Goal: Task Accomplishment & Management: Manage account settings

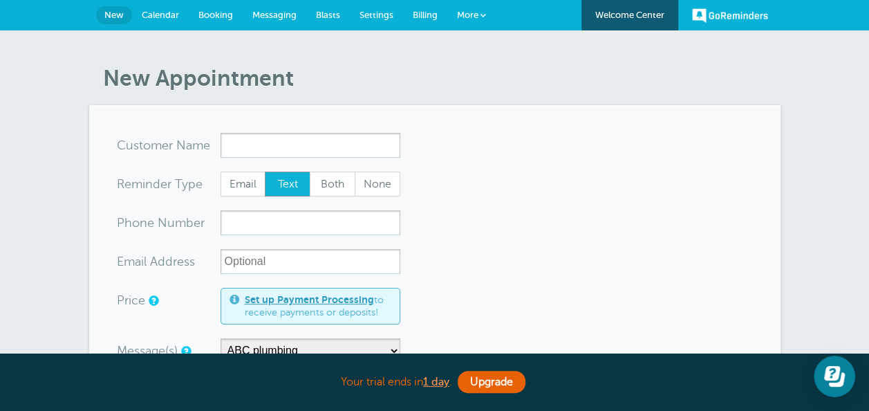
click at [388, 17] on span "Settings" at bounding box center [377, 15] width 34 height 10
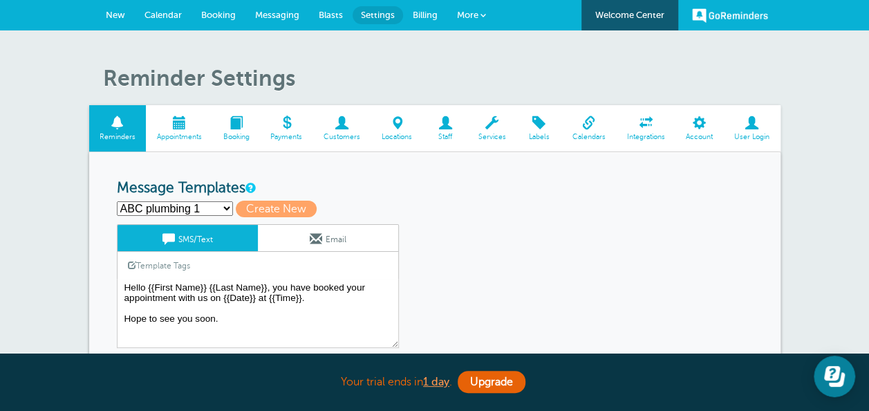
click at [198, 205] on select "ABC plumbing 1 ABC plumbing 2 ABC plumbing follow up Follow up SmartStyle Hair …" at bounding box center [175, 208] width 116 height 15
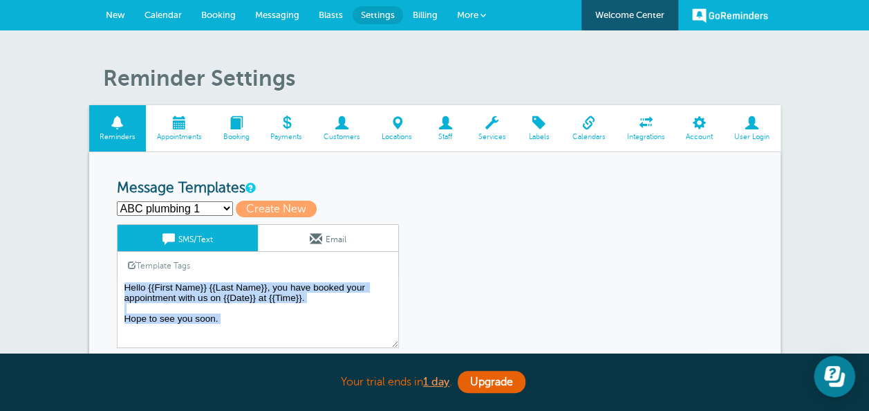
click at [472, 12] on span "More" at bounding box center [467, 15] width 21 height 10
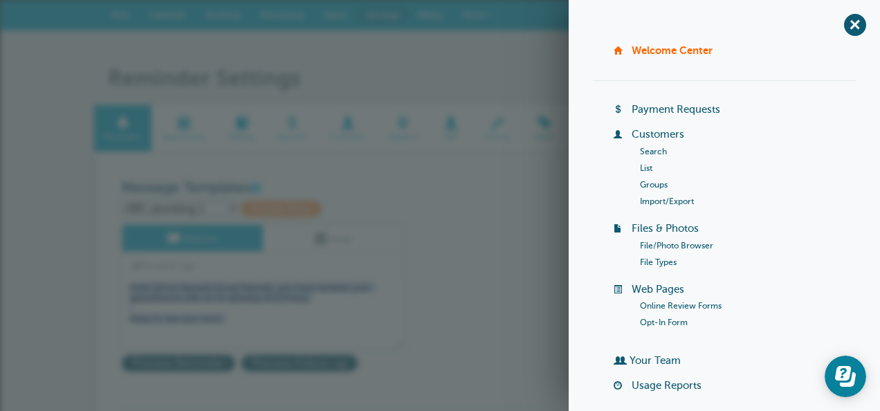
click at [698, 304] on link "Online Review Forms" at bounding box center [681, 306] width 82 height 10
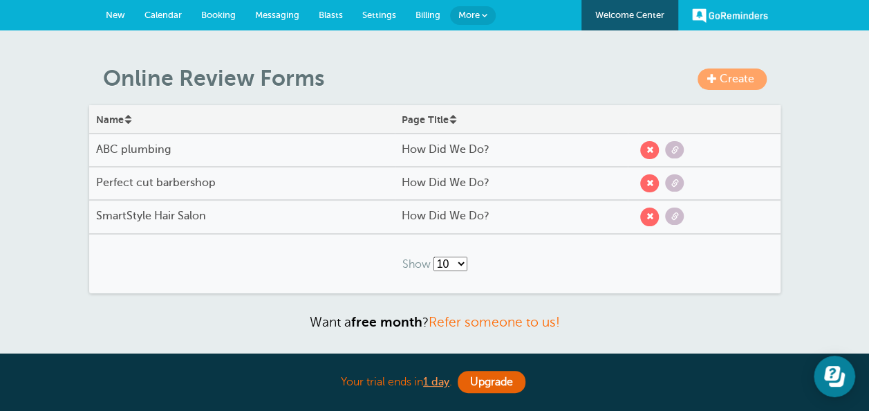
click at [385, 11] on span "Settings" at bounding box center [379, 15] width 34 height 10
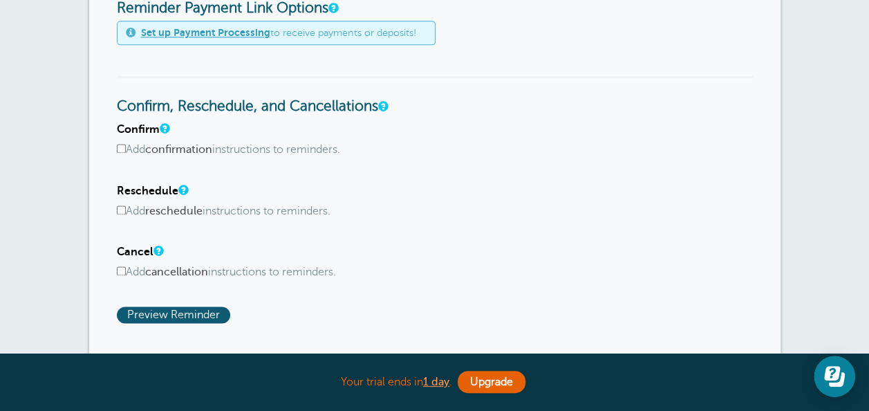
scroll to position [893, 0]
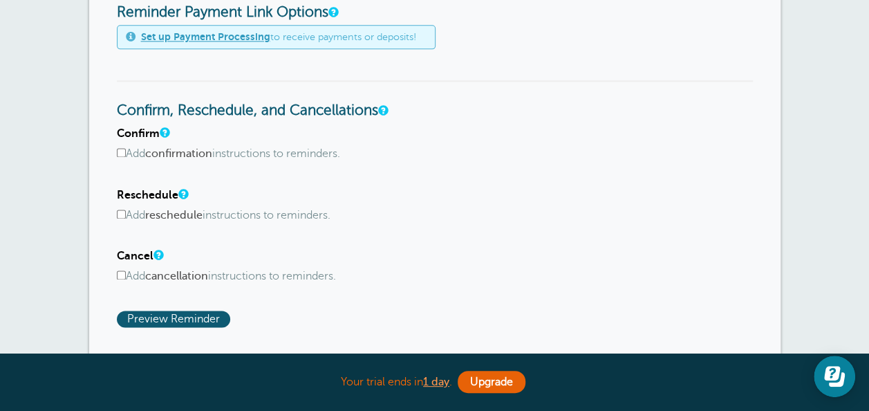
click at [122, 152] on input "Add confirmation instructions to reminders." at bounding box center [121, 152] width 9 height 9
checkbox input "true"
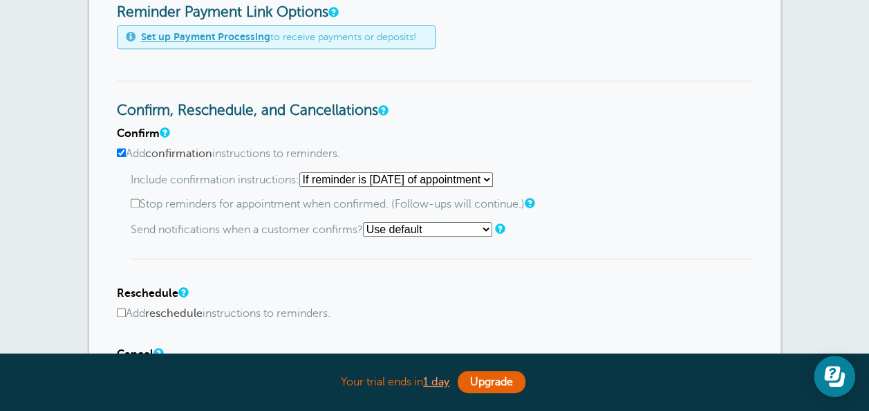
scroll to position [1100, 0]
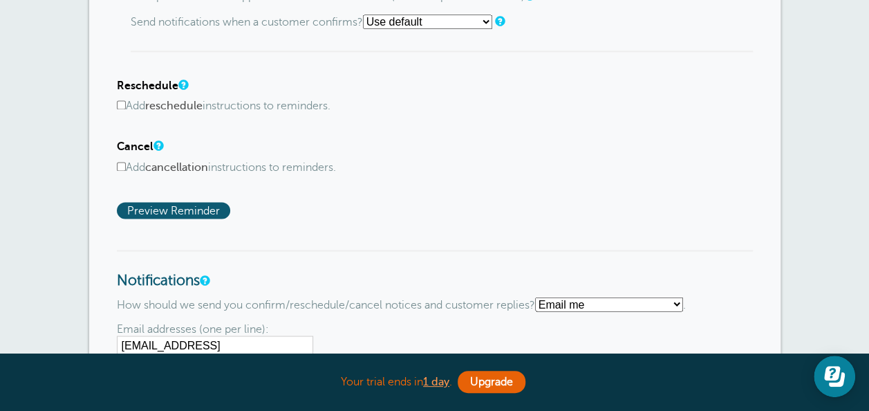
click at [122, 107] on input "Add reschedule instructions to reminders." at bounding box center [121, 104] width 9 height 9
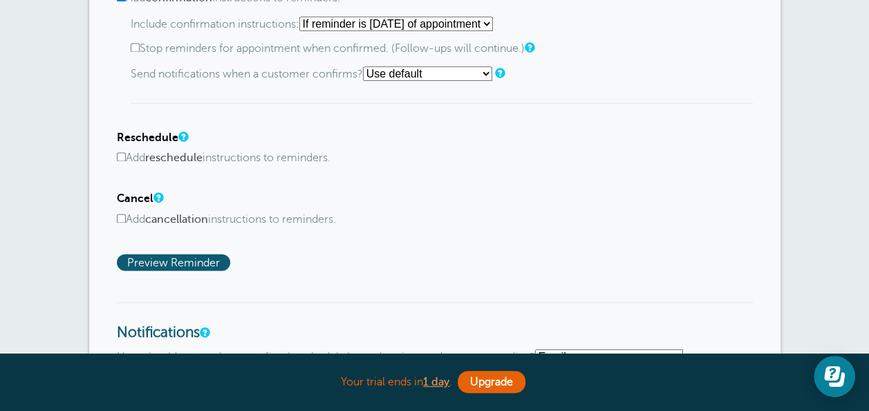
scroll to position [962, 0]
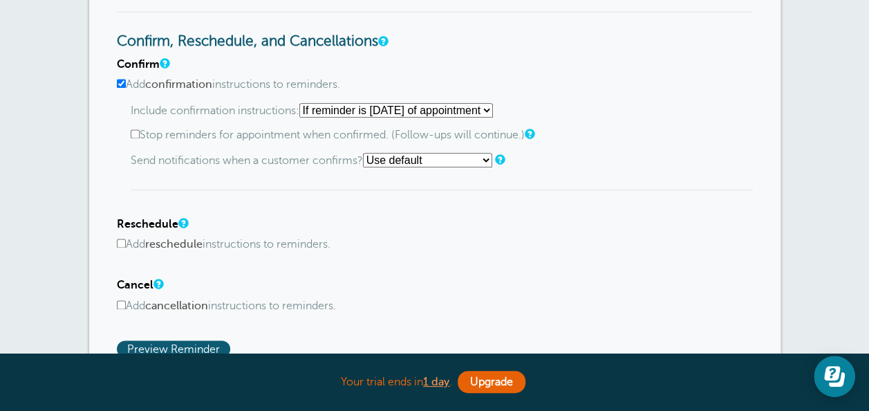
click at [120, 243] on input "Add reschedule instructions to reminders." at bounding box center [121, 243] width 9 height 9
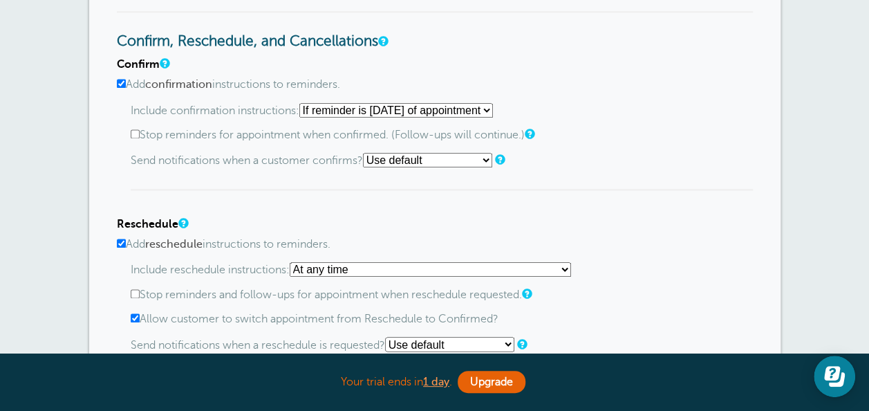
click at [120, 243] on input "Add reschedule instructions to reminders." at bounding box center [121, 243] width 9 height 9
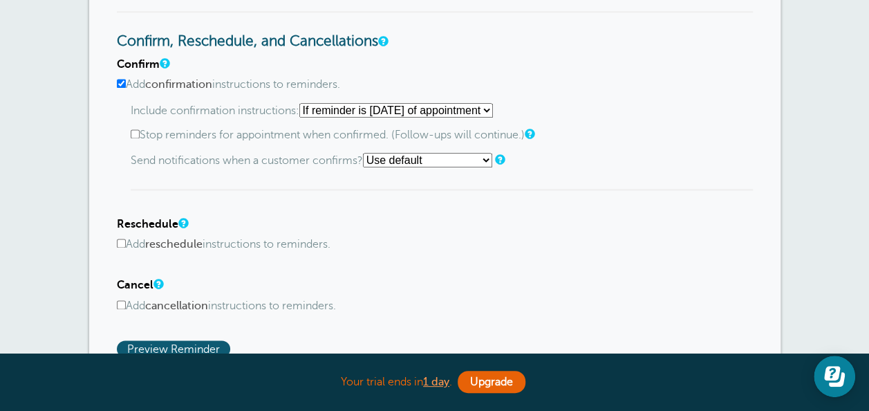
click at [120, 243] on input "Add reschedule instructions to reminders." at bounding box center [121, 243] width 9 height 9
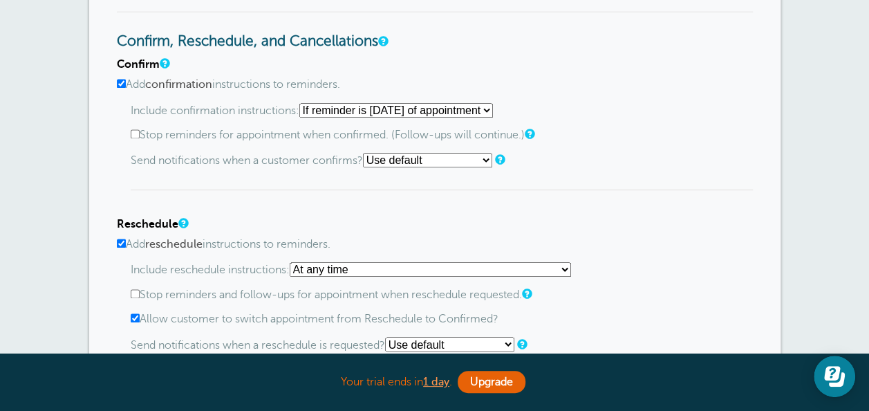
click at [124, 247] on label "Add reschedule instructions to reminders." at bounding box center [435, 244] width 636 height 13
click at [124, 247] on input "Add reschedule instructions to reminders." at bounding box center [121, 243] width 9 height 9
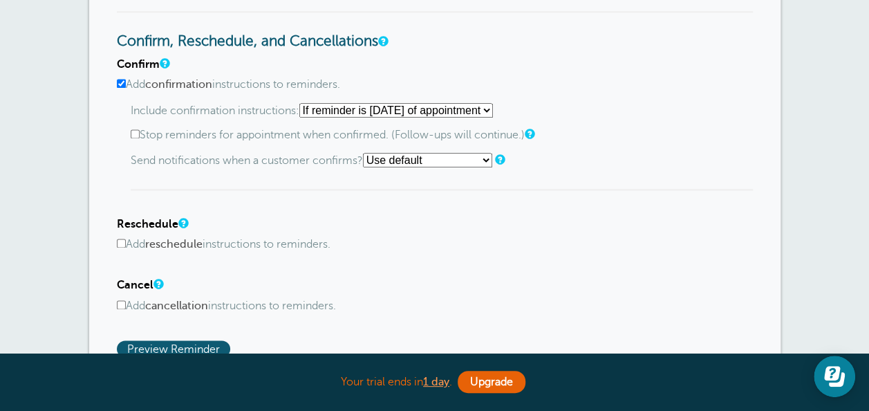
click at [454, 243] on label "Add reschedule instructions to reminders." at bounding box center [435, 244] width 636 height 13
click at [126, 243] on input "Add reschedule instructions to reminders." at bounding box center [121, 243] width 9 height 9
click at [454, 243] on label "Add reschedule instructions to reminders." at bounding box center [435, 244] width 636 height 13
click at [126, 243] on input "Add reschedule instructions to reminders." at bounding box center [121, 243] width 9 height 9
checkbox input "false"
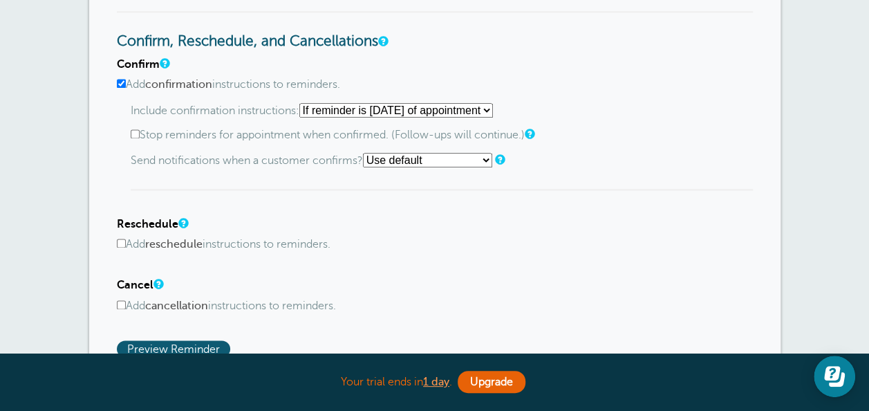
click at [117, 306] on input "Add cancellation instructions to reminders." at bounding box center [121, 304] width 9 height 9
checkbox input "true"
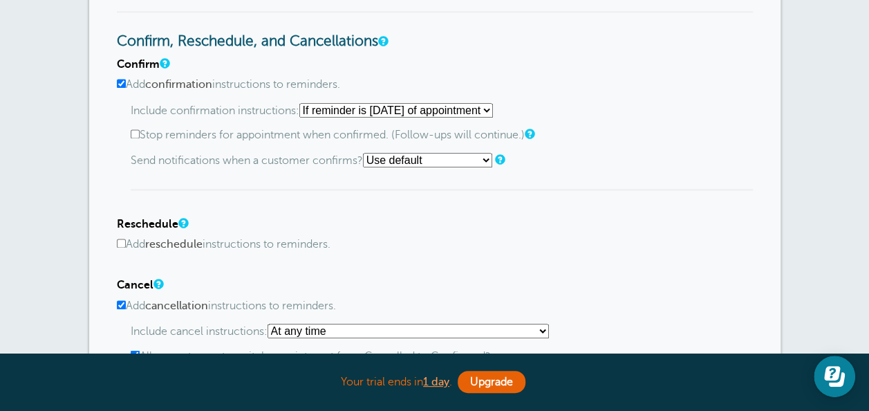
click at [119, 245] on input "Add reschedule instructions to reminders." at bounding box center [121, 243] width 9 height 9
checkbox input "true"
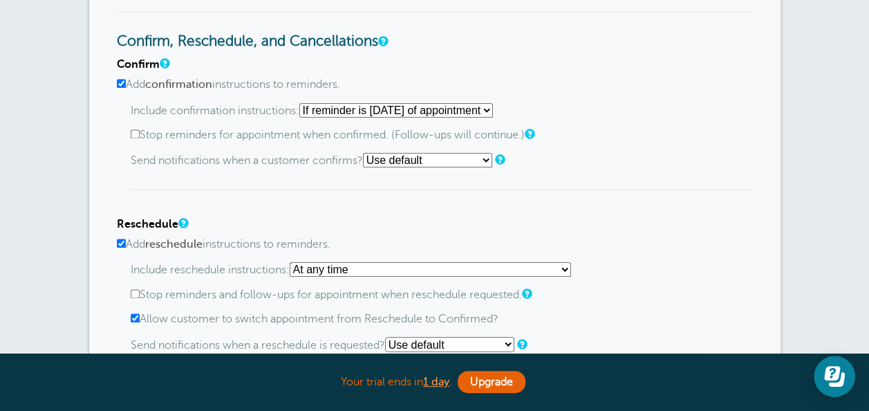
click at [360, 113] on select "Starting with first reminder If reminder is within 1 day of appointment If remi…" at bounding box center [396, 110] width 194 height 15
click at [364, 109] on select "Starting with first reminder If reminder is within 1 day of appointment If remi…" at bounding box center [396, 110] width 194 height 15
select select "3"
click at [304, 103] on select "Starting with first reminder If reminder is within 1 day of appointment If remi…" at bounding box center [396, 110] width 194 height 15
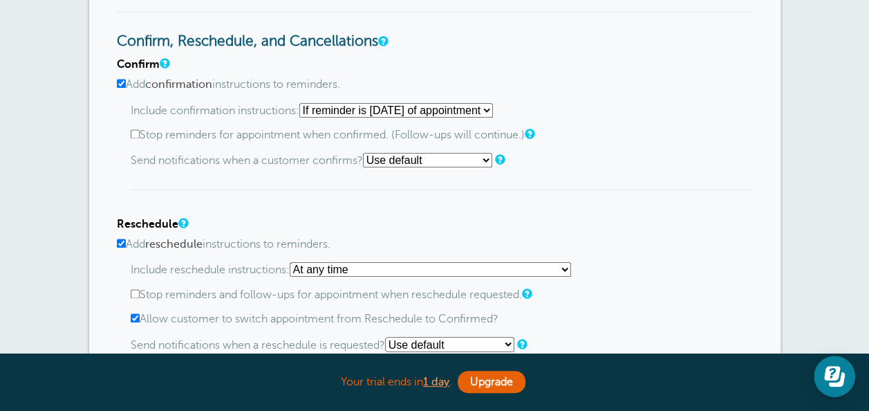
click at [135, 129] on input "Stop reminders for appointment when confirmed. (Follow-ups will continue.)" at bounding box center [135, 133] width 9 height 9
click at [135, 133] on input "Stop reminders for appointment when confirmed. (Follow-ups will continue.)" at bounding box center [135, 133] width 9 height 9
checkbox input "false"
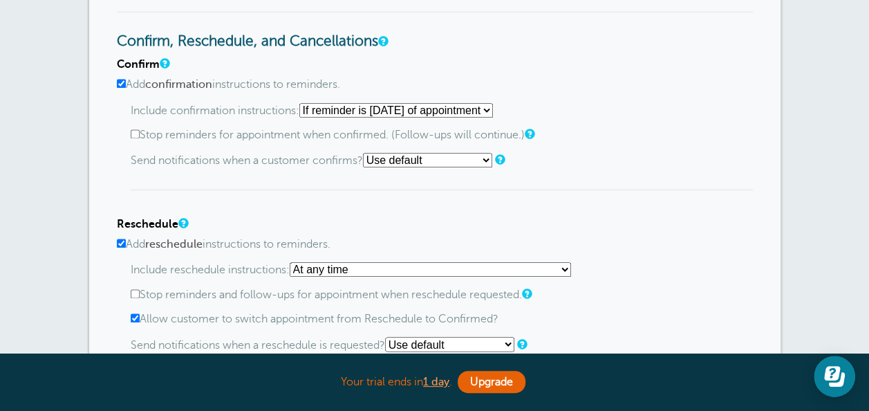
drag, startPoint x: 405, startPoint y: 189, endPoint x: 413, endPoint y: 192, distance: 8.1
drag, startPoint x: 413, startPoint y: 192, endPoint x: 385, endPoint y: 202, distance: 30.0
click at [385, 202] on div "Confirm Add confirmation instructions to reminders. Include confirmation instru…" at bounding box center [435, 318] width 636 height 520
click at [437, 156] on select "Use default Text me Email me Don't send notifications" at bounding box center [427, 160] width 129 height 15
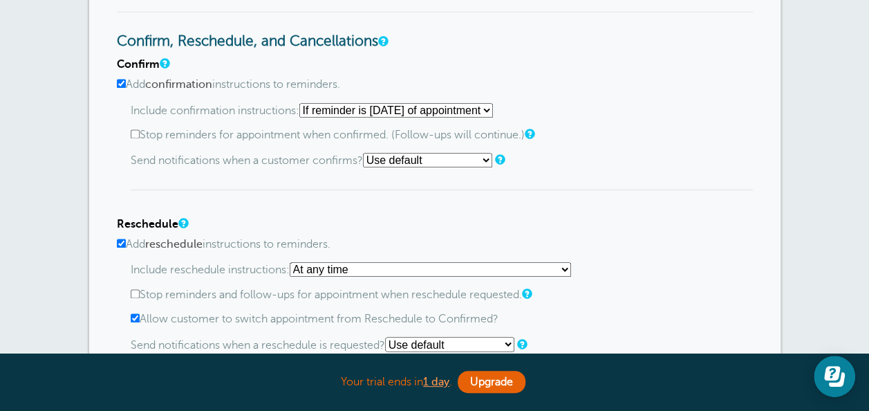
click at [436, 156] on select "Use default Text me Email me Don't send notifications" at bounding box center [427, 160] width 129 height 15
click at [435, 163] on select "Use default Text me Email me Don't send notifications" at bounding box center [427, 160] width 129 height 15
click at [320, 189] on div "Confirm Add confirmation instructions to reminders. Include confirmation instru…" at bounding box center [435, 318] width 636 height 520
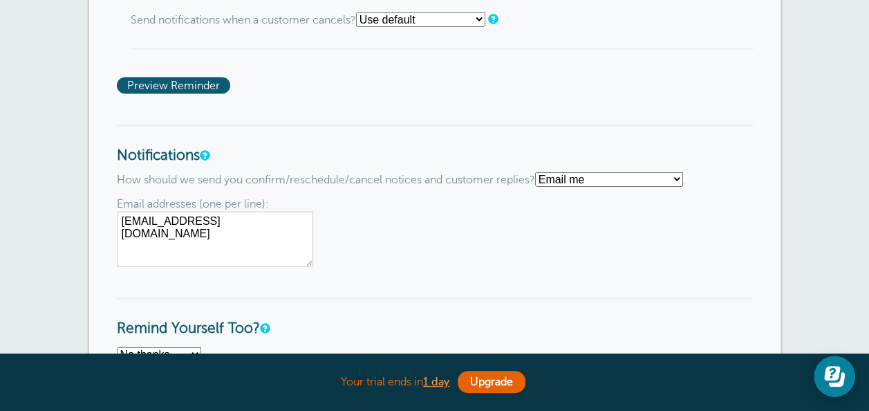
scroll to position [1515, 0]
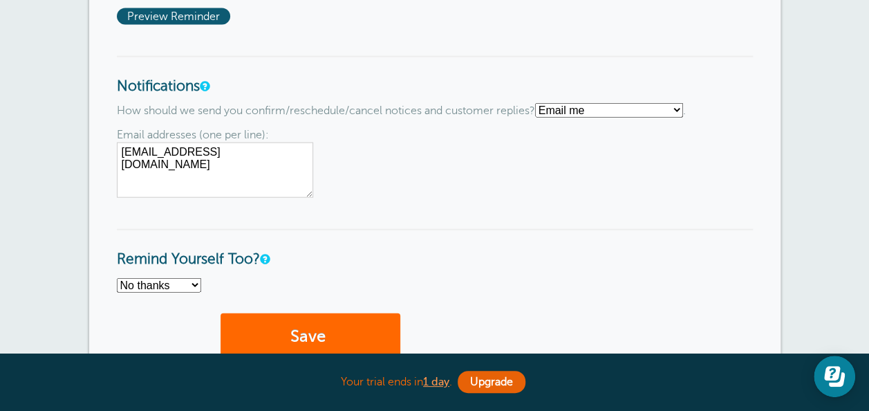
click at [581, 107] on select "Text me Email me Don't send me notifications" at bounding box center [609, 110] width 148 height 15
click at [580, 107] on select "Text me Email me Don't send me notifications" at bounding box center [609, 110] width 148 height 15
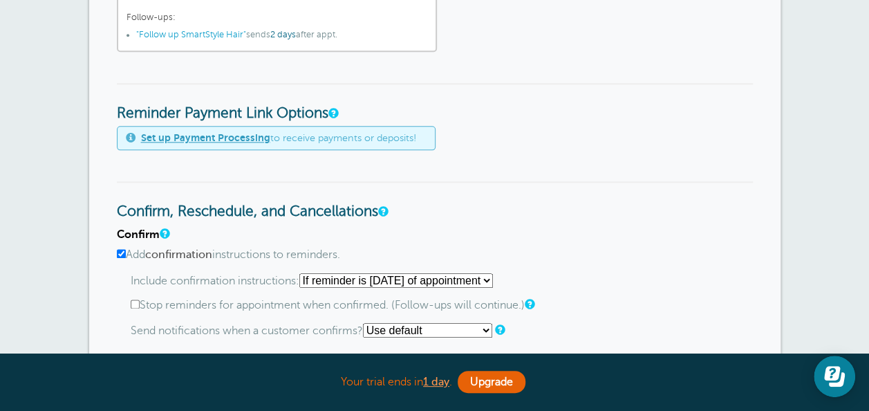
scroll to position [962, 0]
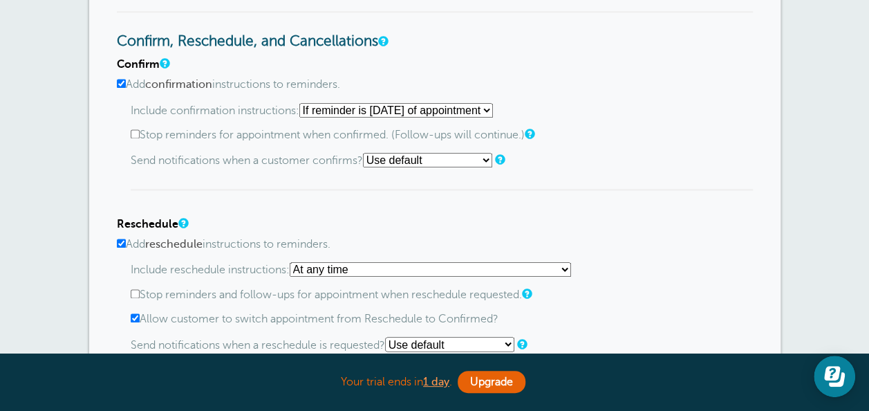
click at [436, 160] on select "Use default Text me Email me Don't send notifications" at bounding box center [427, 160] width 129 height 15
click at [367, 153] on select "Use default Text me Email me Don't send notifications" at bounding box center [427, 160] width 129 height 15
click at [404, 230] on h4 "Reschedule" at bounding box center [435, 224] width 636 height 13
click at [391, 157] on select "Use default Text me Email me Don't send notifications" at bounding box center [427, 160] width 129 height 15
click at [367, 153] on select "Use default Text me Email me Don't send notifications" at bounding box center [427, 160] width 129 height 15
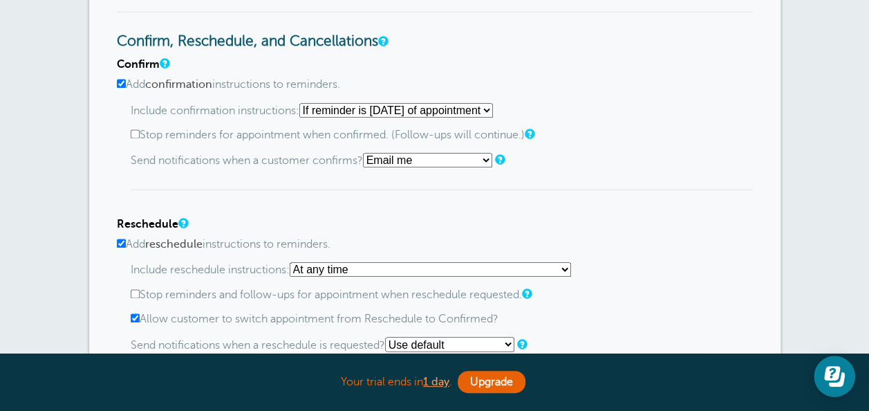
click at [0, 0] on div "Email addresses (one per line):" at bounding box center [0, 0] width 0 height 0
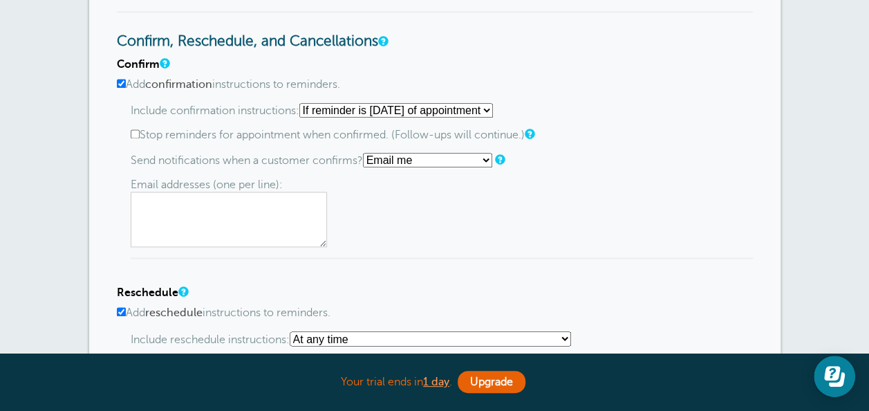
click at [234, 221] on textarea at bounding box center [229, 219] width 196 height 55
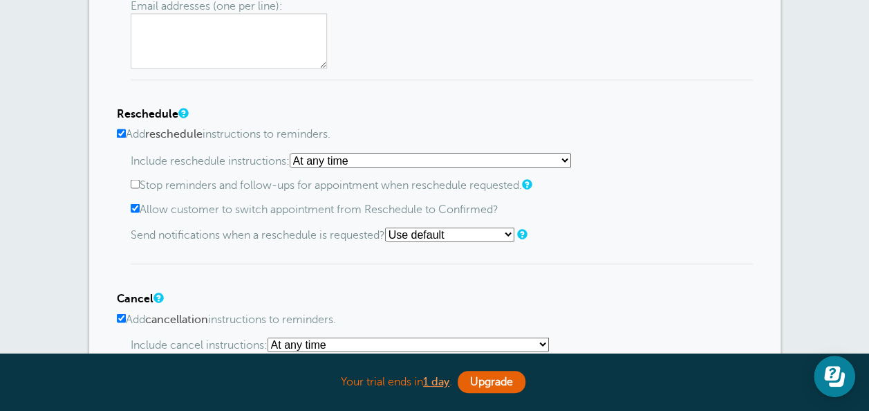
scroll to position [1075, 0]
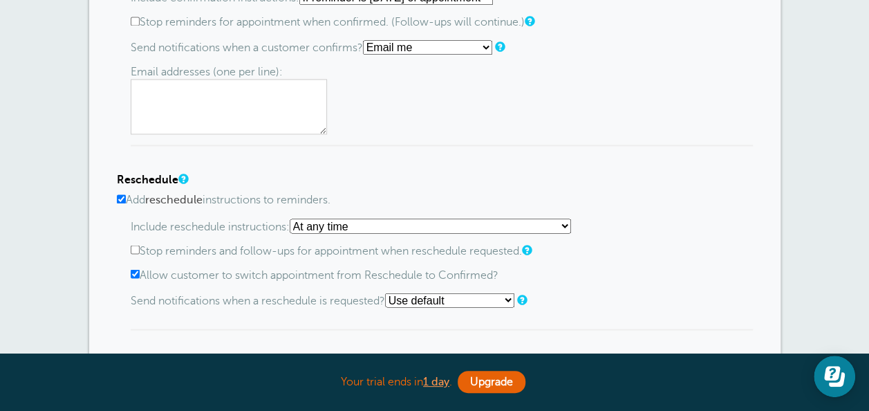
click at [398, 50] on select "Use default Text me Email me Don't send notifications" at bounding box center [427, 47] width 129 height 15
select select "no_override"
click at [367, 40] on select "Use default Text me Email me Don't send notifications" at bounding box center [427, 47] width 129 height 15
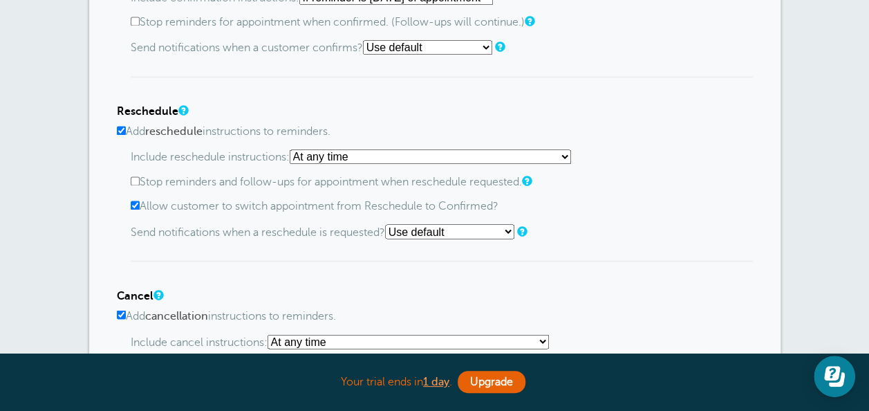
click at [364, 107] on h4 "Reschedule" at bounding box center [435, 111] width 636 height 13
click at [336, 156] on select "At any time If reminder more than 1 day away from appointment If reminder more …" at bounding box center [430, 156] width 281 height 15
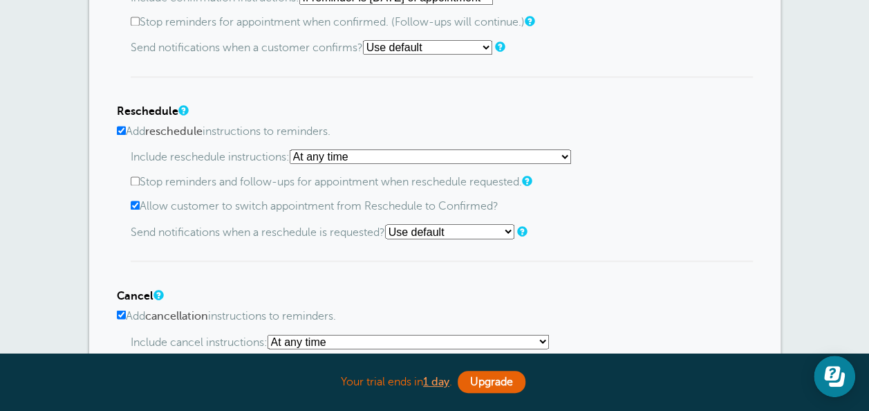
click at [336, 156] on select "At any time If reminder more than 1 day away from appointment If reminder more …" at bounding box center [430, 156] width 281 height 15
click at [333, 158] on select "At any time If reminder more than 1 day away from appointment If reminder more …" at bounding box center [430, 156] width 281 height 15
click at [378, 159] on select "At any time If reminder more than 1 day away from appointment If reminder more …" at bounding box center [430, 156] width 281 height 15
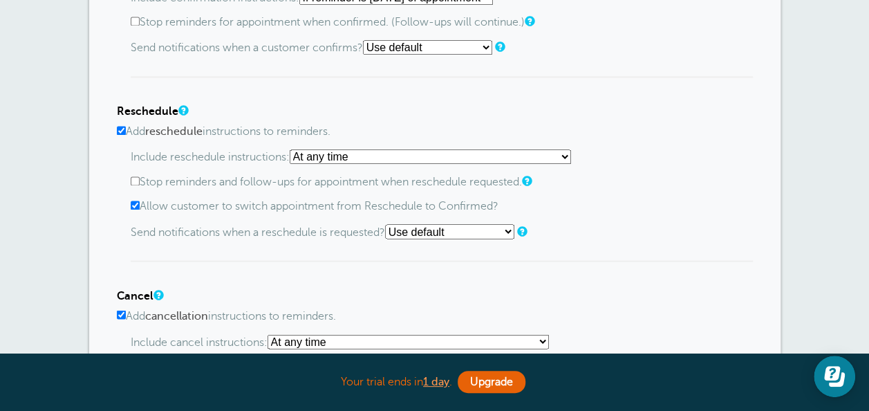
click at [378, 159] on select "At any time If reminder more than 1 day away from appointment If reminder more …" at bounding box center [430, 156] width 281 height 15
click at [502, 162] on select "At any time If reminder more than 1 day away from appointment If reminder more …" at bounding box center [430, 156] width 281 height 15
click at [567, 165] on div "Include reschedule instructions: At any time If reminder more than 1 day away f…" at bounding box center [442, 205] width 622 height 112
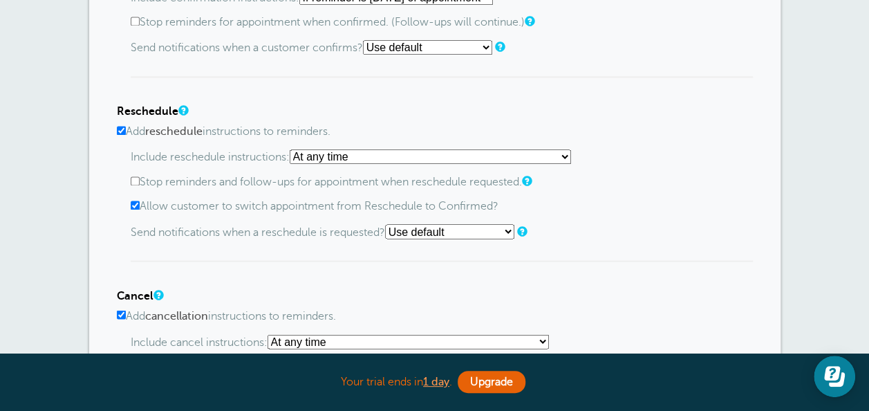
click at [567, 160] on select "At any time If reminder more than 1 day away from appointment If reminder more …" at bounding box center [430, 156] width 281 height 15
select select "3"
click at [294, 149] on select "At any time If reminder more than 1 day away from appointment If reminder more …" at bounding box center [430, 156] width 281 height 15
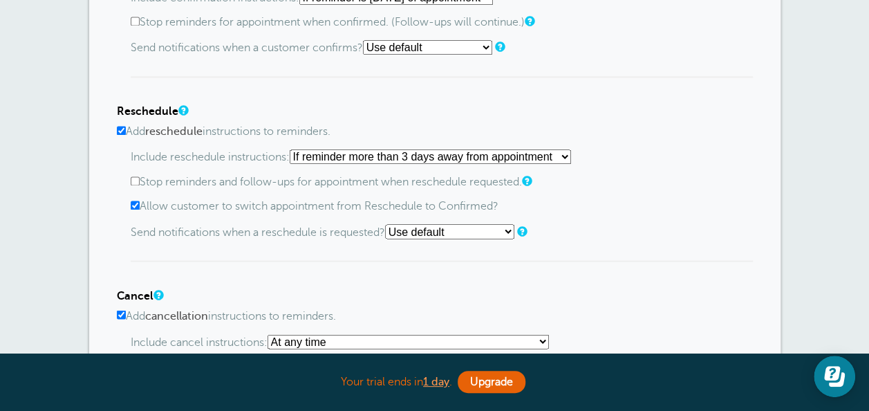
click at [477, 226] on select "Use default Text me Email me Don't send notifications" at bounding box center [449, 231] width 129 height 15
click at [577, 251] on div "Include reschedule instructions: At any time If reminder more than 1 day away f…" at bounding box center [442, 205] width 622 height 112
click at [121, 131] on input "Add reschedule instructions to reminders." at bounding box center [121, 130] width 9 height 9
checkbox input "false"
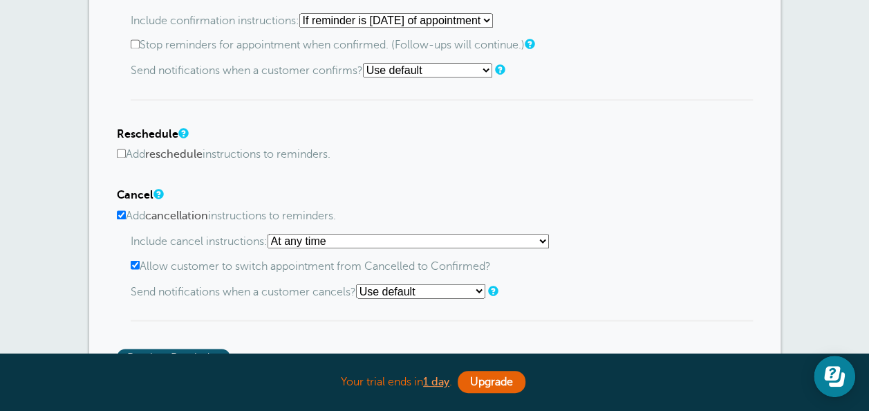
scroll to position [1144, 0]
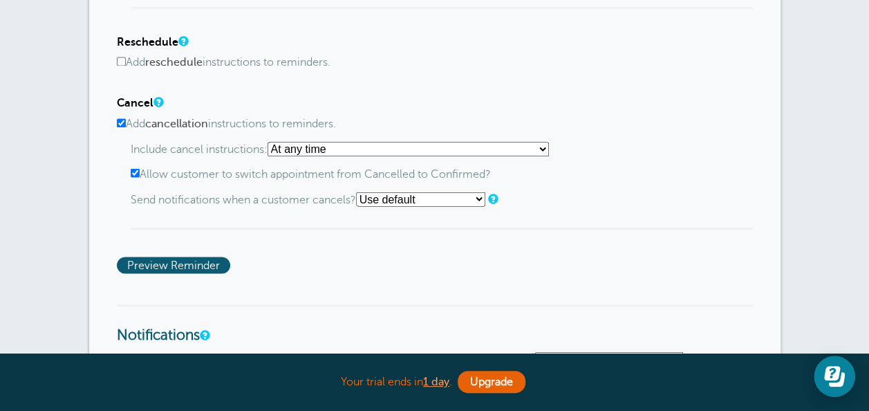
click at [337, 149] on select "At any time If reminder more than 1 day away from appointment If reminder more …" at bounding box center [408, 149] width 281 height 15
click at [372, 113] on div "Cancel Add cancellation instructions to reminders. Include cancel instructions:…" at bounding box center [435, 163] width 636 height 132
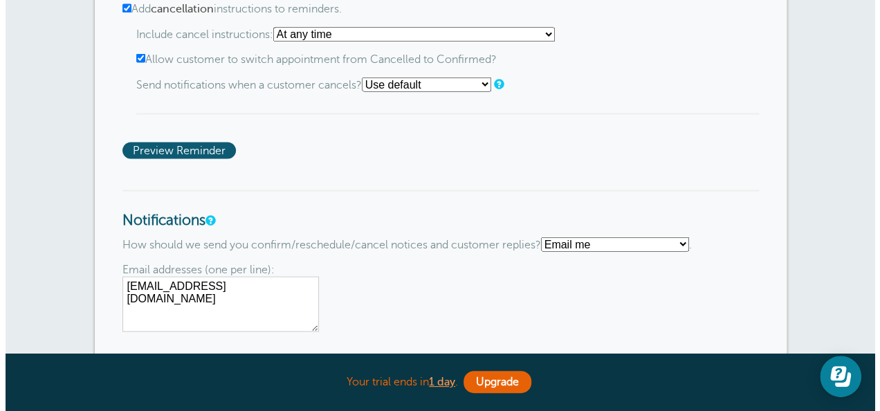
scroll to position [1213, 0]
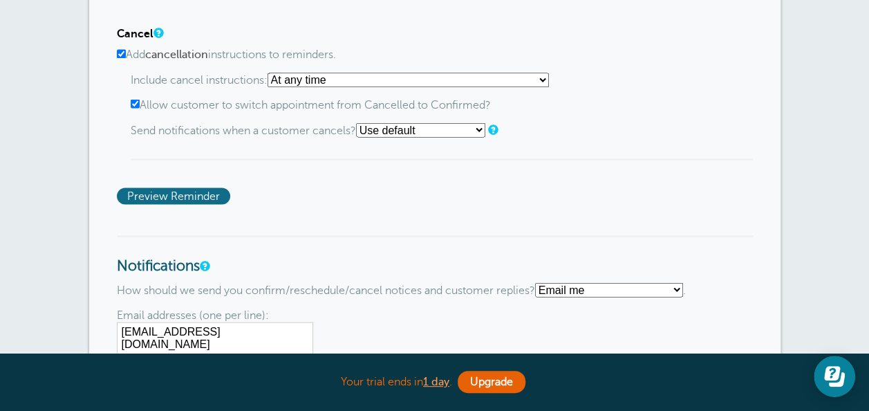
click at [151, 189] on span "Preview Reminder" at bounding box center [173, 195] width 113 height 17
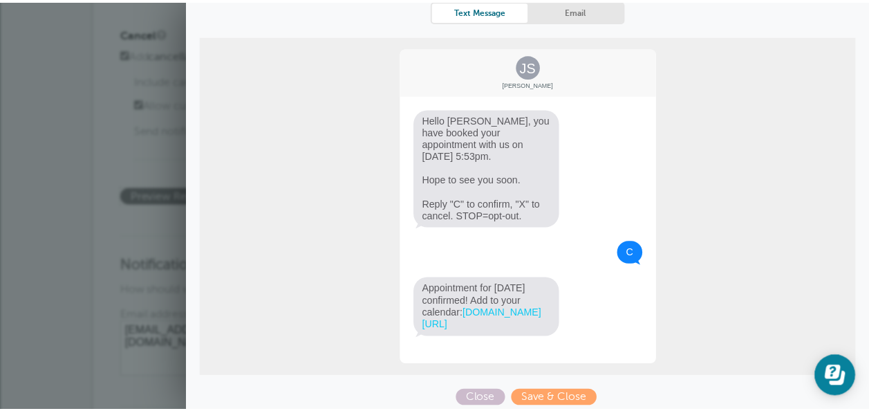
scroll to position [165, 0]
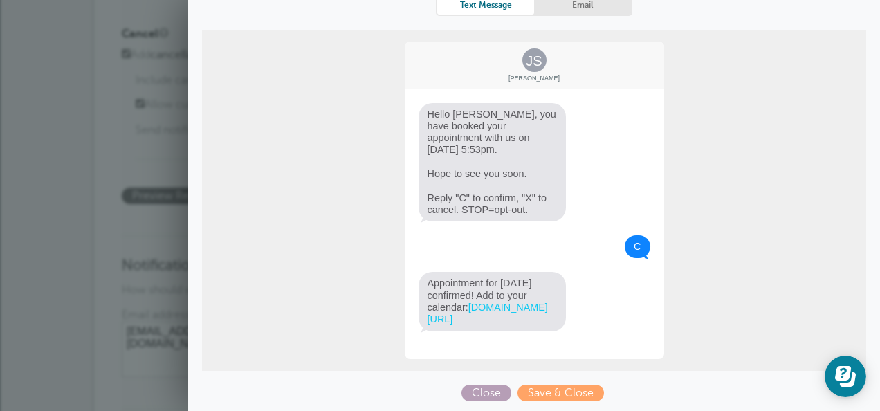
click at [493, 392] on span "Close" at bounding box center [486, 393] width 50 height 17
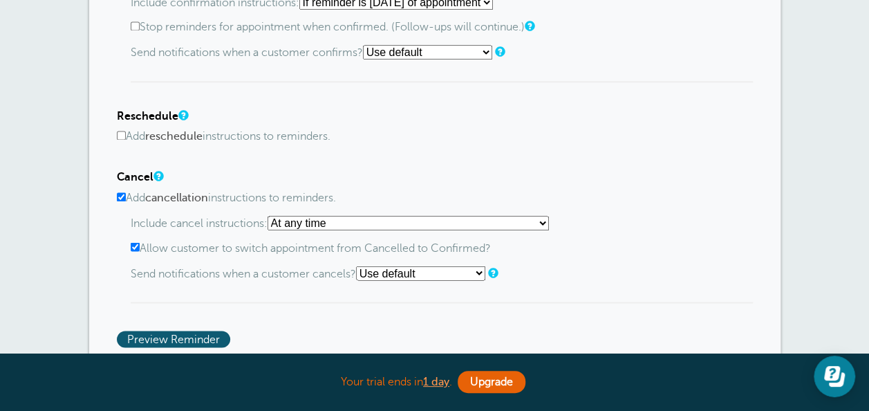
scroll to position [1006, 0]
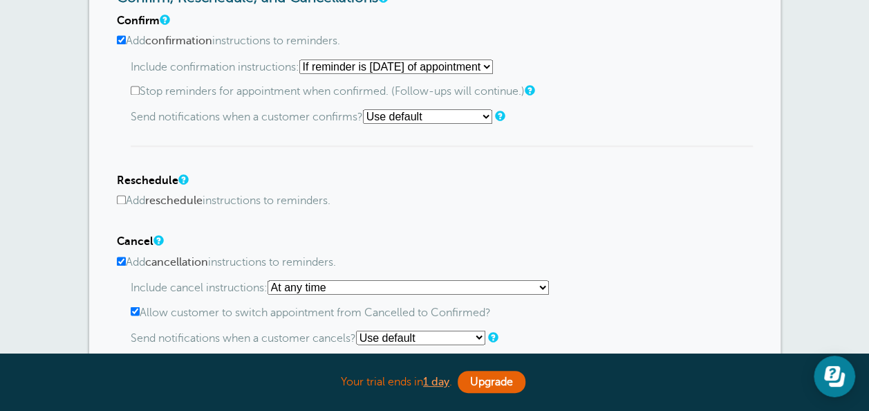
click at [389, 66] on select "Starting with first reminder If reminder is within 1 day of appointment If remi…" at bounding box center [396, 66] width 194 height 15
select select "2"
click at [304, 59] on select "Starting with first reminder If reminder is within 1 day of appointment If remi…" at bounding box center [396, 66] width 194 height 15
click at [404, 117] on select "Use default Text me Email me Don't send notifications" at bounding box center [427, 116] width 129 height 15
click at [539, 172] on div "Confirm Add confirmation instructions to reminders. Include confirmation instru…" at bounding box center [435, 213] width 636 height 397
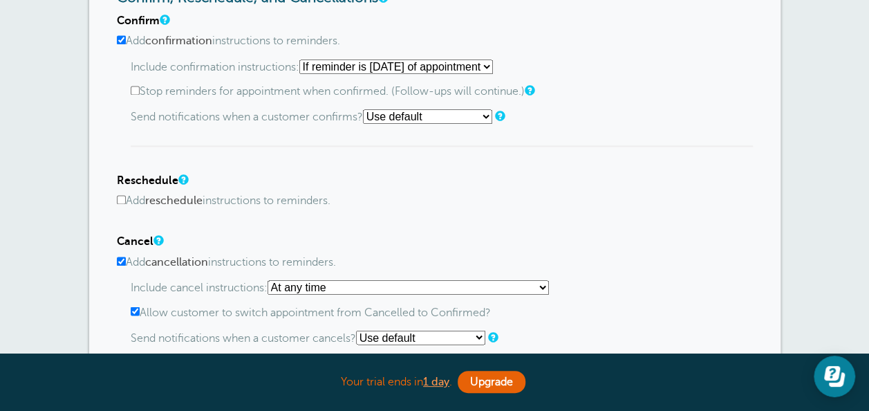
click at [539, 172] on div "Confirm Add confirmation instructions to reminders. Include confirmation instru…" at bounding box center [435, 213] width 636 height 397
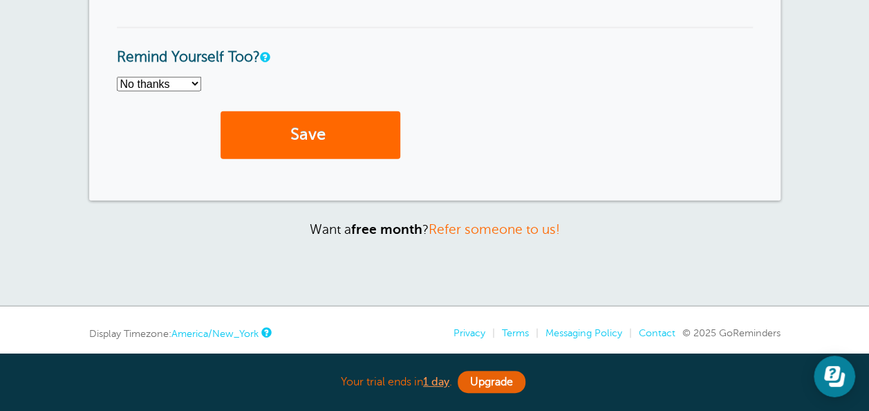
scroll to position [1643, 0]
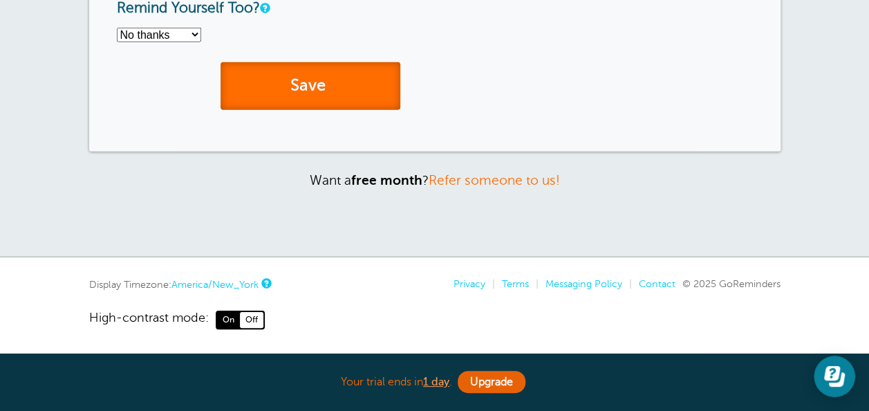
click at [340, 96] on button "Save" at bounding box center [311, 86] width 180 height 48
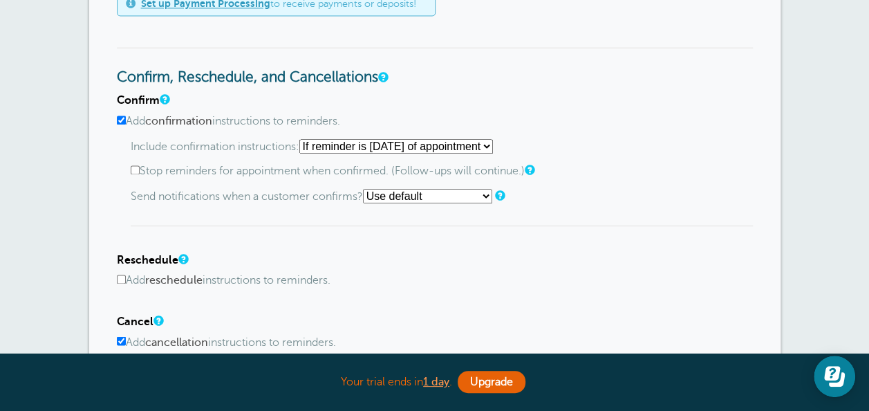
click at [369, 149] on select "Starting with first reminder If reminder is within 1 day of appointment If remi…" at bounding box center [396, 146] width 194 height 15
click at [493, 142] on select "Starting with first reminder If reminder is within 1 day of appointment If remi…" at bounding box center [396, 146] width 194 height 15
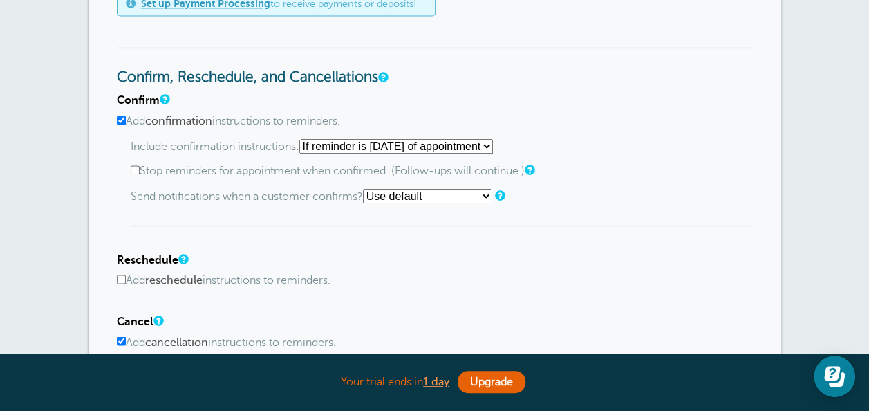
click at [493, 142] on select "Starting with first reminder If reminder is within 1 day of appointment If remi…" at bounding box center [396, 146] width 194 height 15
select select "0"
click at [304, 139] on select "Starting with first reminder If reminder is within 1 day of appointment If remi…" at bounding box center [396, 146] width 194 height 15
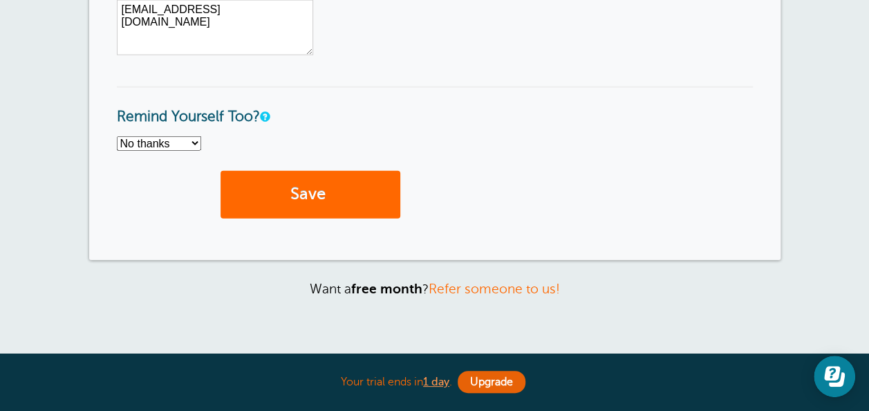
scroll to position [1685, 0]
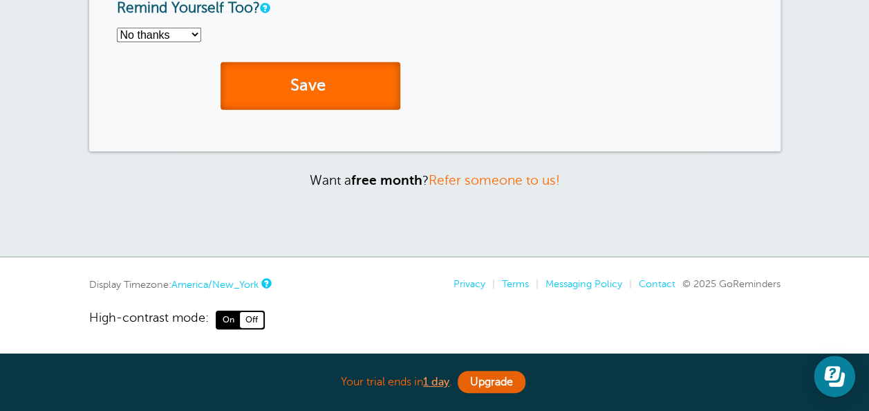
click at [385, 81] on button "Save" at bounding box center [311, 86] width 180 height 48
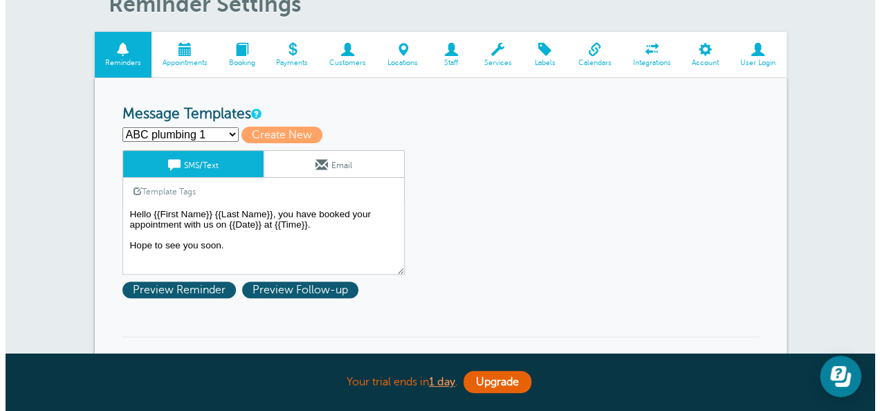
scroll to position [207, 0]
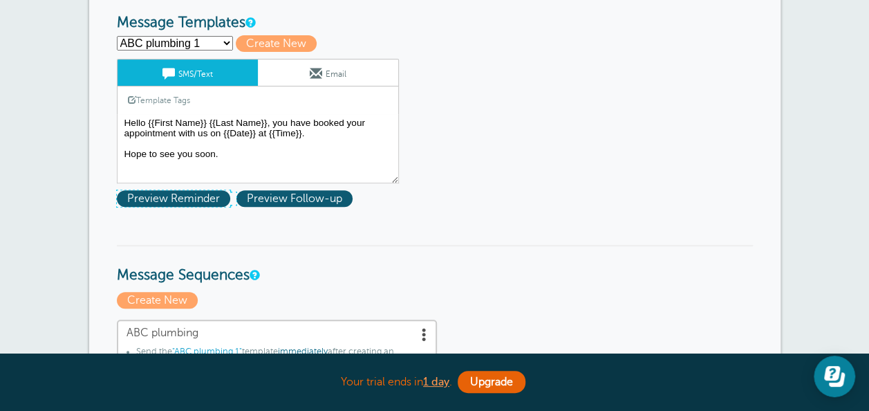
click at [197, 197] on span "Preview Reminder" at bounding box center [173, 198] width 113 height 17
click at [0, 0] on section at bounding box center [0, 0] width 0 height 0
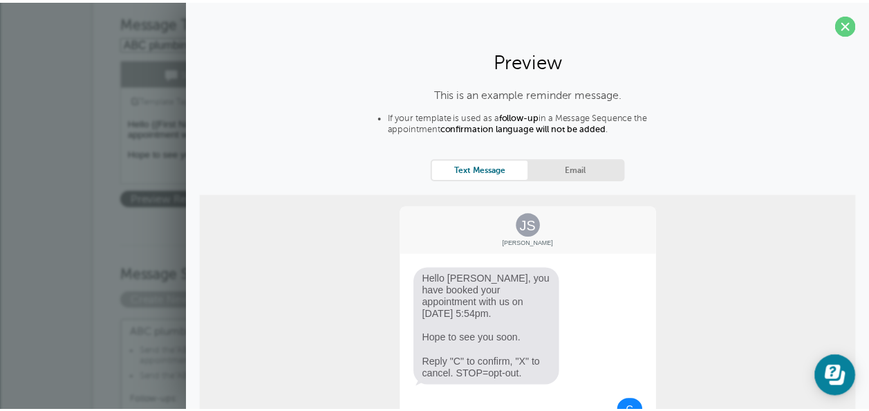
scroll to position [0, 0]
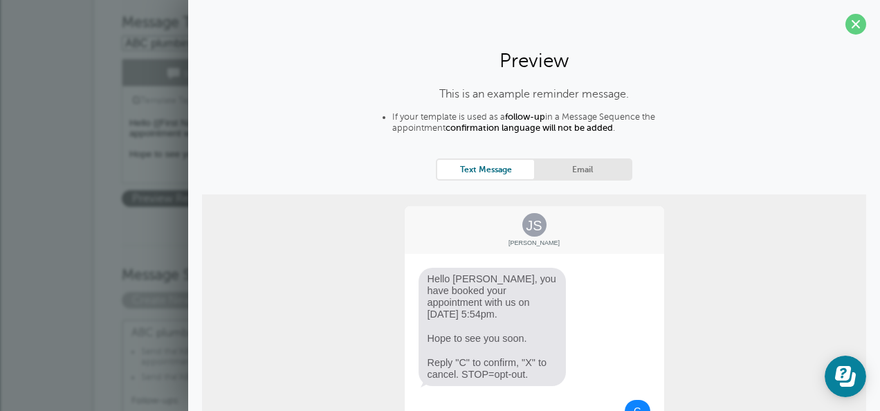
click at [845, 20] on span at bounding box center [855, 24] width 21 height 21
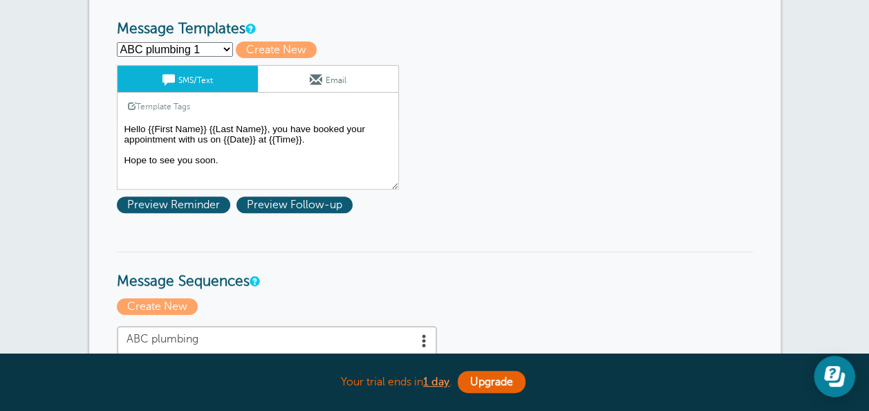
scroll to position [207, 0]
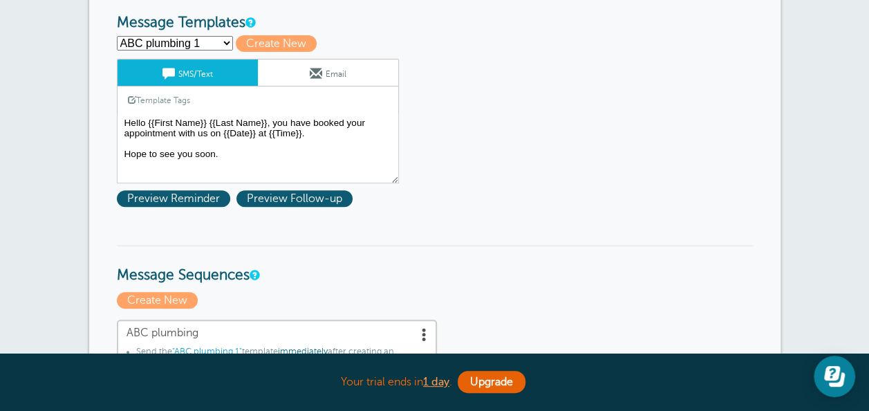
click at [210, 37] on select "ABC plumbing 1 ABC plumbing 2 ABC plumbing follow up Follow up SmartStyle Hair …" at bounding box center [175, 43] width 116 height 15
select select "161605"
click at [117, 36] on select "ABC plumbing 1 ABC plumbing 2 ABC plumbing follow up Follow up SmartStyle Hair …" at bounding box center [175, 43] width 116 height 15
type input "Follow up SmartStyle Hair"
type textarea "How was your appointment with our salon shop? We appreciate the opportunity to …"
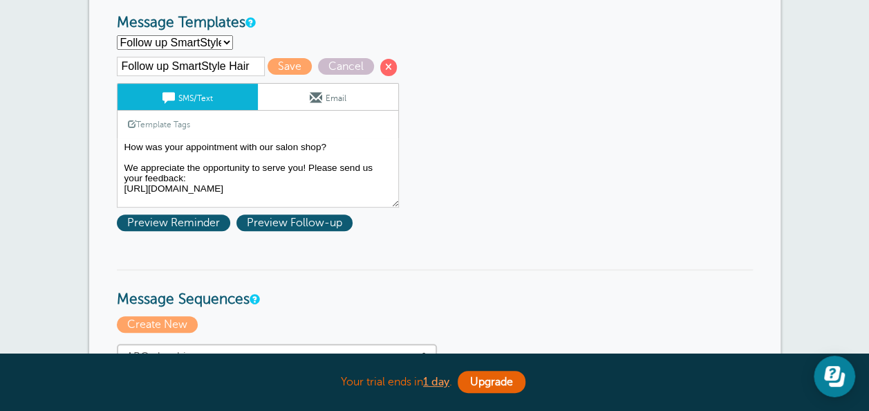
click at [205, 41] on select "ABC plumbing 1 ABC plumbing 2 ABC plumbing follow up Follow up SmartStyle Hair …" at bounding box center [175, 42] width 116 height 15
click at [205, 40] on select "ABC plumbing 1 ABC plumbing 2 ABC plumbing follow up Follow up SmartStyle Hair …" at bounding box center [175, 42] width 116 height 15
select select "161534"
click at [117, 35] on select "ABC plumbing 1 ABC plumbing 2 ABC plumbing follow up Follow up SmartStyle Hair …" at bounding box center [175, 42] width 116 height 15
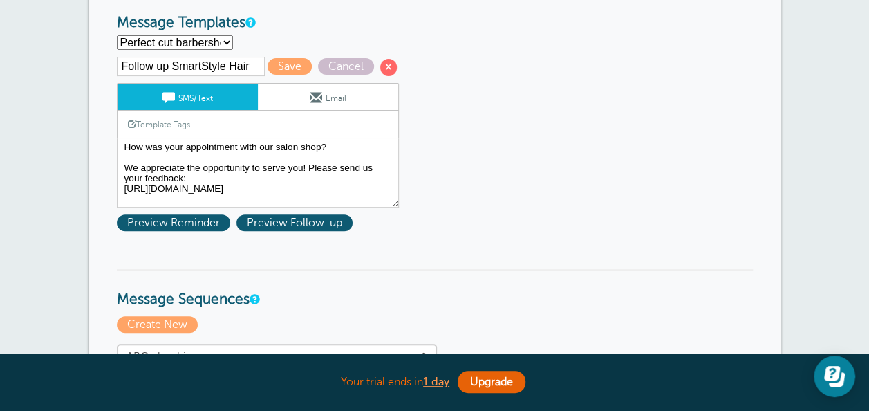
type input "Perfect cut barbershop 2nd"
type textarea "Hello {{First Name}} {{Last Name}} just a quick reminder about your appointment…"
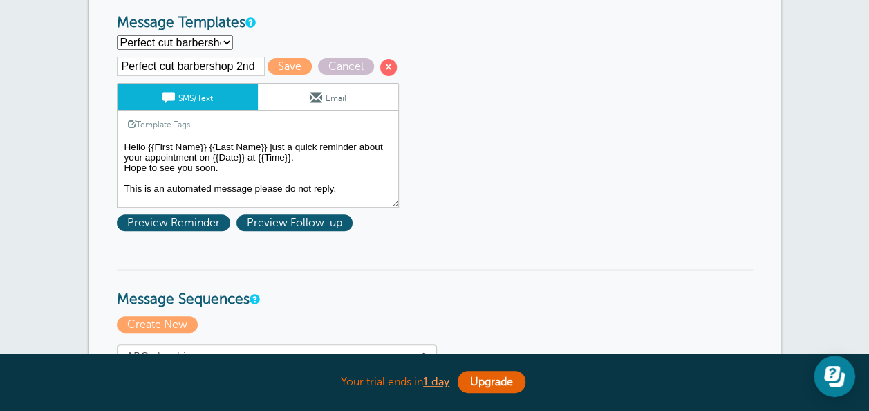
drag, startPoint x: 263, startPoint y: 160, endPoint x: 244, endPoint y: 173, distance: 22.4
click at [244, 173] on textarea "Hello {{First Name}} {{Last Name}}, you have booked your appointment with us on…" at bounding box center [258, 172] width 282 height 69
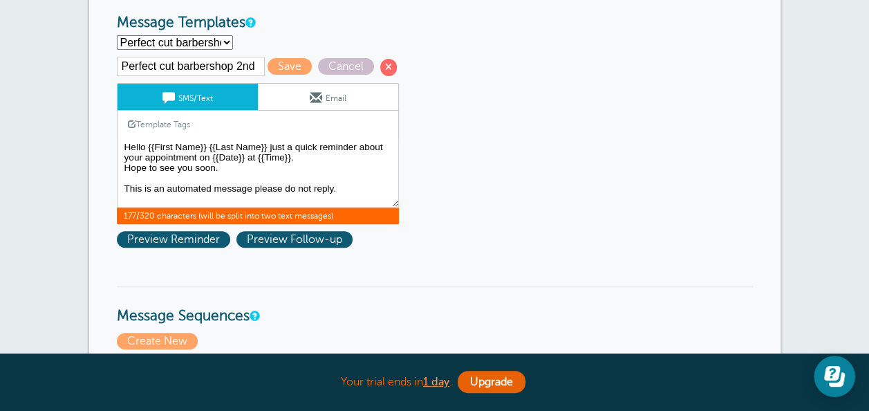
click at [346, 97] on link "Email" at bounding box center [328, 97] width 140 height 26
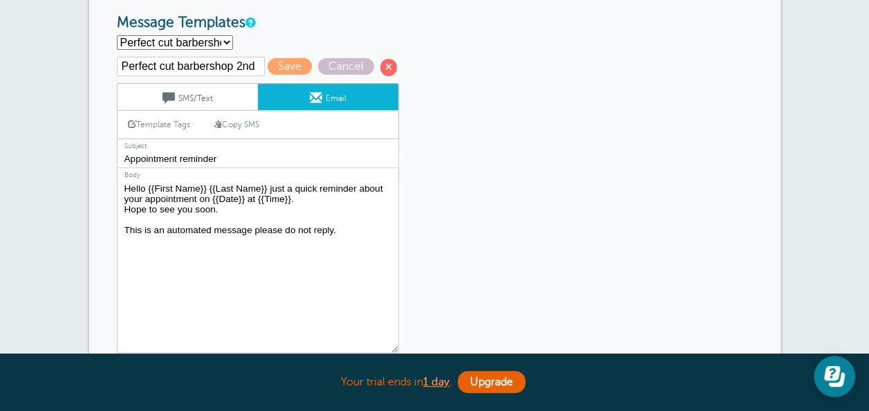
click at [180, 89] on link "SMS/Text" at bounding box center [188, 97] width 140 height 26
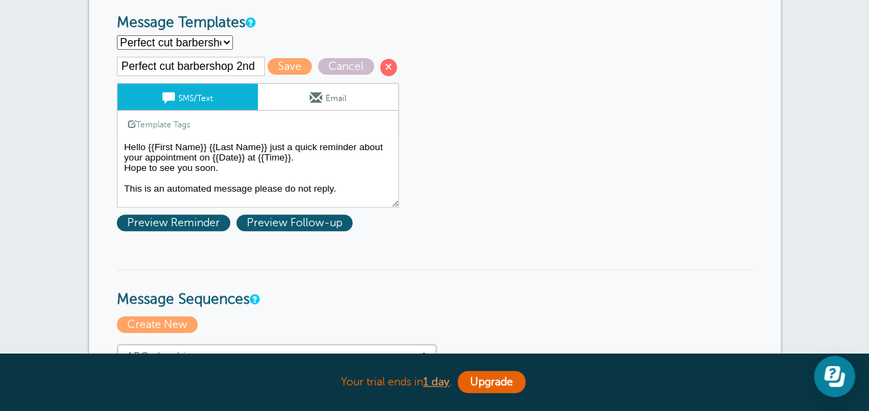
click at [195, 35] on select "ABC plumbing 1 ABC plumbing 2 ABC plumbing follow up Follow up SmartStyle Hair …" at bounding box center [175, 42] width 116 height 15
click at [196, 36] on select "ABC plumbing 1 ABC plumbing 2 ABC plumbing follow up Follow up SmartStyle Hair …" at bounding box center [175, 42] width 116 height 15
select select "161533"
click at [117, 35] on select "ABC plumbing 1 ABC plumbing 2 ABC plumbing follow up Follow up SmartStyle Hair …" at bounding box center [175, 42] width 116 height 15
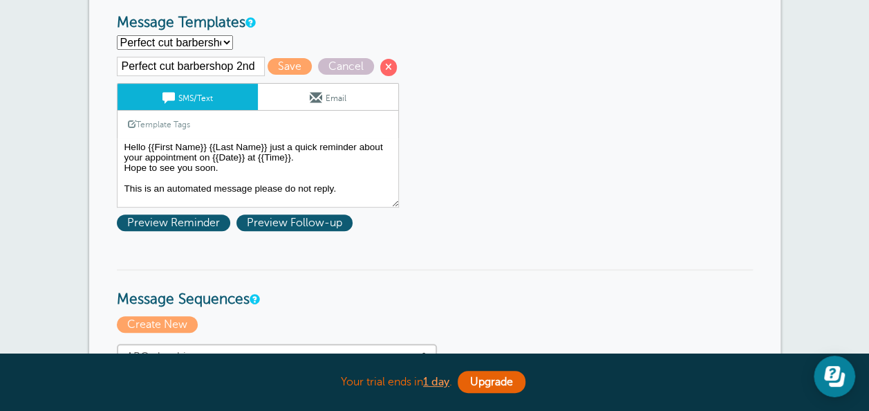
type input "Perfect cut barbershop 1st"
type textarea "Thank you for booking with us {{First Name}} {{Last Name}}. The date you have c…"
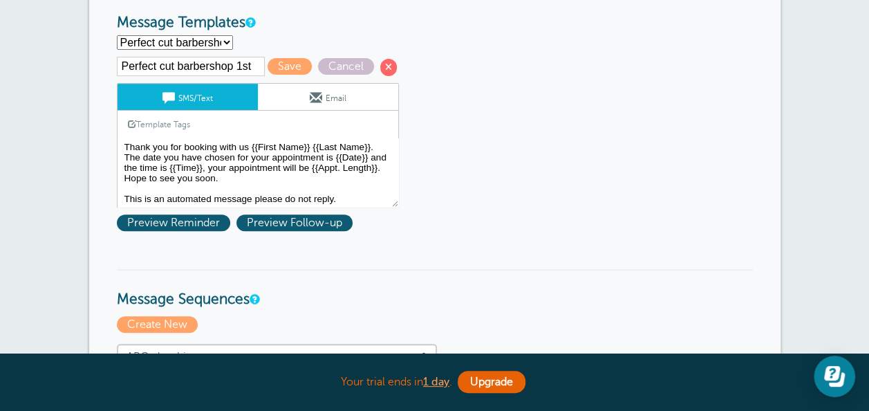
drag, startPoint x: 197, startPoint y: 48, endPoint x: 230, endPoint y: 151, distance: 107.4
click at [230, 151] on textarea "Hello {{First Name}} {{Last Name}}, you have booked your appointment with us on…" at bounding box center [258, 172] width 282 height 69
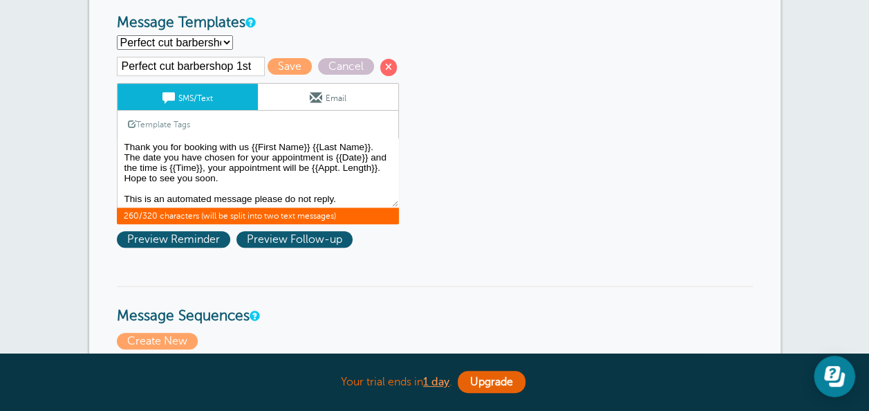
click at [191, 46] on select "ABC plumbing 1 ABC plumbing 2 ABC plumbing follow up Follow up SmartStyle Hair …" at bounding box center [175, 42] width 116 height 15
click at [200, 41] on select "ABC plumbing 1 ABC plumbing 2 ABC plumbing follow up Follow up SmartStyle Hair …" at bounding box center [175, 42] width 116 height 15
select select "161534"
click at [117, 35] on select "ABC plumbing 1 ABC plumbing 2 ABC plumbing follow up Follow up SmartStyle Hair …" at bounding box center [175, 42] width 116 height 15
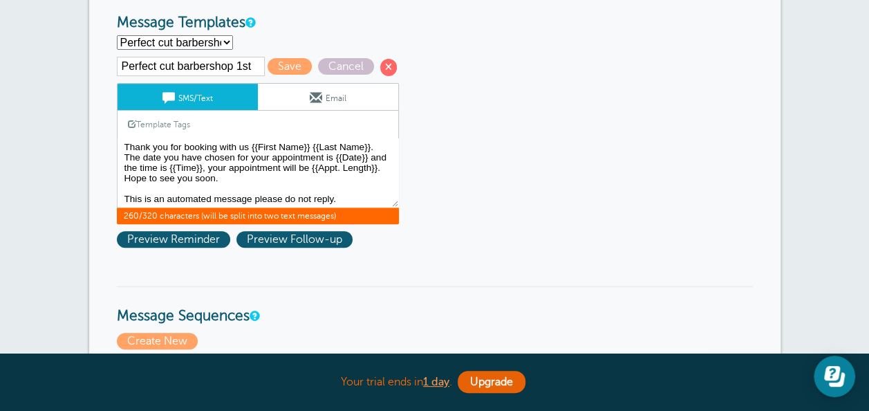
type input "Perfect cut barbershop 2nd"
type textarea "Hello {{First Name}} {{Last Name}} just a quick reminder about your appointment…"
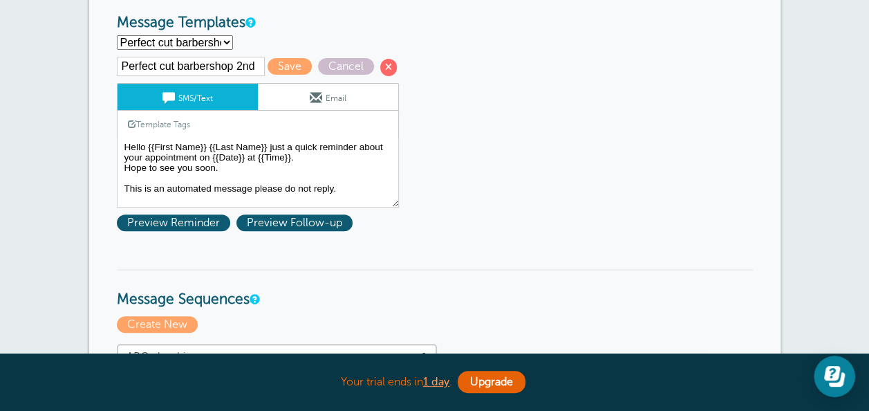
click at [191, 46] on select "ABC plumbing 1 ABC plumbing 2 ABC plumbing follow up Follow up SmartStyle Hair …" at bounding box center [175, 42] width 116 height 15
click at [203, 48] on select "ABC plumbing 1 ABC plumbing 2 ABC plumbing follow up Follow up SmartStyle Hair …" at bounding box center [175, 42] width 116 height 15
select select "161539"
click at [117, 35] on select "ABC plumbing 1 ABC plumbing 2 ABC plumbing follow up Follow up SmartStyle Hair …" at bounding box center [175, 42] width 116 height 15
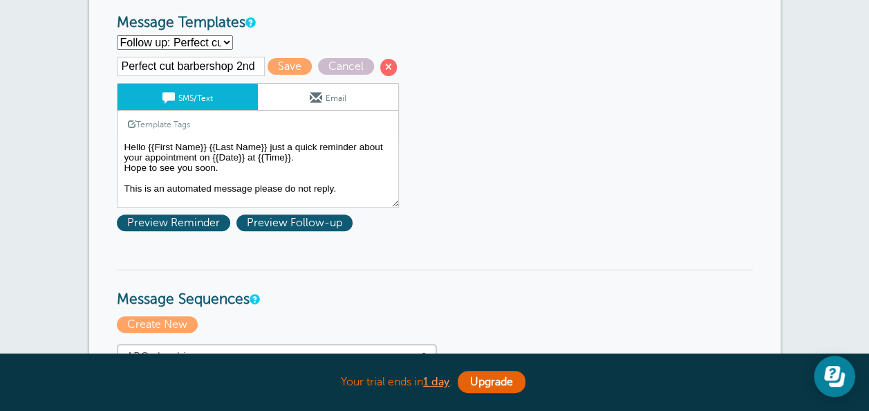
type input "Follow up: Perfect cut [PERSON_NAME]"
type textarea "How was your appointment with our barber shop? We appreciate the opportunity to…"
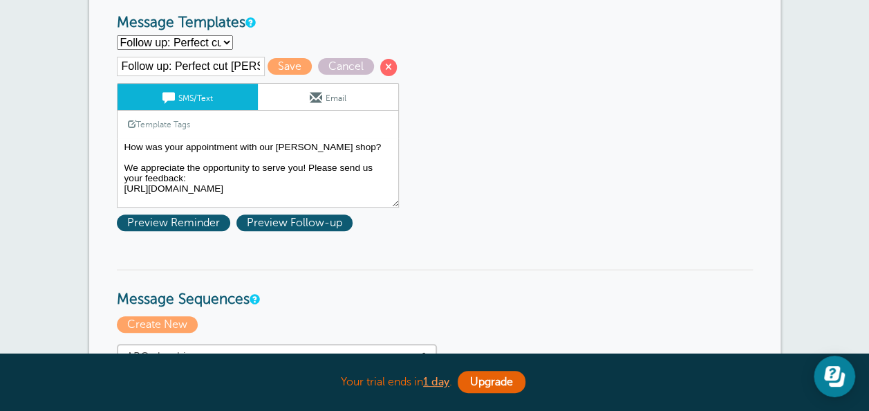
click at [224, 138] on textarea "Hello {{First Name}} {{Last Name}}, you have booked your appointment with us on…" at bounding box center [258, 172] width 282 height 69
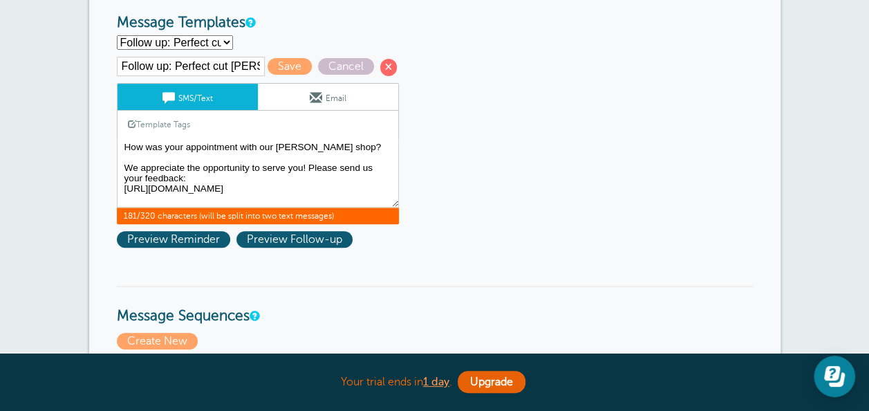
click at [195, 66] on input "Follow up: Perfect cut [PERSON_NAME]" at bounding box center [191, 66] width 148 height 19
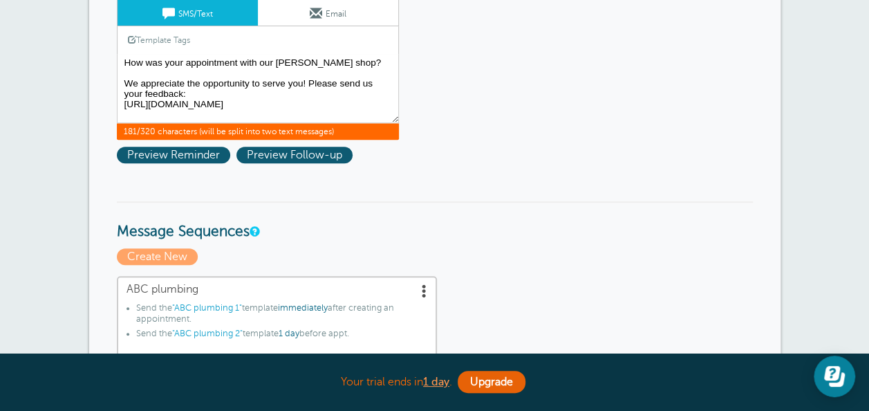
scroll to position [138, 0]
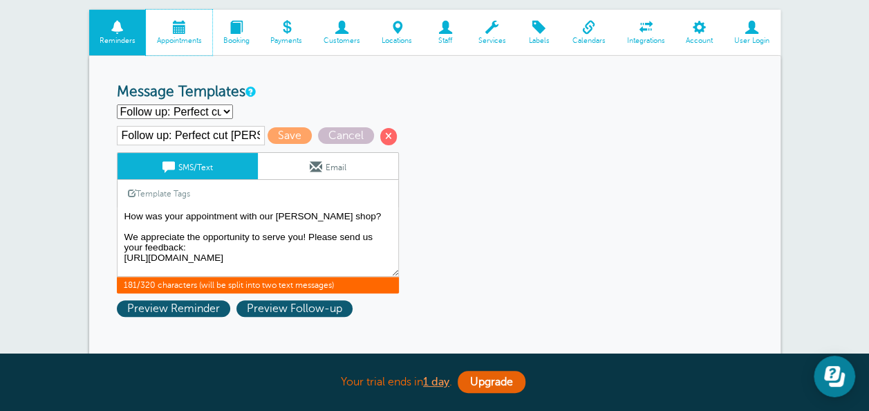
drag, startPoint x: 177, startPoint y: 24, endPoint x: 552, endPoint y: 75, distance: 378.3
click at [177, 24] on span at bounding box center [179, 27] width 66 height 13
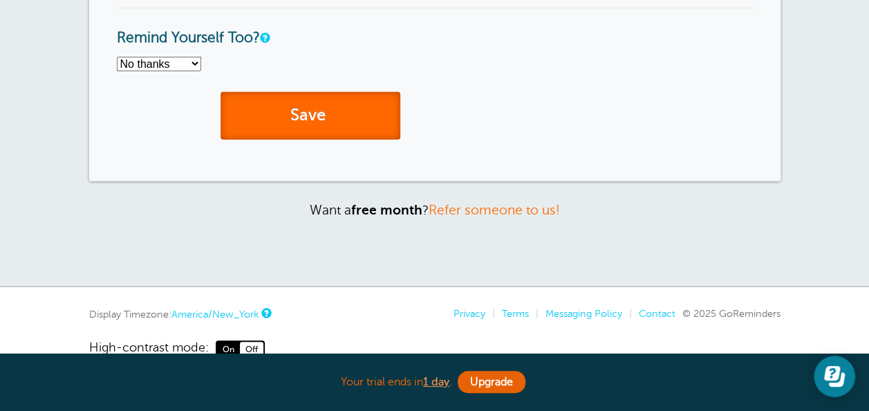
scroll to position [1727, 0]
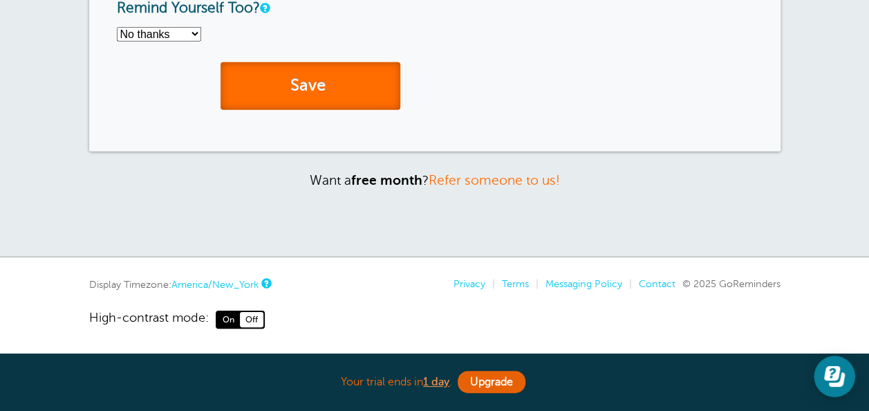
click at [362, 87] on button "Save" at bounding box center [311, 86] width 180 height 48
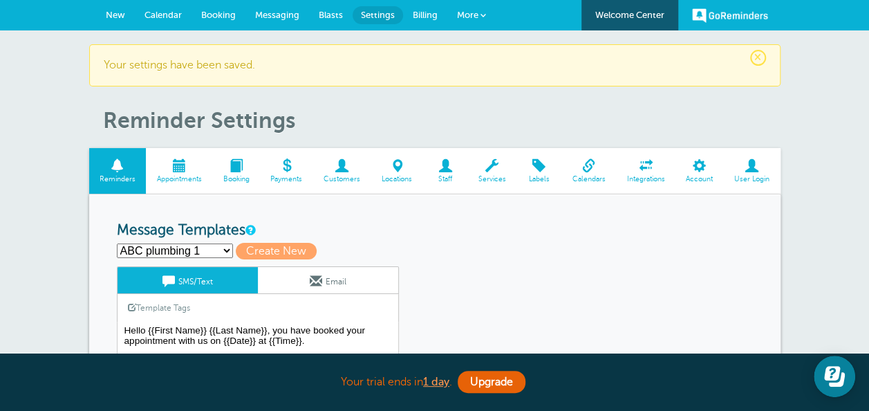
click at [182, 172] on link "Appointments" at bounding box center [179, 171] width 66 height 46
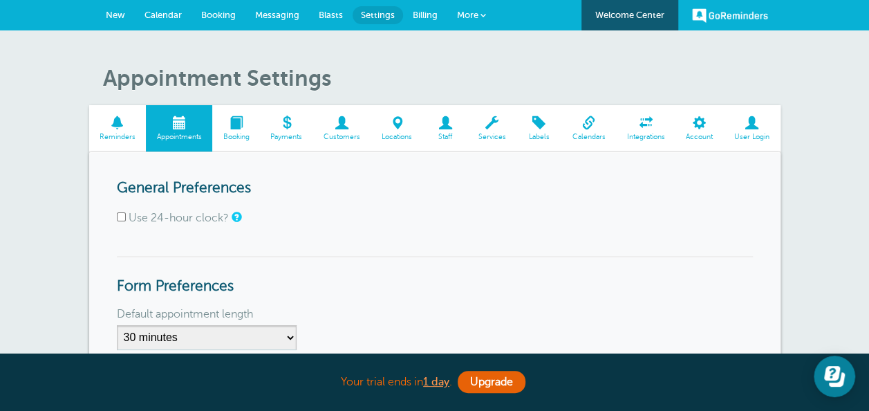
scroll to position [138, 0]
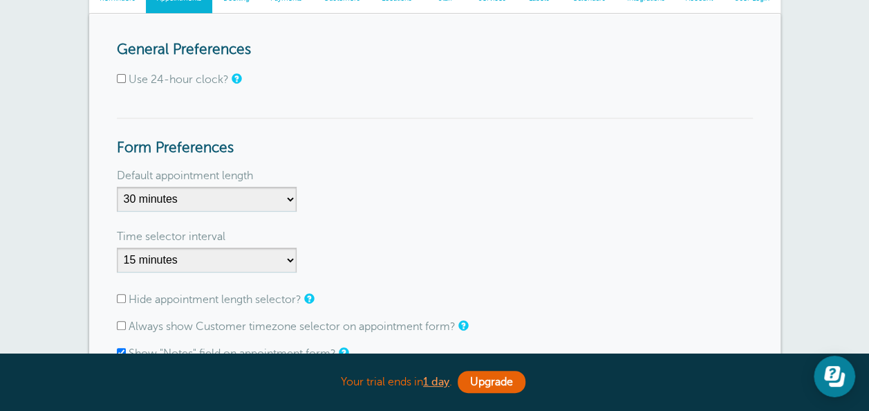
click at [118, 80] on input "Use 24-hour clock?" at bounding box center [121, 78] width 9 height 9
checkbox input "false"
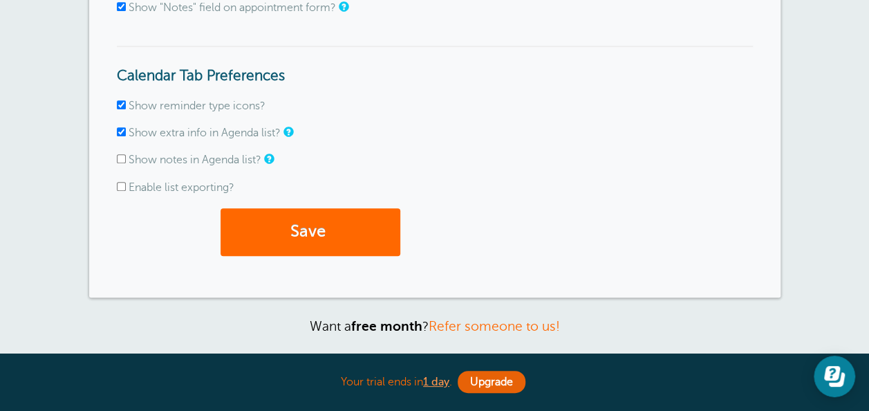
scroll to position [207, 0]
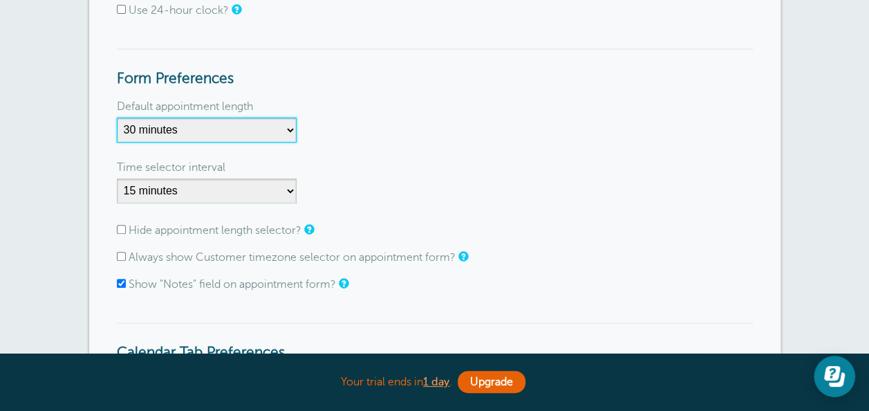
click at [174, 124] on select "5 minutes 10 minutes 15 minutes 20 minutes 25 minutes 30 minutes 35 minutes 40 …" at bounding box center [207, 130] width 180 height 25
click at [160, 128] on select "5 minutes 10 minutes 15 minutes 20 minutes 25 minutes 30 minutes 35 minutes 40 …" at bounding box center [207, 130] width 180 height 25
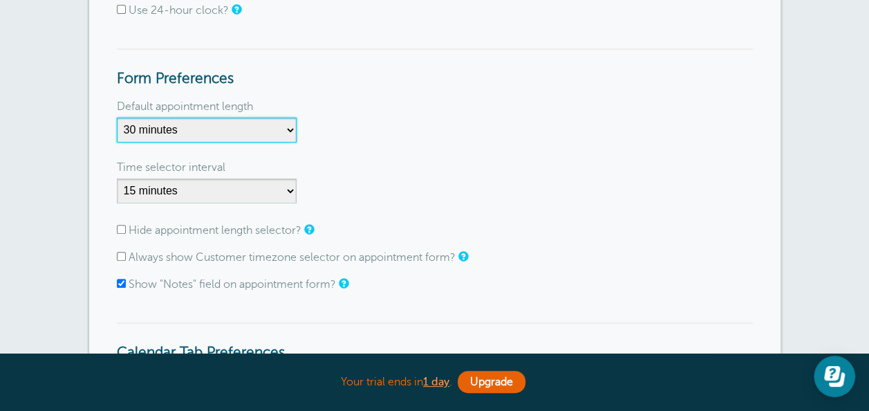
click at [160, 128] on select "5 minutes 10 minutes 15 minutes 20 minutes 25 minutes 30 minutes 35 minutes 40 …" at bounding box center [207, 130] width 180 height 25
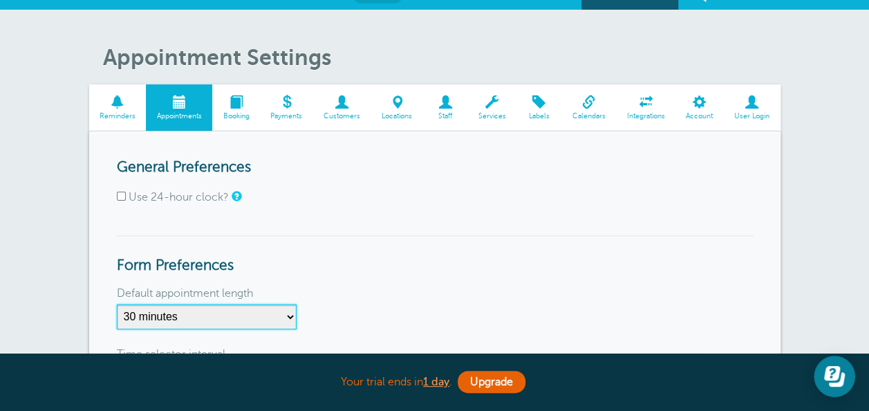
scroll to position [0, 0]
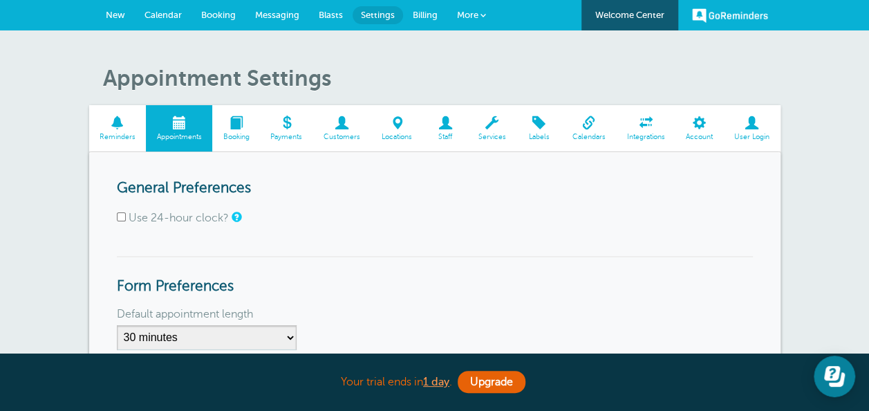
click at [116, 15] on span "New" at bounding box center [115, 15] width 19 height 10
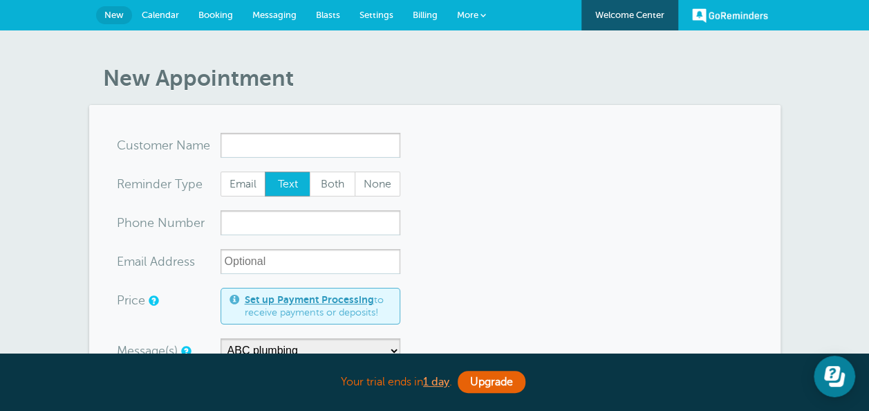
click at [163, 17] on span "Calendar" at bounding box center [160, 15] width 37 height 10
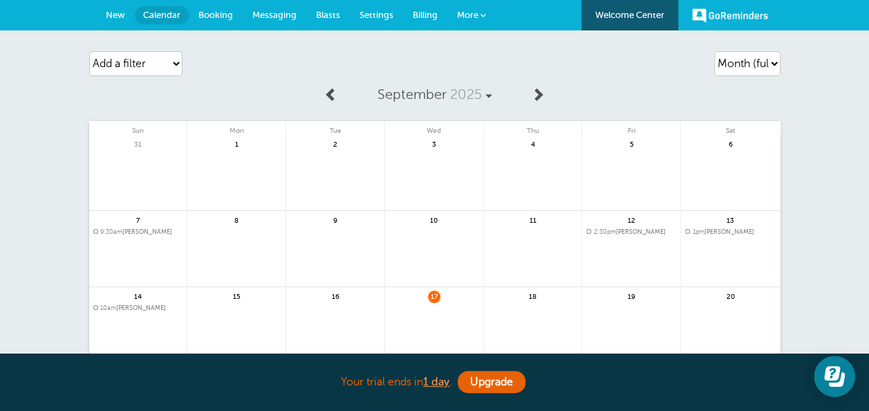
click at [480, 13] on link "More" at bounding box center [471, 15] width 48 height 31
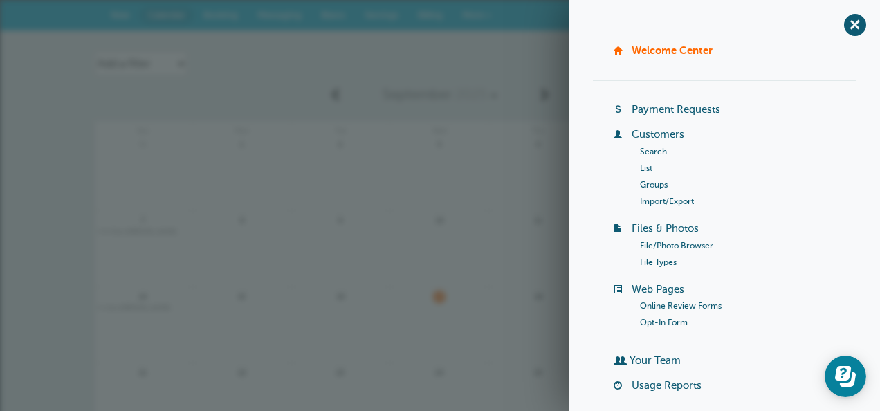
click at [472, 35] on div "Agenda Day Week Month (full view) Month (condensed) Add a filter Customer Searc…" at bounding box center [440, 325] width 880 height 591
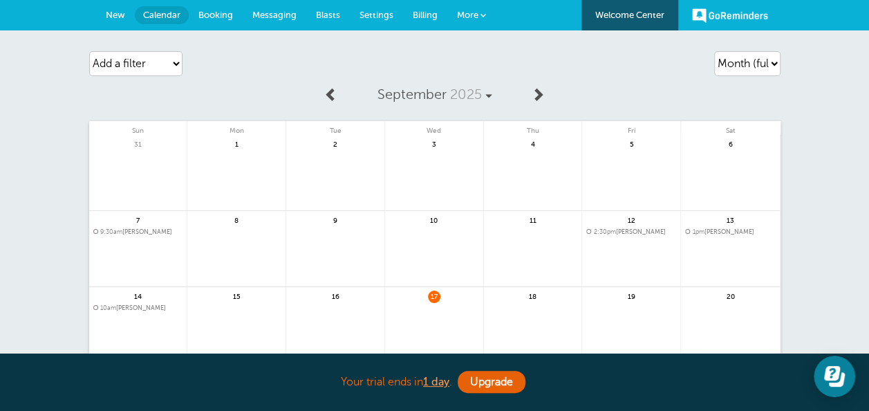
click at [116, 12] on span "New" at bounding box center [115, 15] width 19 height 10
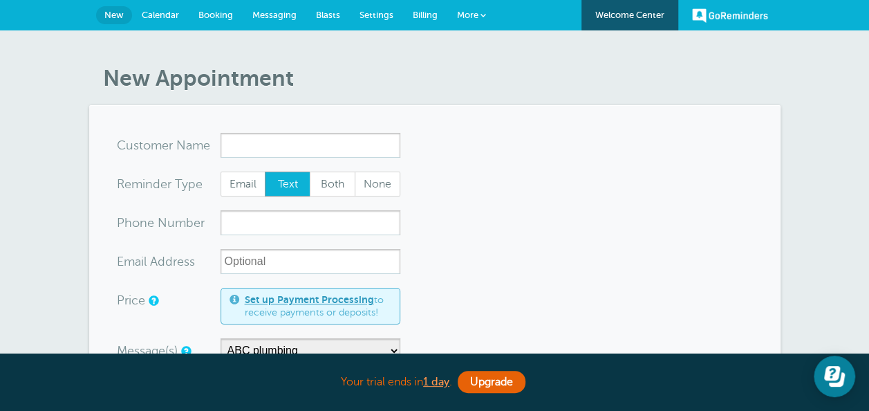
click at [161, 14] on span "Calendar" at bounding box center [160, 15] width 37 height 10
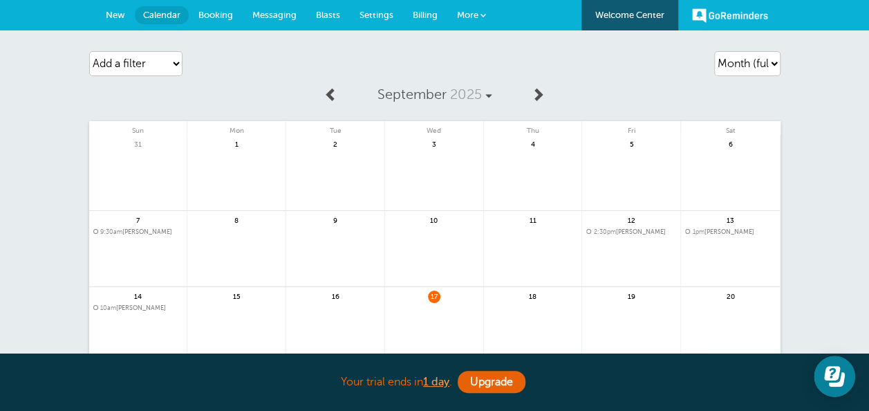
click at [216, 18] on span "Booking" at bounding box center [215, 15] width 35 height 10
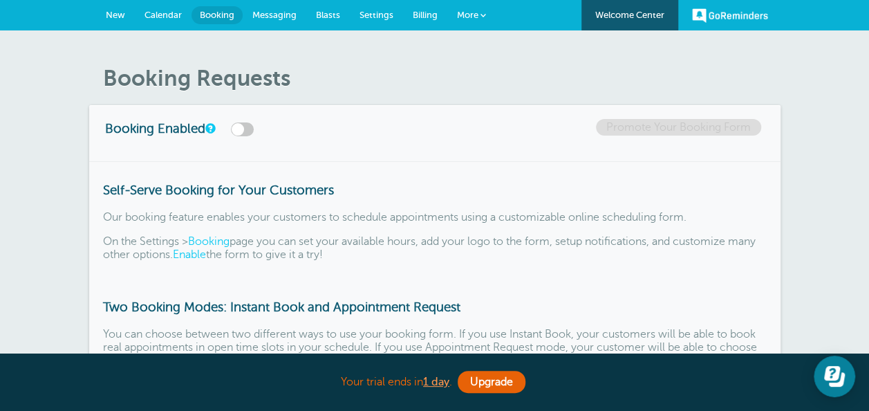
drag, startPoint x: 420, startPoint y: 73, endPoint x: 355, endPoint y: 82, distance: 65.5
click at [420, 73] on h1 "Booking Requests" at bounding box center [442, 78] width 678 height 26
click at [376, 12] on span "Settings" at bounding box center [377, 15] width 34 height 10
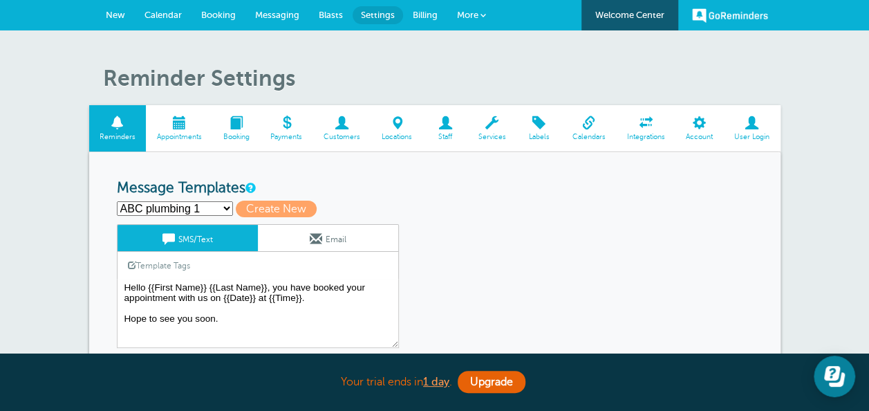
click at [192, 129] on span at bounding box center [179, 122] width 66 height 13
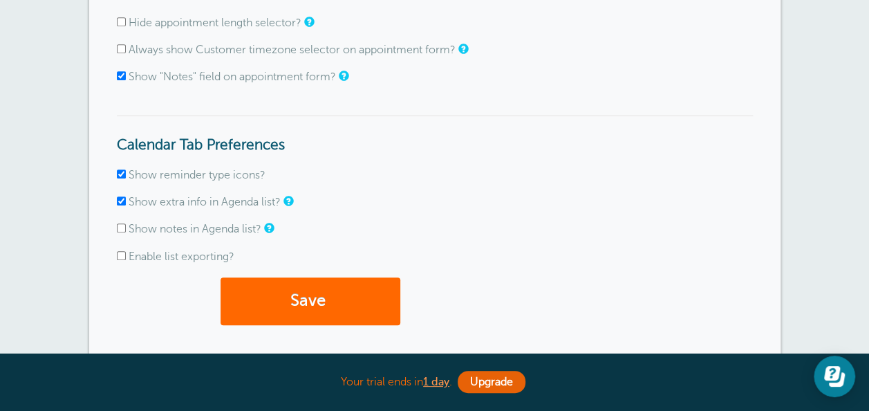
scroll to position [207, 0]
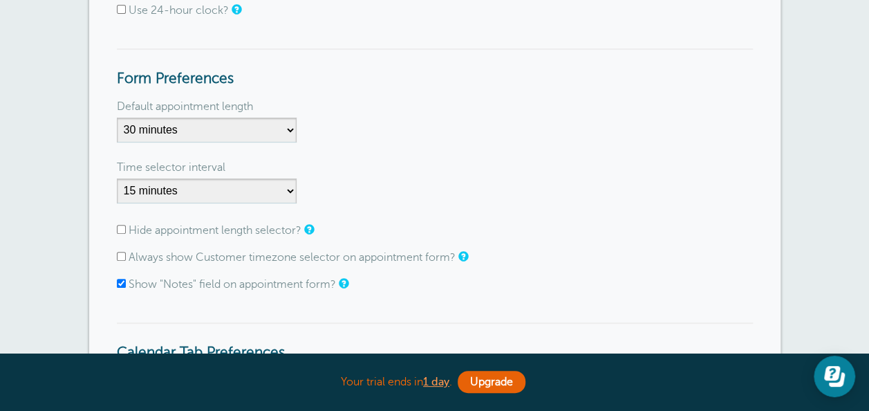
click at [187, 172] on label "Time selector interval" at bounding box center [171, 167] width 109 height 22
click at [187, 178] on select "1 minute 5 minutes 10 minutes 15 minutes 20 minutes 30 minutes 60 minutes" at bounding box center [207, 190] width 180 height 25
click at [186, 183] on select "1 minute 5 minutes 10 minutes 15 minutes 20 minutes 30 minutes 60 minutes" at bounding box center [207, 190] width 180 height 25
click at [337, 169] on div "Time selector interval" at bounding box center [435, 167] width 636 height 22
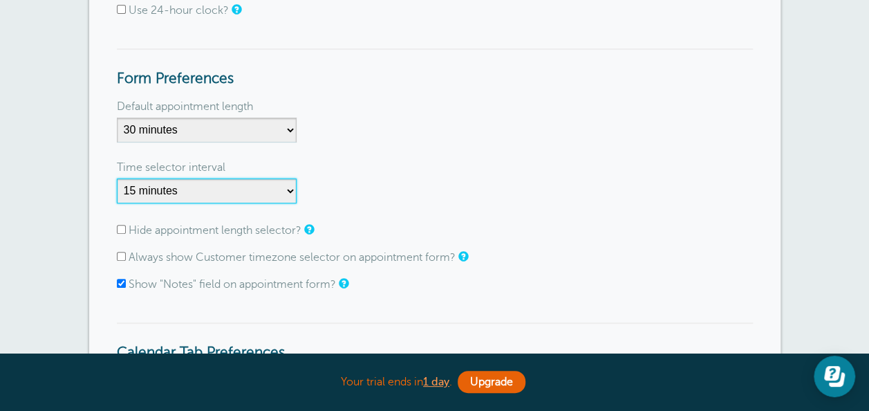
click at [189, 181] on select "1 minute 5 minutes 10 minutes 15 minutes 20 minutes 30 minutes 60 minutes" at bounding box center [207, 190] width 180 height 25
drag, startPoint x: 173, startPoint y: 191, endPoint x: 189, endPoint y: 256, distance: 67.1
click at [189, 256] on form "General Preferences Use 24-hour clock? Form Preferences Default appointment len…" at bounding box center [435, 259] width 636 height 574
select select "10"
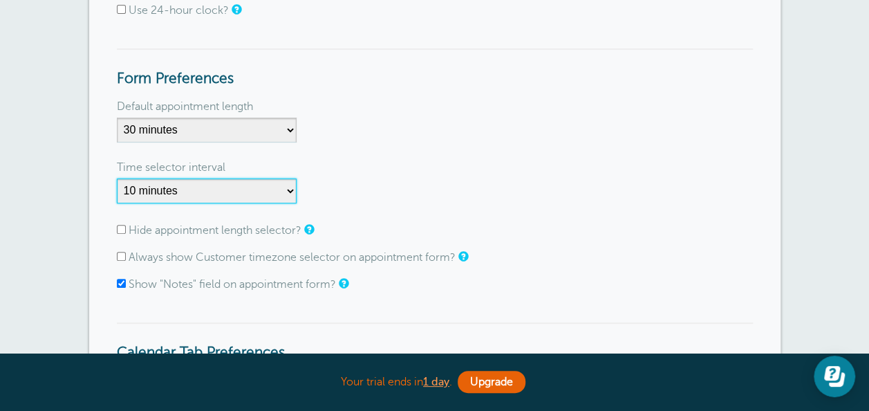
click at [117, 178] on select "1 minute 5 minutes 10 minutes 15 minutes 20 minutes 30 minutes 60 minutes" at bounding box center [207, 190] width 180 height 25
click at [493, 187] on div "Time selector interval 1 minute 5 minutes 10 minutes 15 minutes 20 minutes 30 m…" at bounding box center [435, 186] width 636 height 47
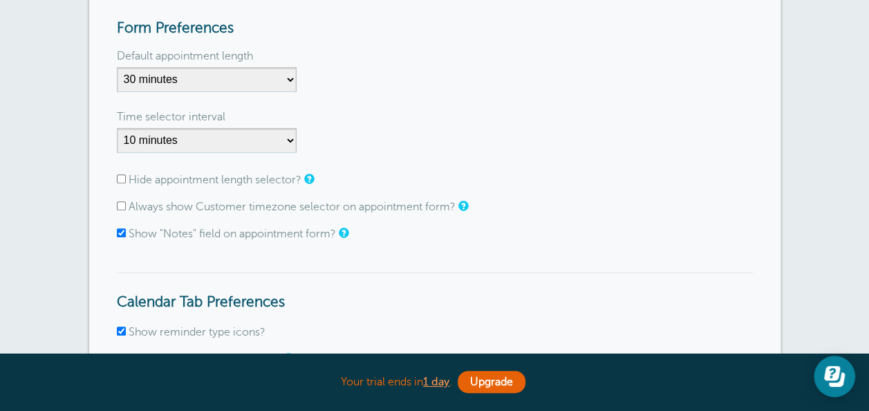
scroll to position [277, 0]
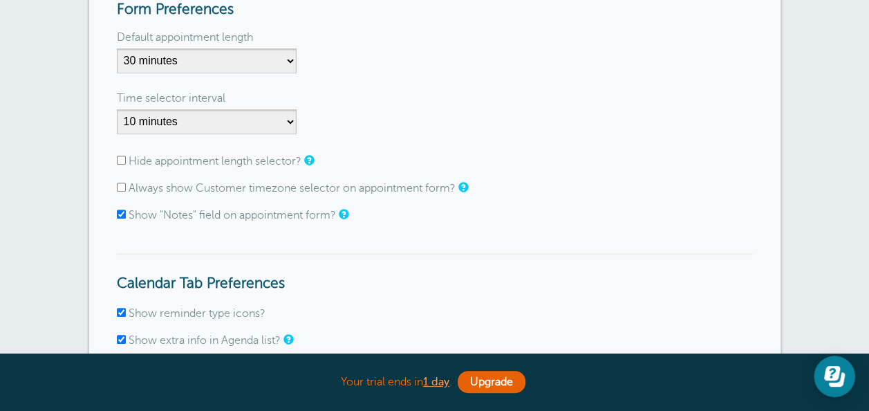
click at [127, 189] on div "Always show Customer timezone selector on appointment form?" at bounding box center [435, 188] width 636 height 13
click at [120, 189] on input "Always show Customer timezone selector on appointment form?" at bounding box center [121, 187] width 9 height 9
click at [122, 187] on input "Always show Customer timezone selector on appointment form?" at bounding box center [121, 187] width 9 height 9
checkbox input "true"
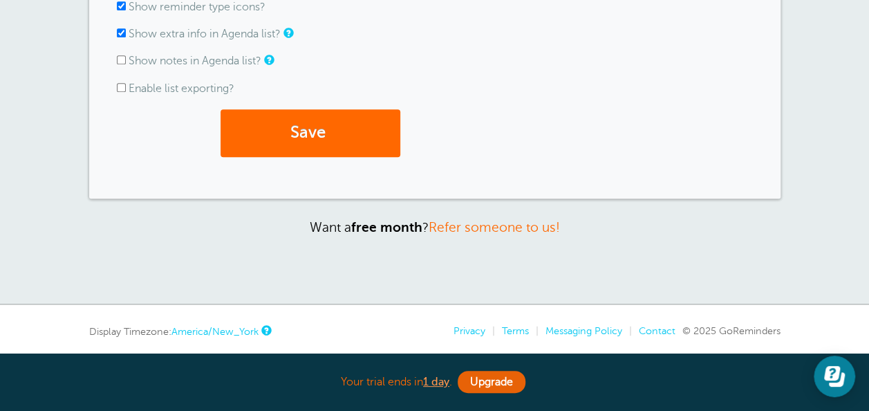
scroll to position [633, 0]
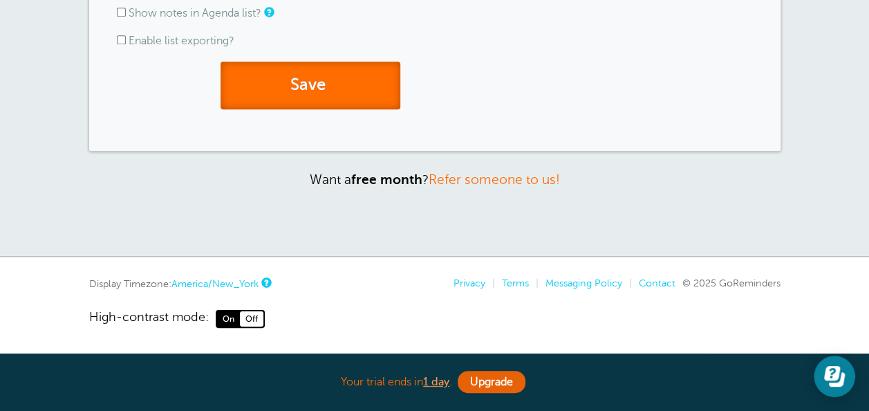
click at [340, 102] on button "Save" at bounding box center [311, 86] width 180 height 48
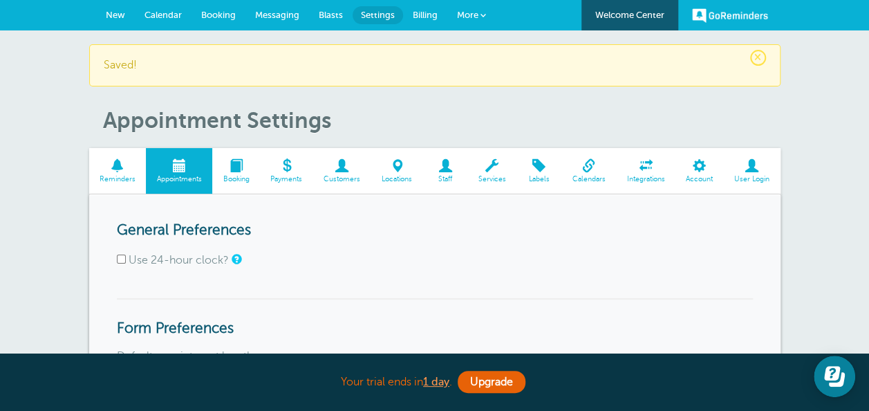
click at [113, 13] on span "New" at bounding box center [115, 15] width 19 height 10
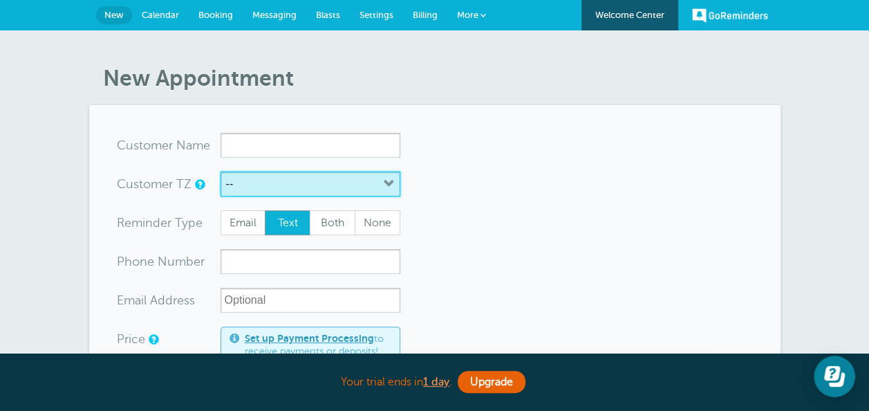
click at [239, 187] on button "--" at bounding box center [311, 184] width 180 height 25
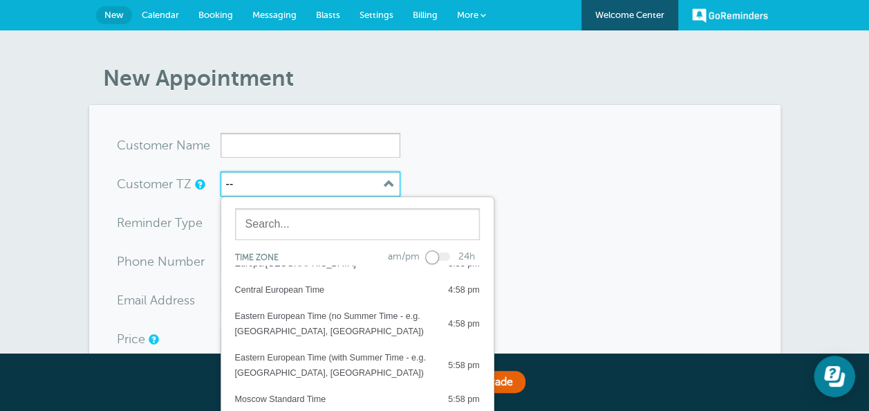
scroll to position [415, 0]
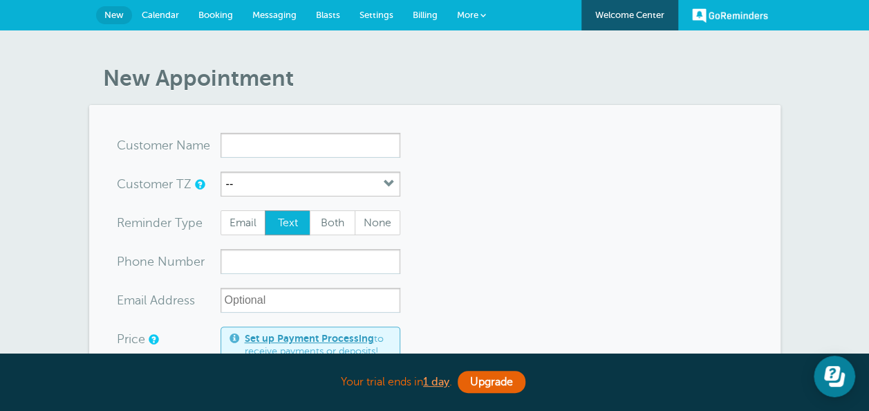
click at [394, 14] on link "Settings" at bounding box center [376, 15] width 53 height 30
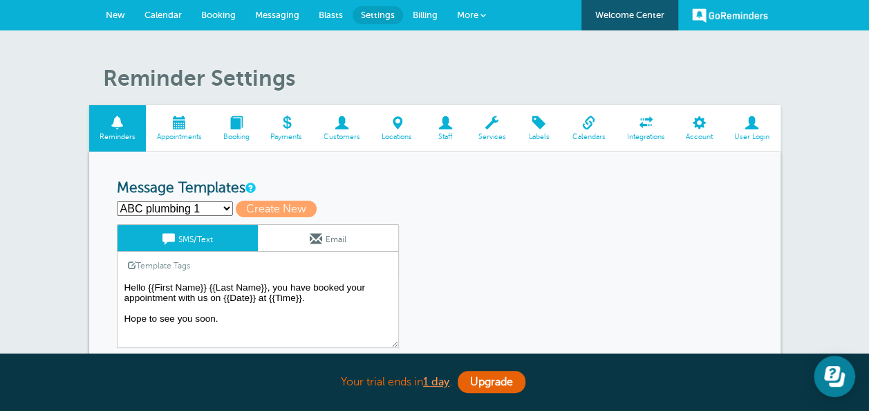
click at [189, 125] on span at bounding box center [179, 122] width 66 height 13
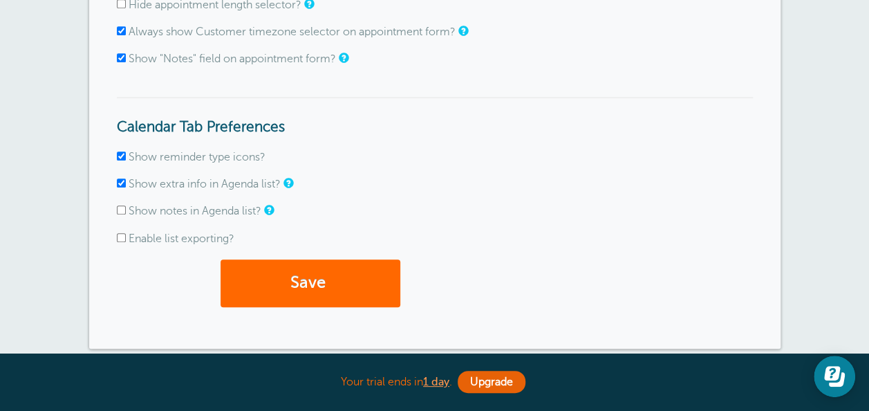
scroll to position [415, 0]
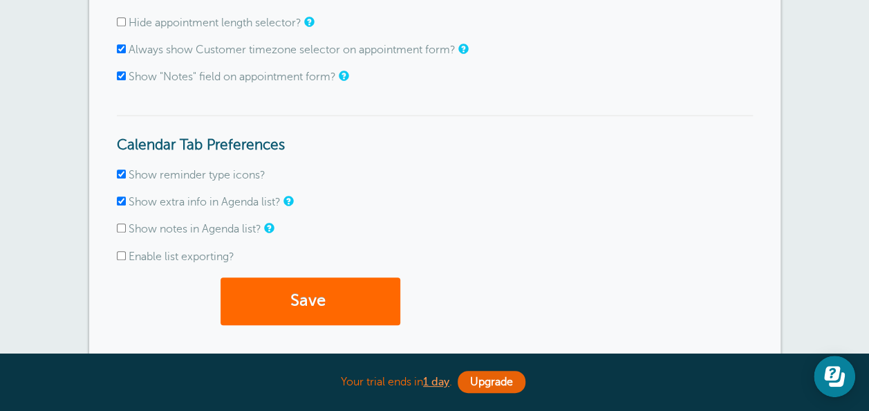
click at [118, 48] on input "Always show Customer timezone selector on appointment form?" at bounding box center [121, 48] width 9 height 9
checkbox input "false"
click at [293, 288] on button "Save" at bounding box center [311, 301] width 180 height 48
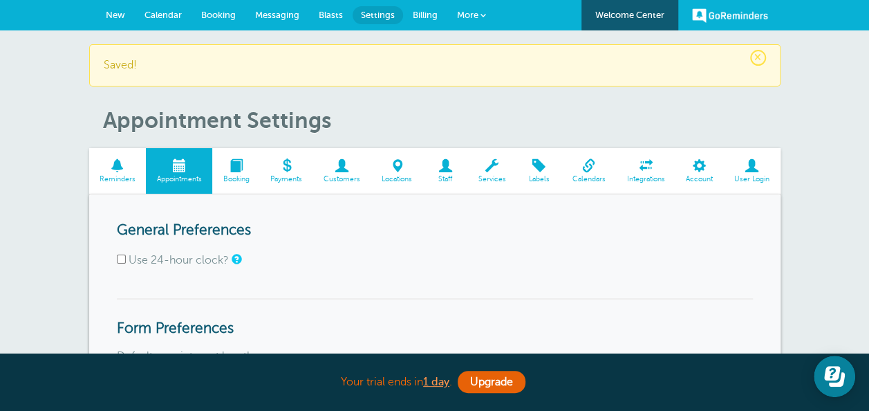
click at [112, 12] on span "New" at bounding box center [115, 15] width 19 height 10
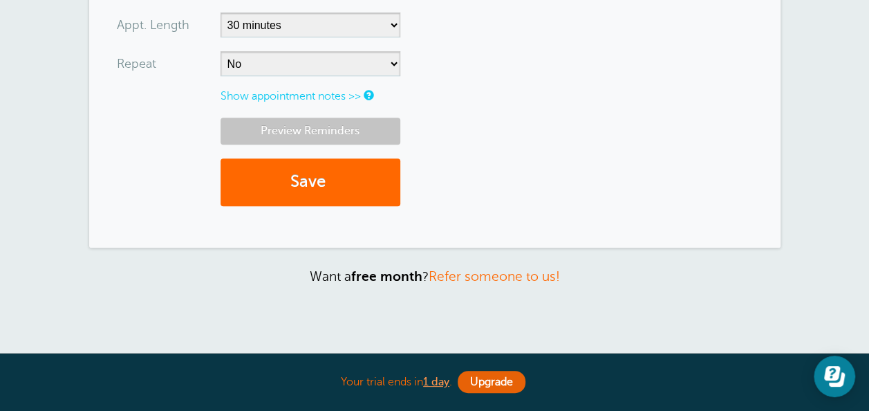
scroll to position [622, 0]
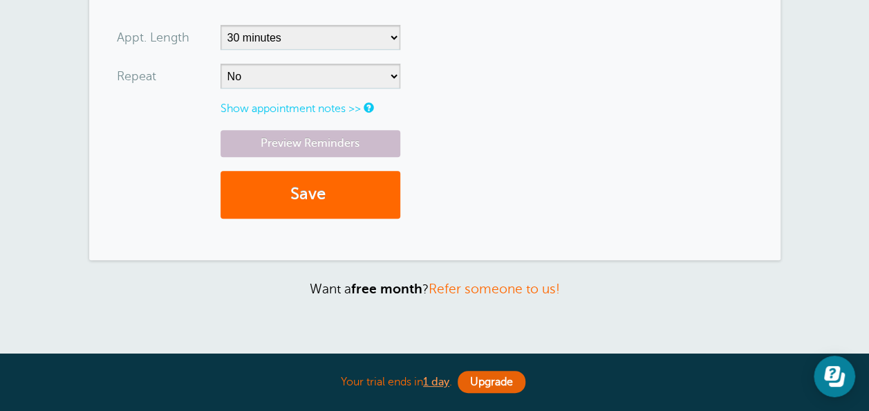
click at [347, 105] on link "Show appointment notes >>" at bounding box center [291, 108] width 140 height 12
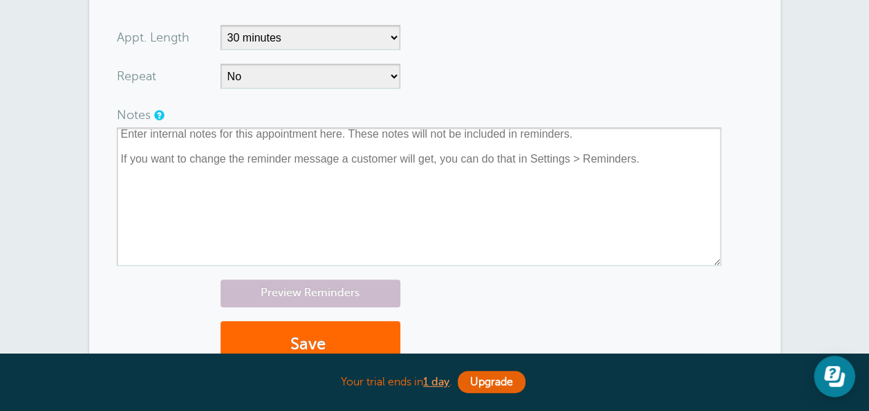
drag, startPoint x: 463, startPoint y: 295, endPoint x: 452, endPoint y: 279, distance: 19.4
click at [464, 289] on div "Preview Reminders Save" at bounding box center [435, 330] width 636 height 102
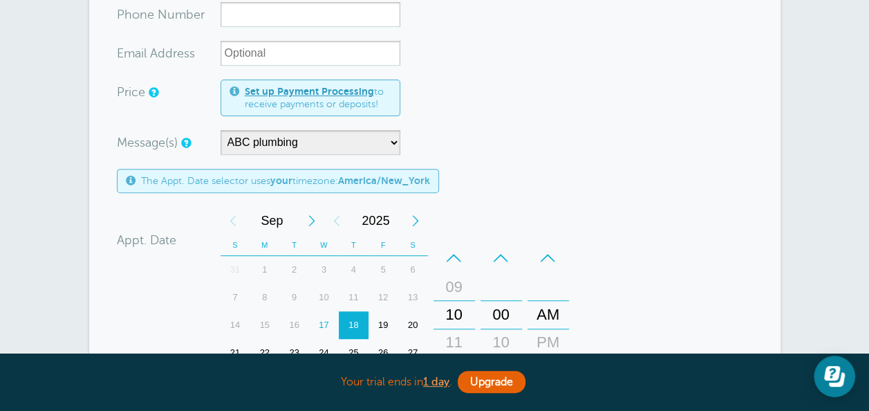
scroll to position [0, 0]
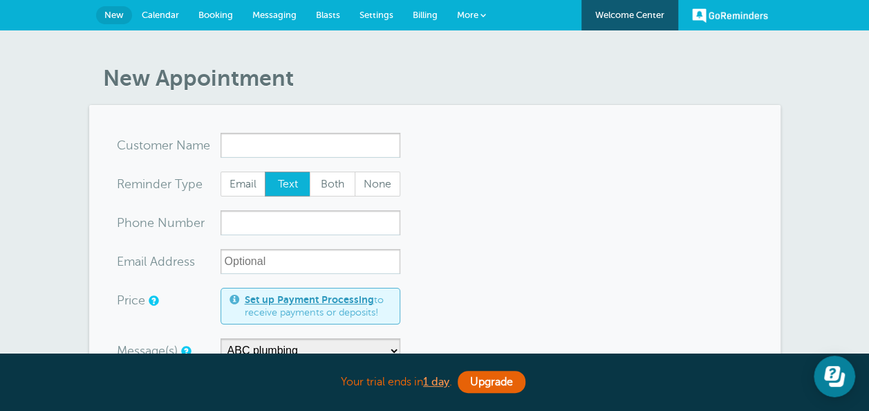
click at [377, 18] on span "Settings" at bounding box center [377, 15] width 34 height 10
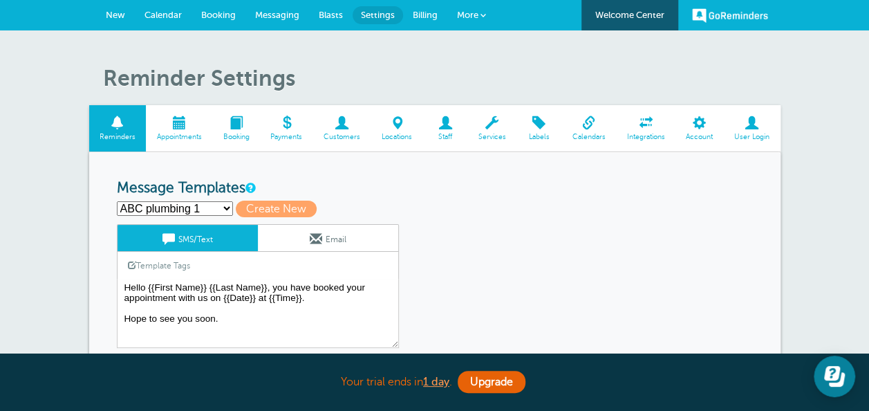
click at [187, 126] on span at bounding box center [179, 122] width 66 height 13
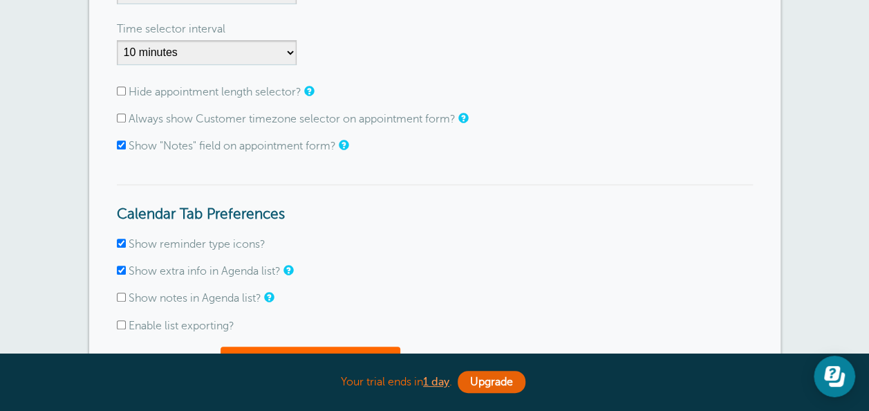
scroll to position [346, 0]
click at [124, 149] on input "Show "Notes" field on appointment form?" at bounding box center [121, 144] width 9 height 9
click at [120, 147] on input "Show "Notes" field on appointment form?" at bounding box center [121, 144] width 9 height 9
checkbox input "false"
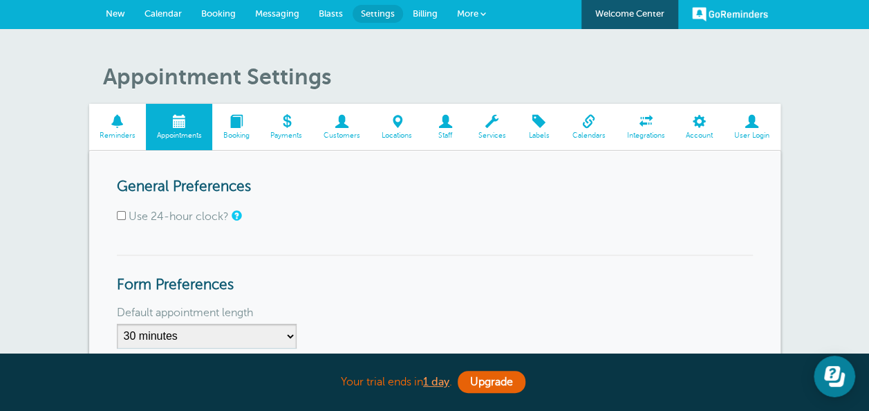
scroll to position [0, 0]
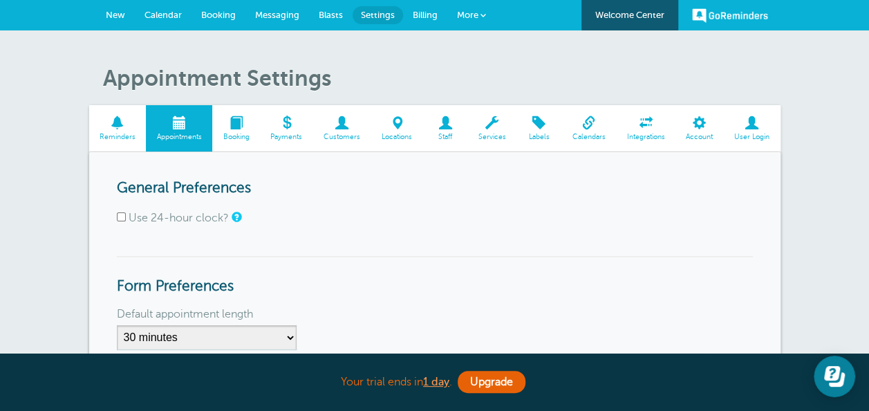
click at [232, 138] on span "Booking" at bounding box center [236, 137] width 34 height 8
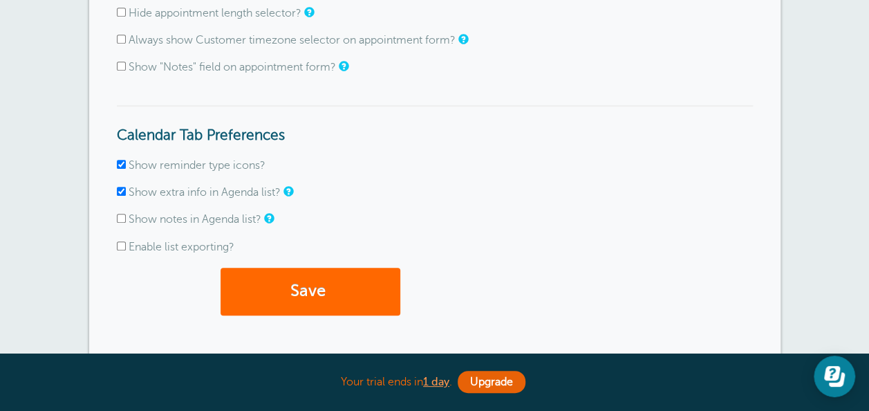
scroll to position [633, 0]
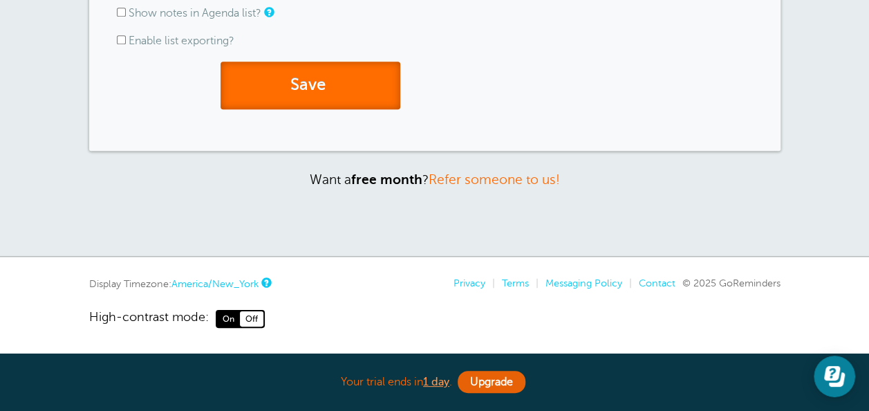
click at [354, 93] on button "Save" at bounding box center [311, 86] width 180 height 48
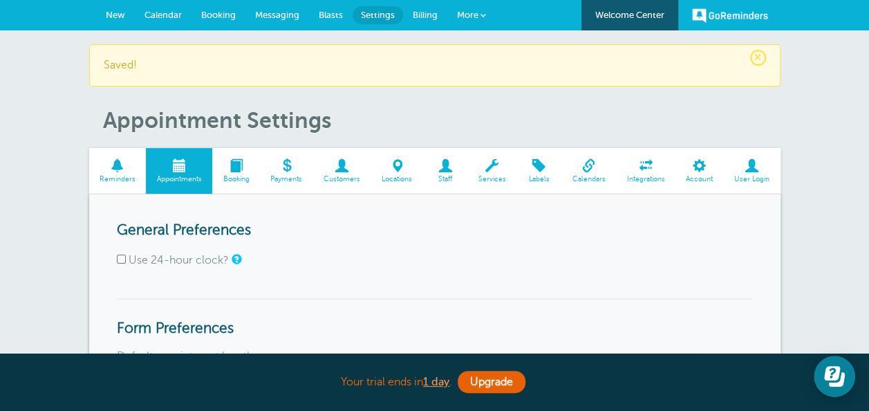
click at [245, 170] on span at bounding box center [236, 165] width 48 height 13
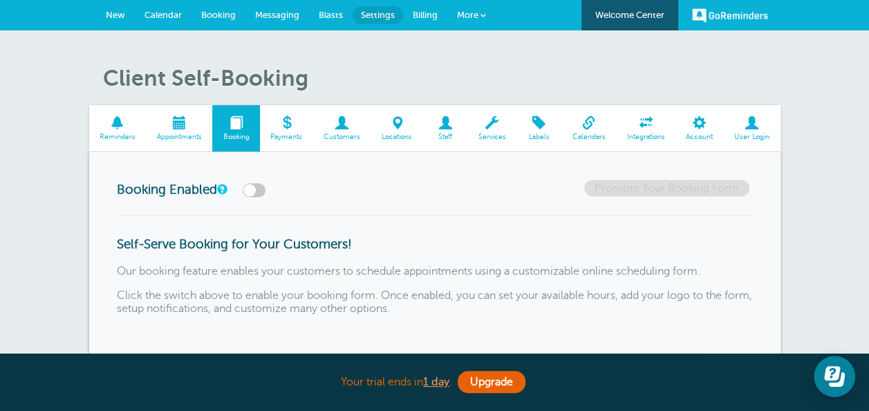
click at [261, 192] on label at bounding box center [254, 190] width 23 height 14
click at [0, 0] on input "checkbox" at bounding box center [0, 0] width 0 height 0
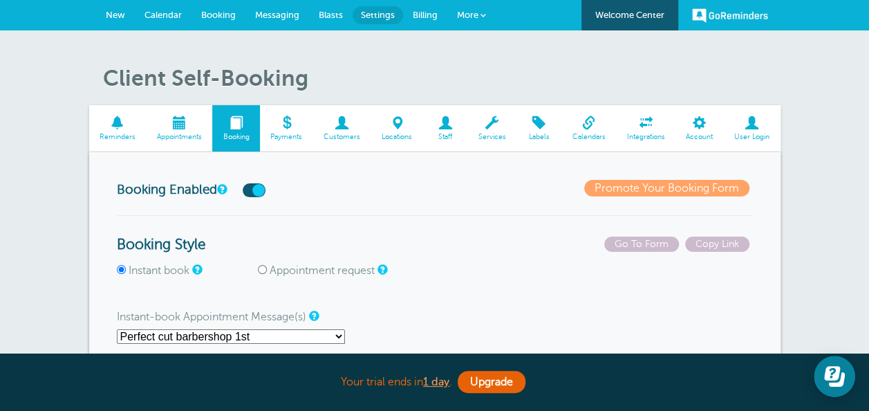
click at [250, 194] on label at bounding box center [254, 190] width 23 height 14
click at [0, 0] on input "checkbox" at bounding box center [0, 0] width 0 height 0
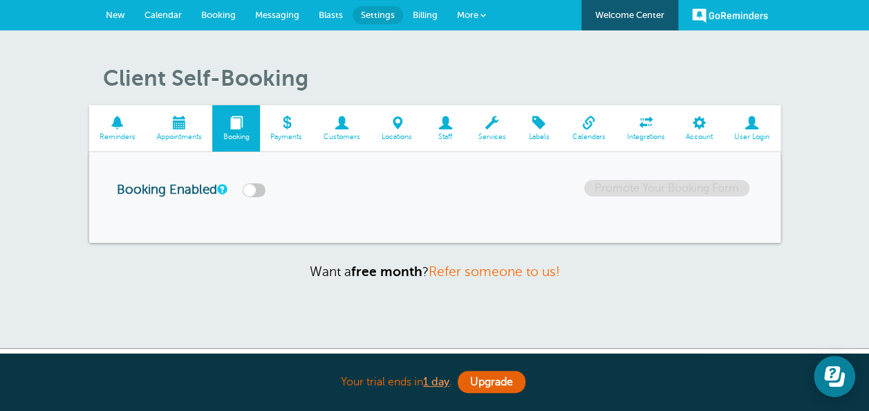
click at [286, 124] on span at bounding box center [286, 122] width 53 height 13
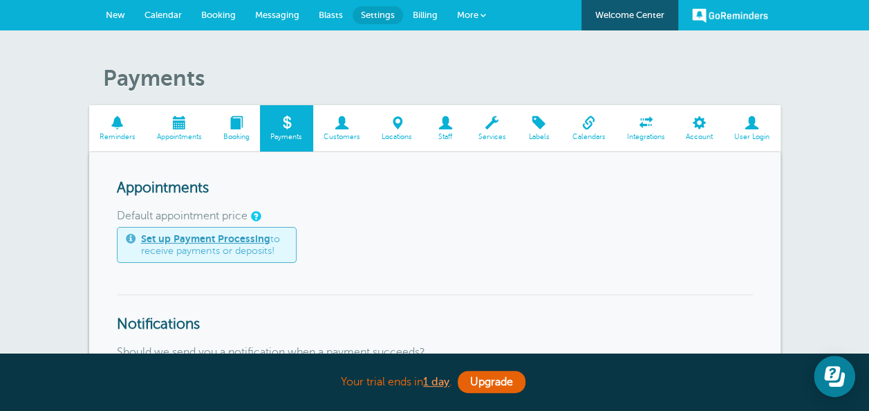
click at [339, 138] on span "Customers" at bounding box center [342, 137] width 44 height 8
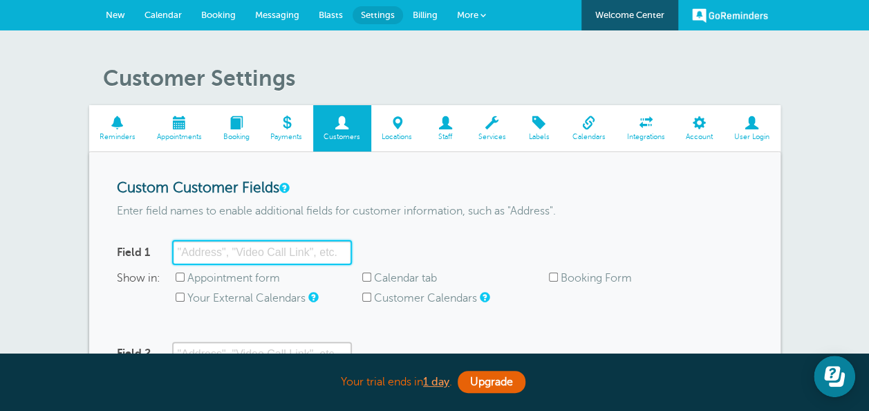
click at [307, 254] on input "Field 1" at bounding box center [262, 252] width 180 height 25
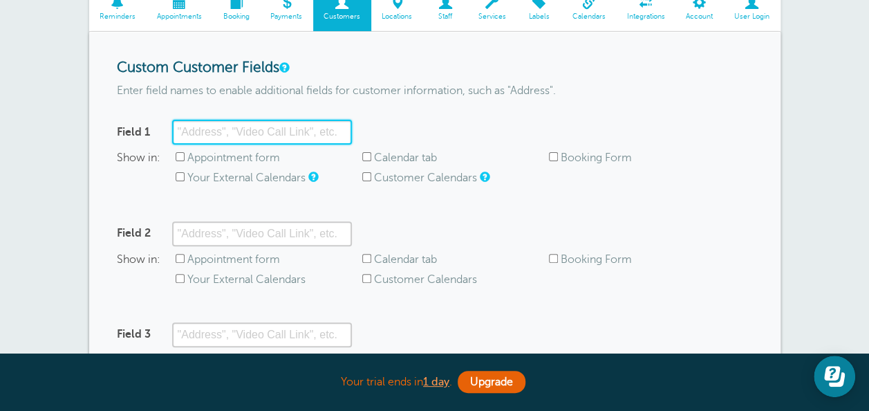
scroll to position [207, 0]
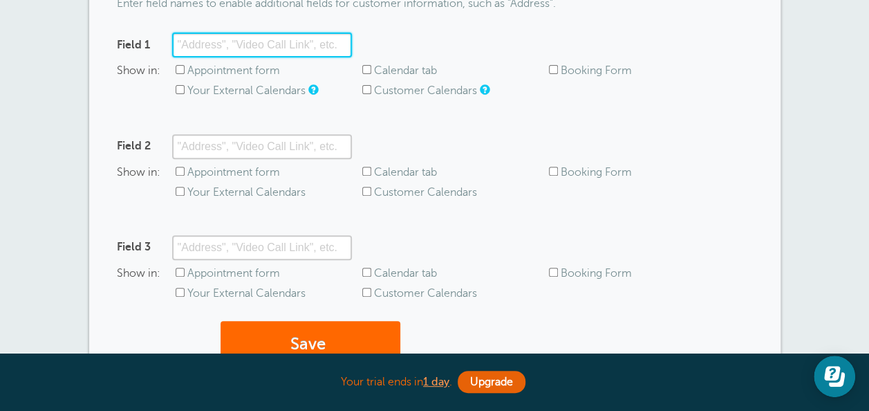
type input "h"
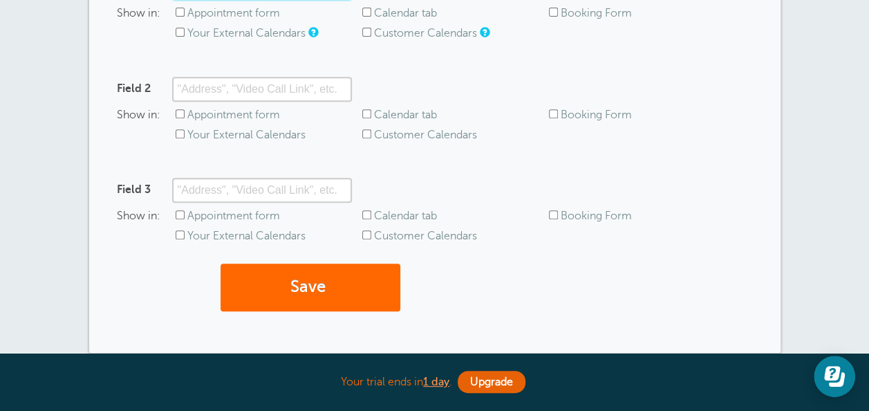
scroll to position [122, 0]
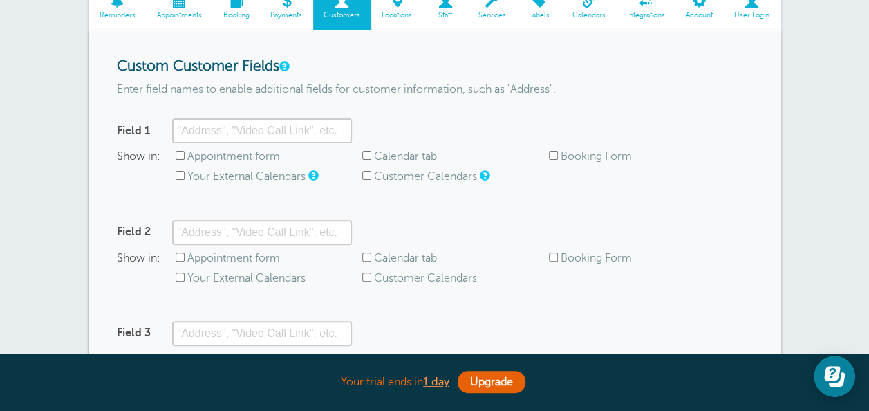
click at [429, 68] on h3 "Custom Customer Fields" at bounding box center [435, 66] width 636 height 17
click at [181, 157] on input "Appointment form" at bounding box center [180, 155] width 9 height 9
click at [180, 156] on input "Appointment form" at bounding box center [180, 155] width 9 height 9
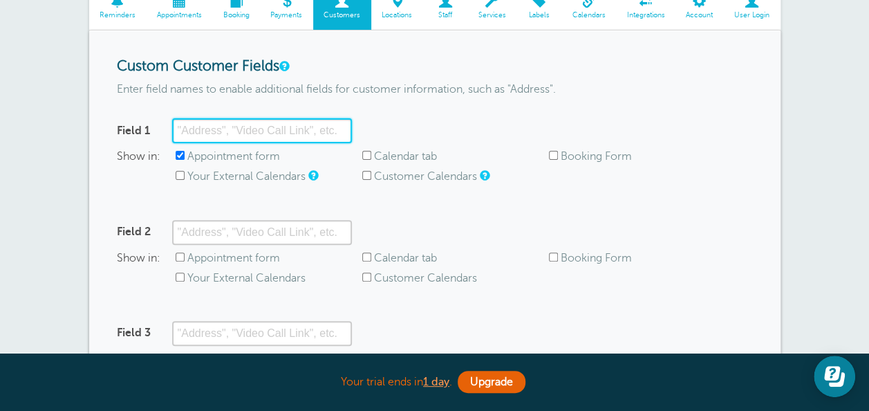
click at [313, 129] on input "Field 1" at bounding box center [262, 130] width 180 height 25
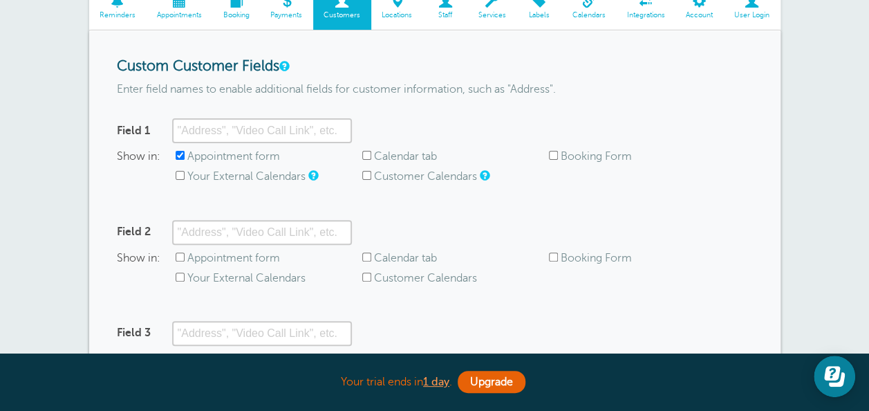
click at [181, 153] on input "Appointment form" at bounding box center [180, 155] width 9 height 9
checkbox input "false"
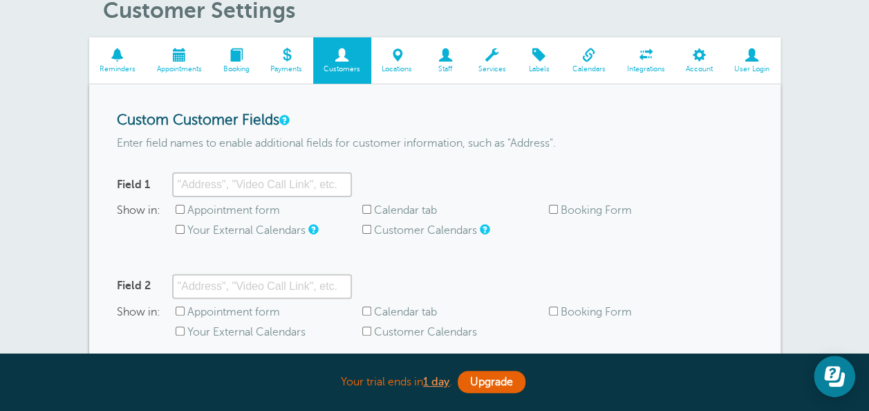
scroll to position [0, 0]
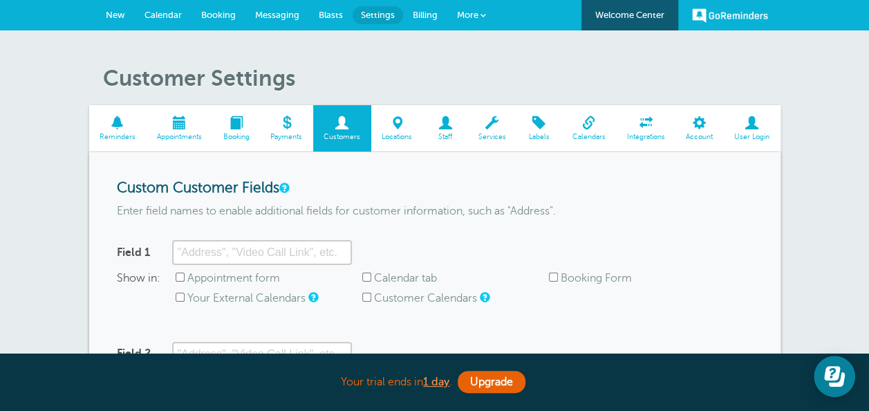
click at [389, 129] on span at bounding box center [397, 122] width 52 height 13
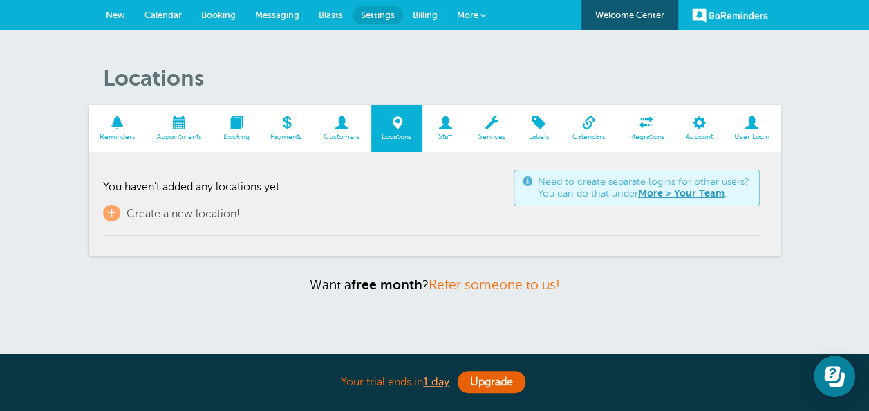
click at [451, 134] on span "Staff" at bounding box center [444, 137] width 31 height 8
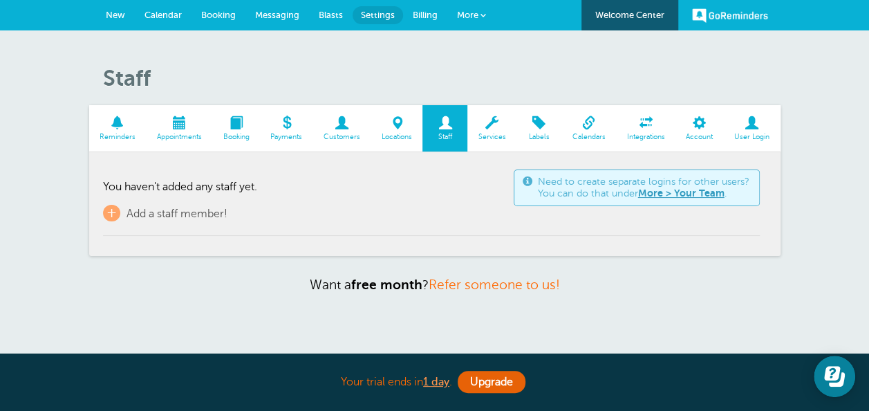
click at [408, 133] on span "Locations" at bounding box center [397, 137] width 38 height 8
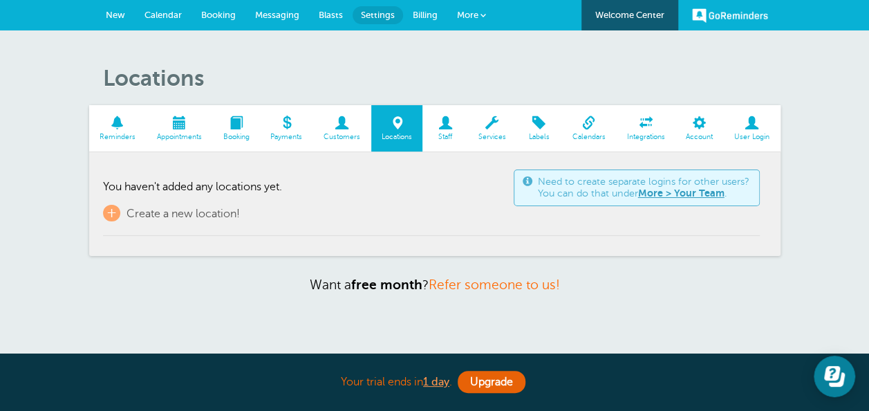
click at [488, 139] on span "Services" at bounding box center [491, 137] width 35 height 8
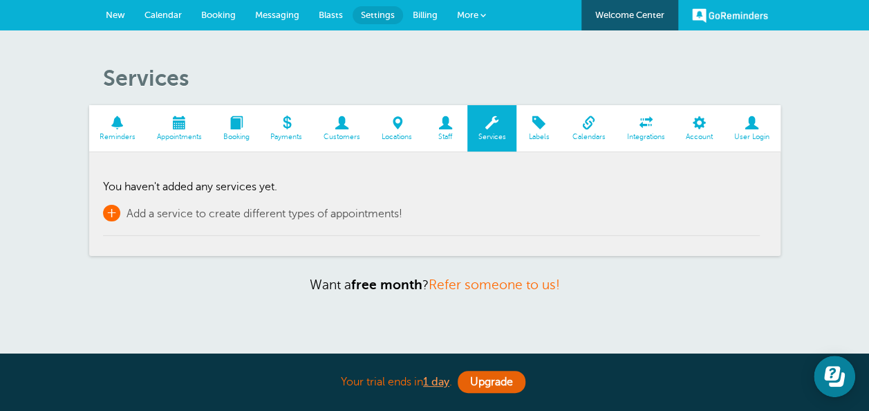
click at [351, 210] on span "Add a service to create different types of appointments!" at bounding box center [265, 213] width 276 height 12
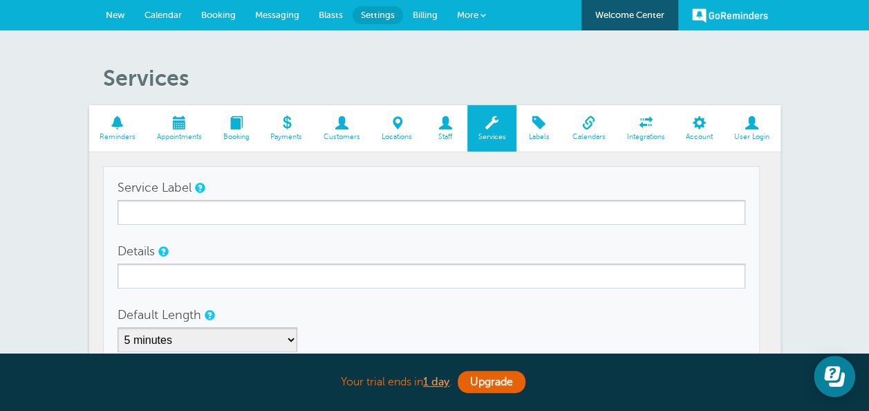
click at [538, 145] on link "Labels" at bounding box center [539, 128] width 45 height 46
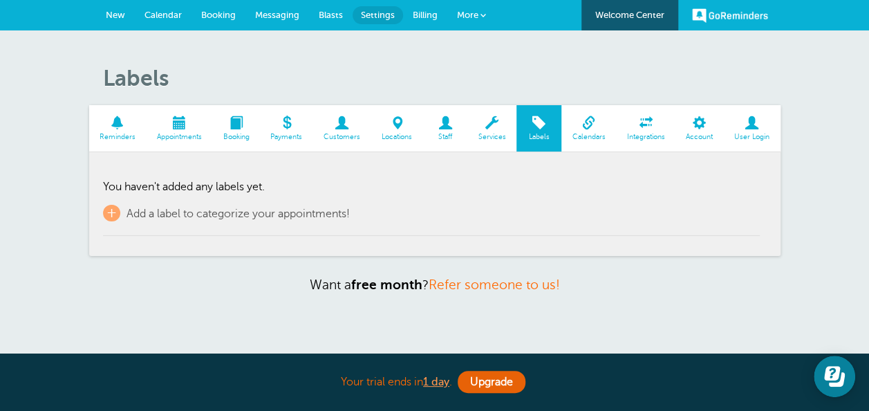
drag, startPoint x: 537, startPoint y: 145, endPoint x: 510, endPoint y: 188, distance: 51.2
drag, startPoint x: 510, startPoint y: 188, endPoint x: 263, endPoint y: 205, distance: 247.4
click at [263, 205] on link "+ Add a label to categorize your appointments!" at bounding box center [226, 213] width 247 height 17
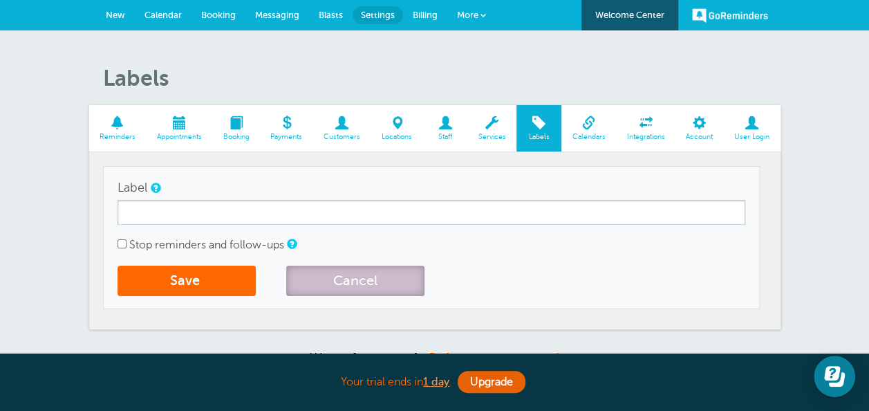
click at [343, 274] on button "Cancel" at bounding box center [355, 281] width 138 height 30
click at [343, 274] on div "Labels Reminders Appointments Booking Payments Customers Locations Staff Servic…" at bounding box center [435, 215] width 692 height 301
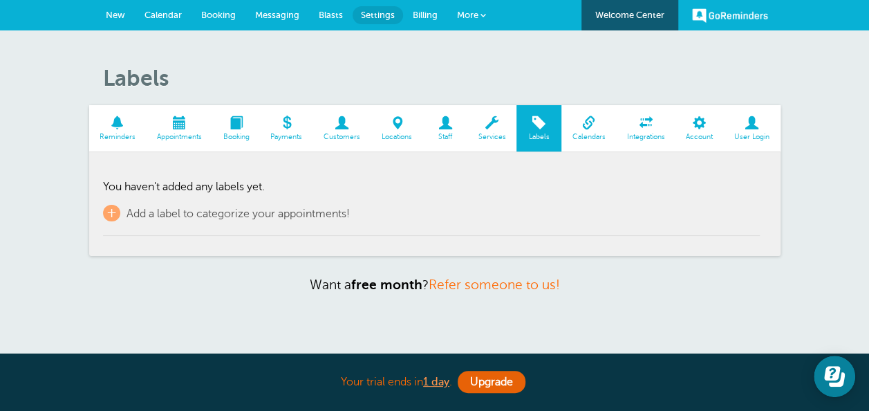
click at [582, 133] on span "Calendars" at bounding box center [588, 137] width 41 height 8
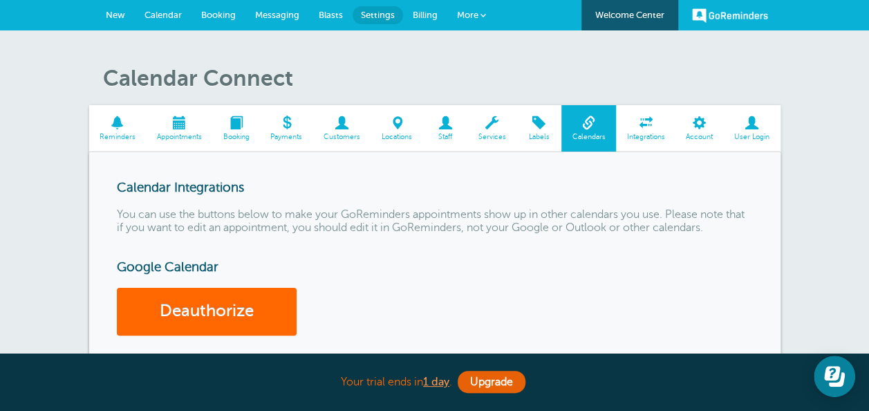
click at [645, 123] on span at bounding box center [645, 122] width 59 height 13
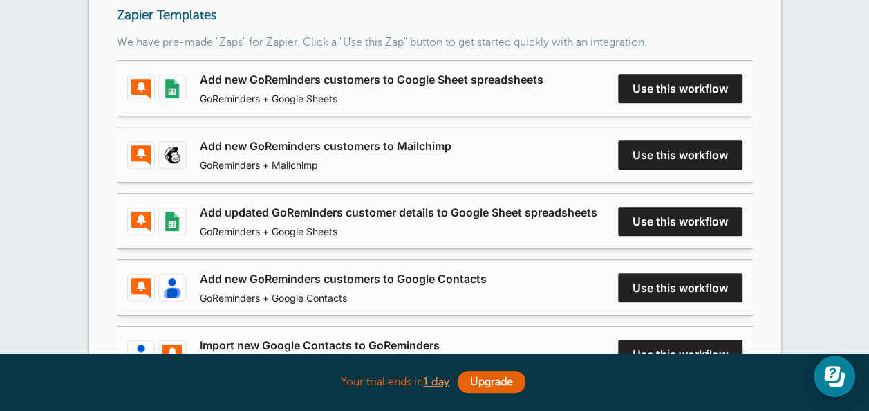
scroll to position [47, 0]
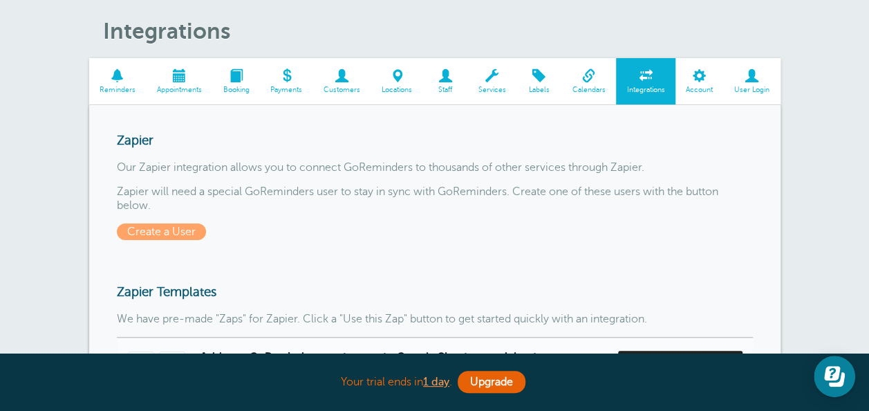
click at [687, 84] on link "Account" at bounding box center [700, 81] width 48 height 46
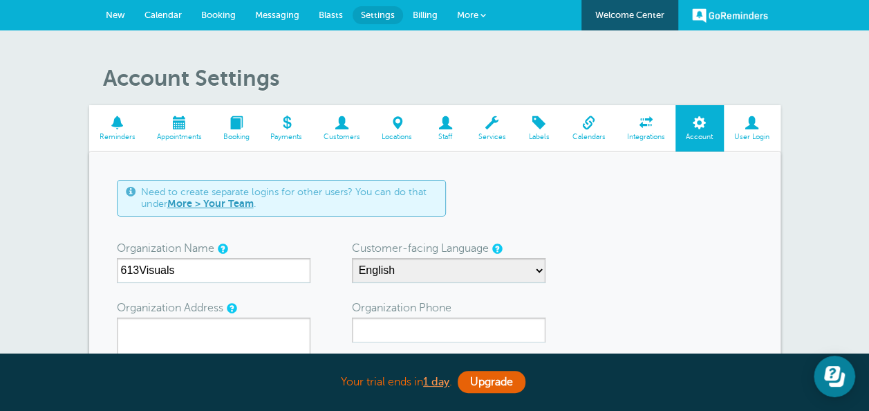
click at [485, 21] on link "More" at bounding box center [471, 15] width 48 height 31
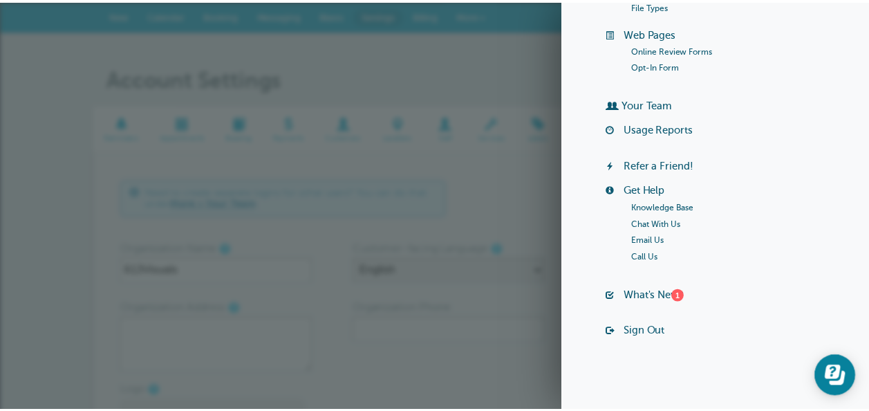
scroll to position [257, 0]
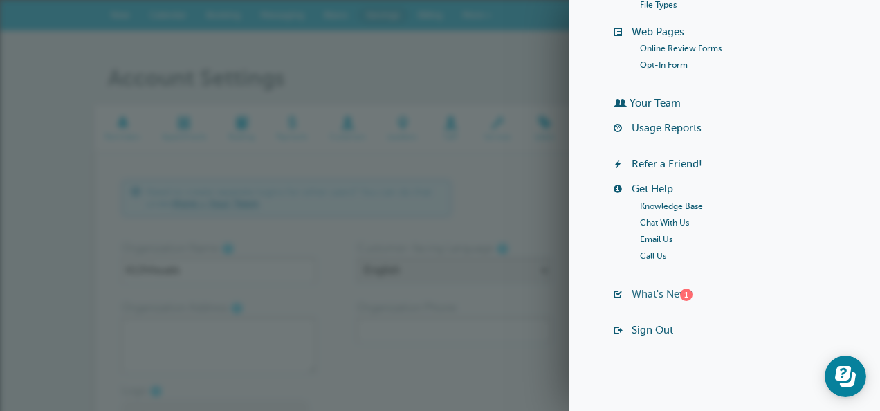
click at [651, 290] on link "What's New? 1" at bounding box center [661, 293] width 61 height 11
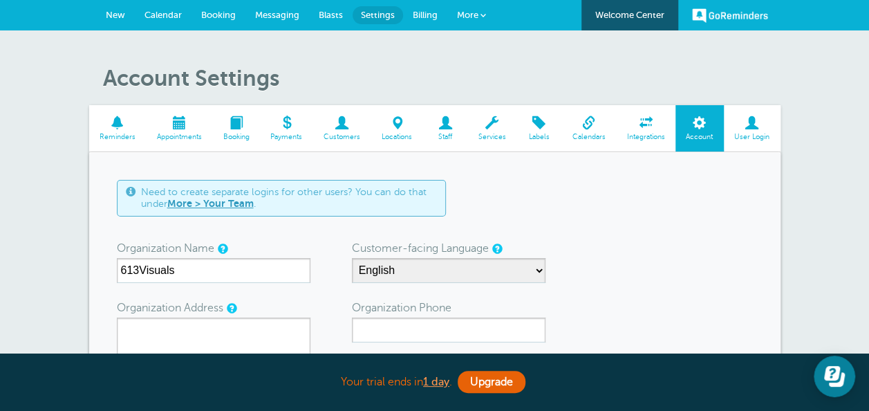
click at [483, 20] on link "More" at bounding box center [471, 15] width 48 height 31
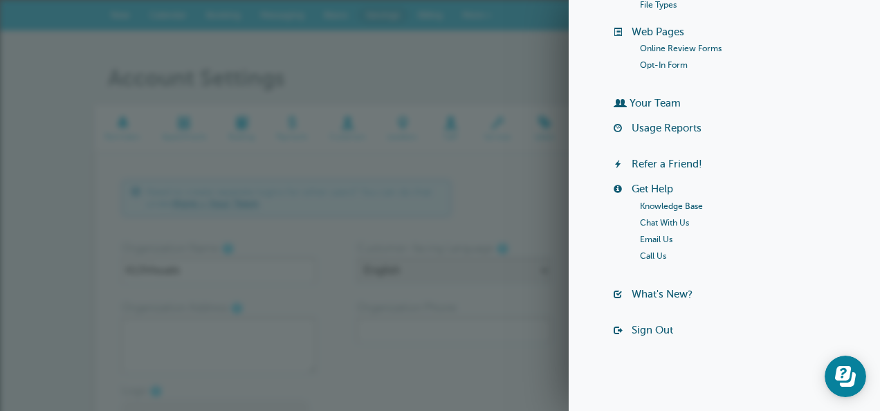
click at [674, 203] on link "Knowledge Base" at bounding box center [671, 206] width 63 height 10
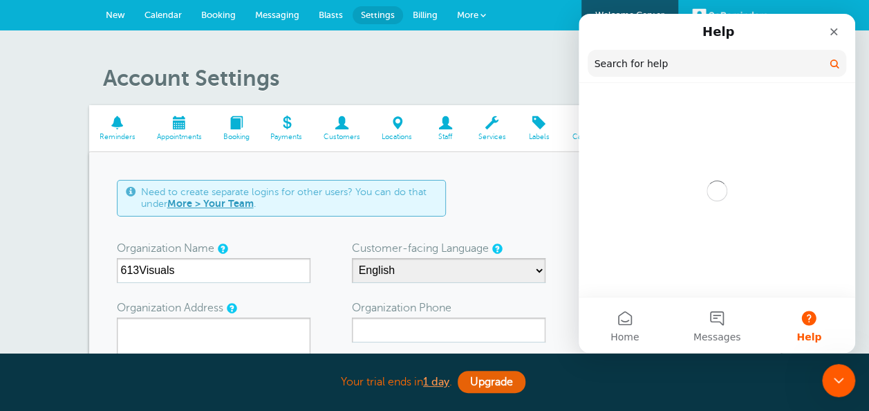
scroll to position [0, 0]
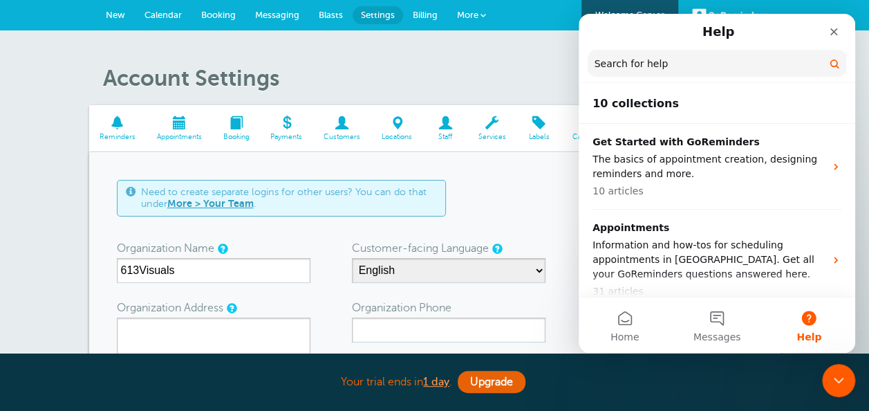
click at [538, 80] on h1 "Account Settings" at bounding box center [442, 78] width 678 height 26
click at [566, 60] on div "Account Settings Reminders Appointments Booking Payments Customers Locations St…" at bounding box center [434, 374] width 869 height 689
click at [833, 32] on icon "Close" at bounding box center [835, 32] width 8 height 8
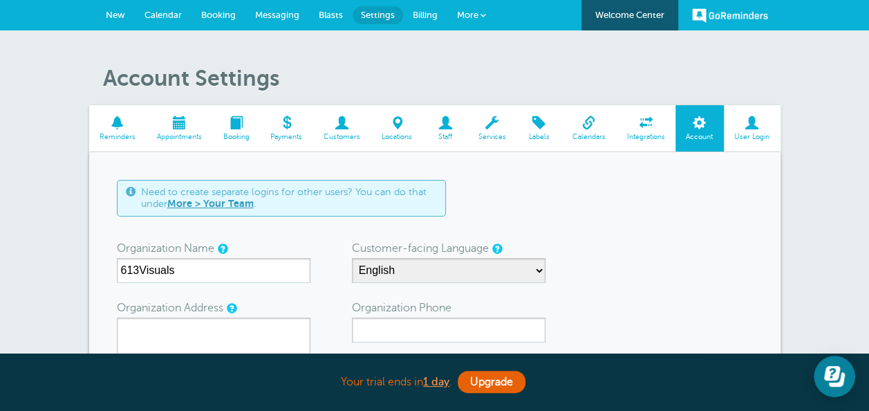
click at [479, 21] on link "More" at bounding box center [471, 15] width 48 height 31
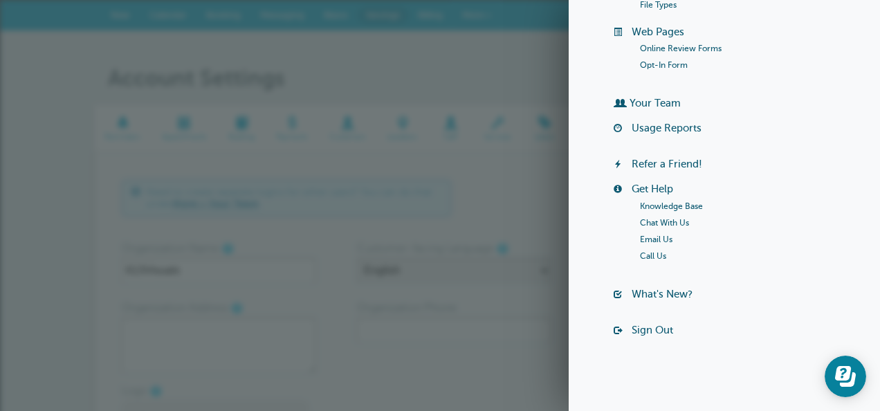
scroll to position [188, 0]
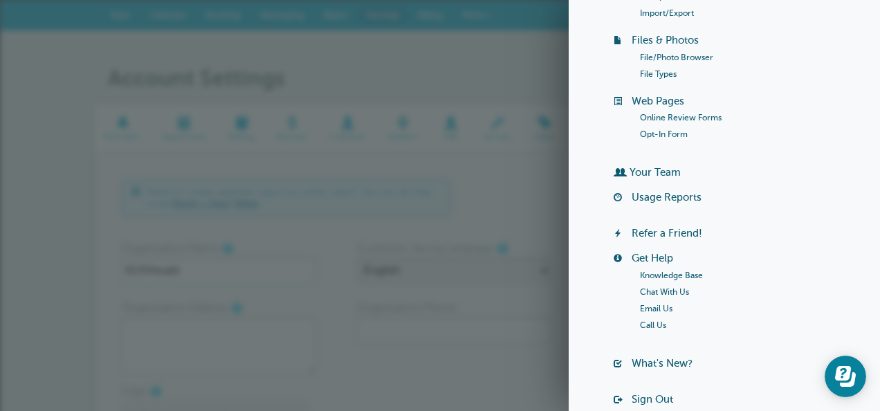
click at [645, 198] on link "Usage Reports" at bounding box center [666, 197] width 70 height 11
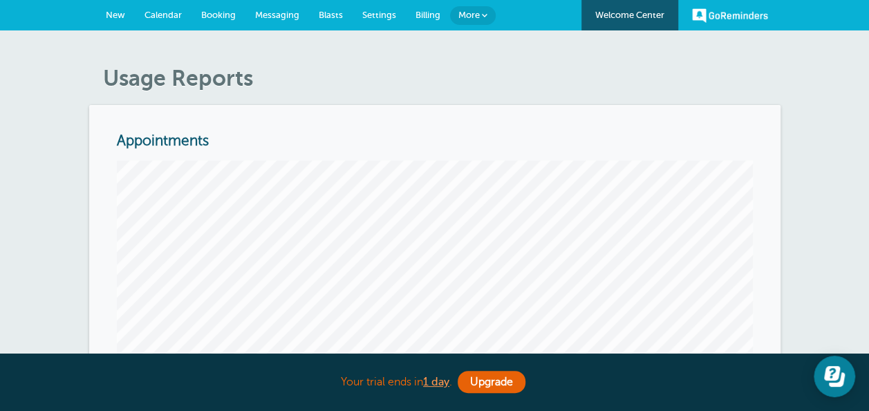
click at [487, 19] on link "More" at bounding box center [473, 15] width 46 height 19
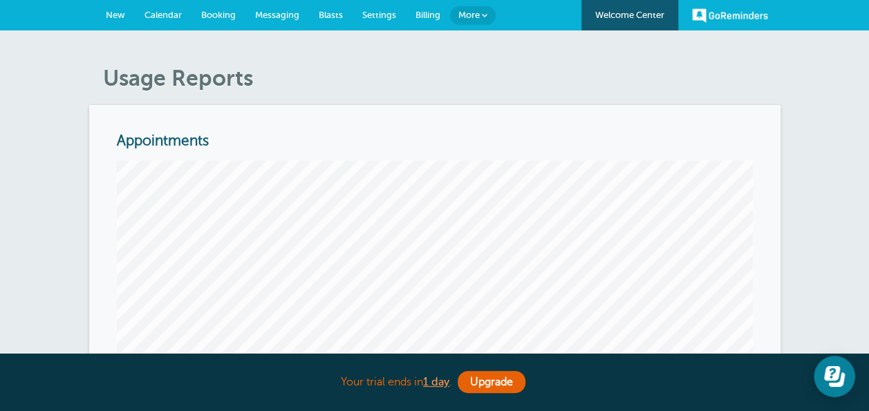
click at [429, 14] on span "Billing" at bounding box center [428, 15] width 25 height 10
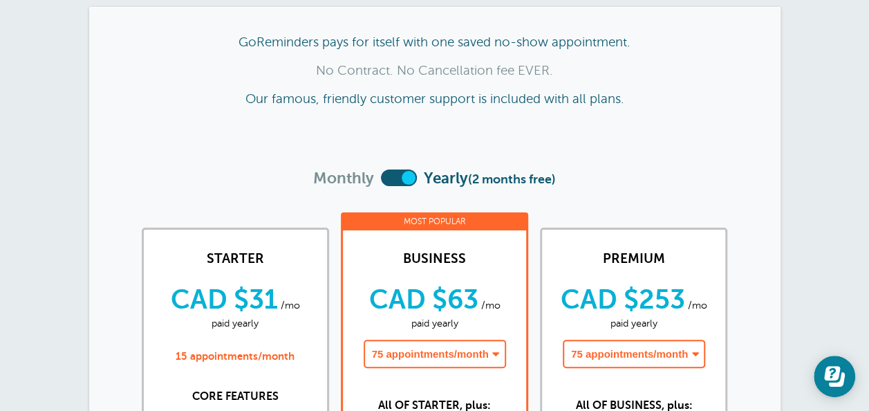
scroll to position [69, 0]
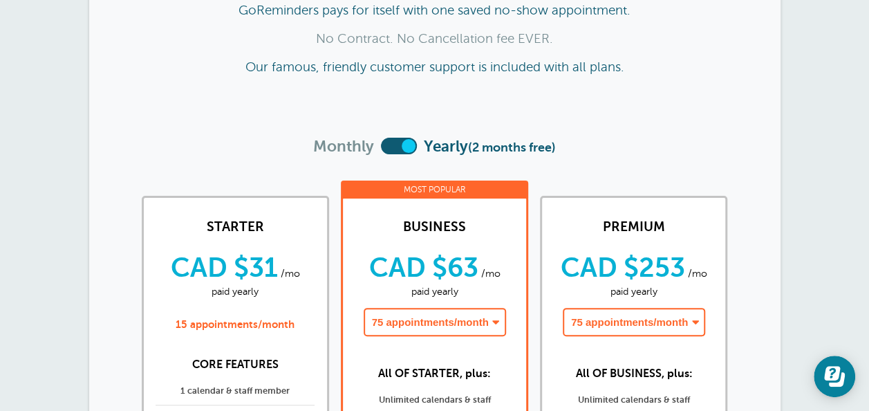
click at [402, 142] on label at bounding box center [399, 146] width 36 height 17
click at [381, 147] on input "checkbox" at bounding box center [381, 147] width 0 height 0
click at [402, 142] on label at bounding box center [399, 146] width 36 height 17
click at [381, 147] on input "checkbox" at bounding box center [381, 147] width 0 height 0
click at [402, 142] on label at bounding box center [399, 146] width 36 height 17
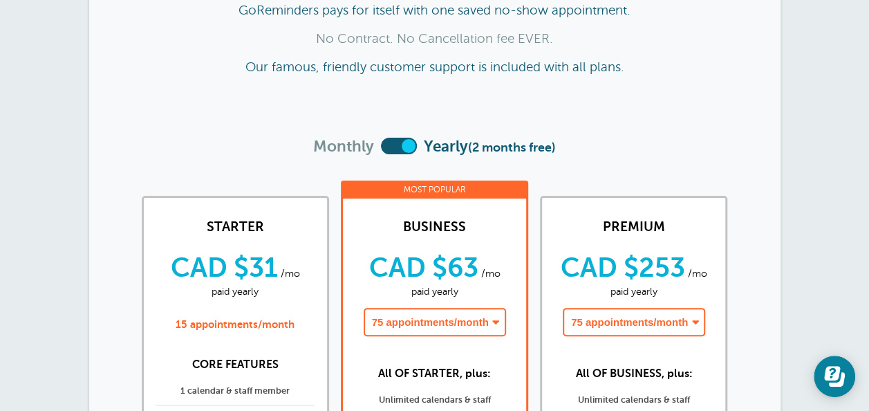
click at [381, 147] on input "checkbox" at bounding box center [381, 147] width 0 height 0
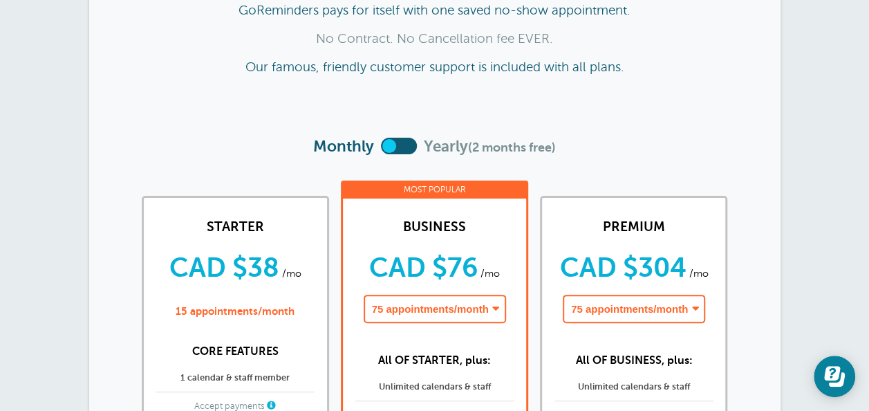
click at [402, 142] on label at bounding box center [399, 146] width 36 height 17
click at [381, 147] on input "checkbox" at bounding box center [381, 147] width 0 height 0
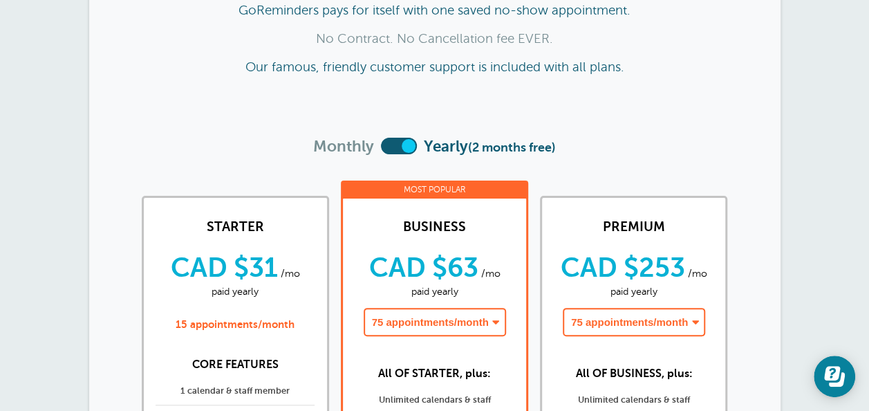
click at [402, 142] on label at bounding box center [399, 146] width 36 height 17
click at [381, 147] on input "checkbox" at bounding box center [381, 147] width 0 height 0
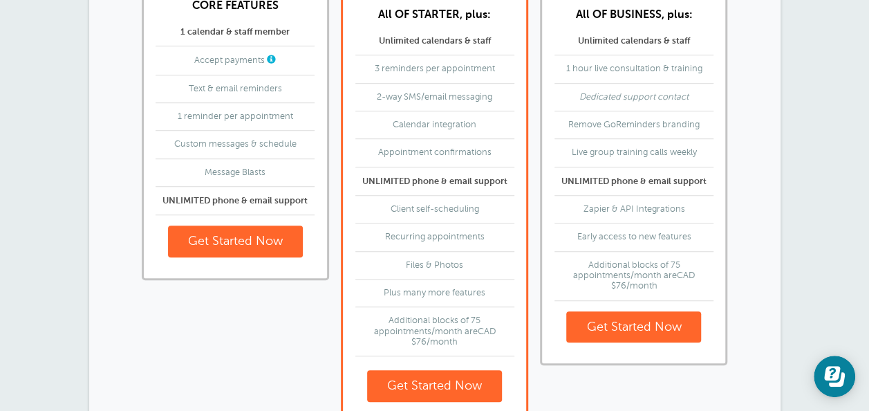
scroll to position [277, 0]
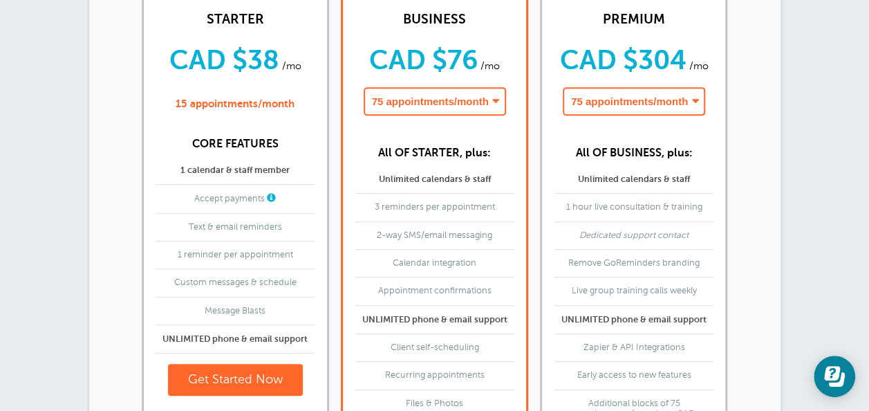
click at [452, 109] on select "75 appointments/month - CAD $76/month 150 appointments/month - CAD $152/month 2…" at bounding box center [435, 101] width 142 height 28
click at [627, 100] on select "75 appointments/month - CAD $304/month 150 appointments/month - CAD $380/month …" at bounding box center [634, 101] width 142 height 28
click at [418, 99] on select "75 appointments/month - CAD $76/month 150 appointments/month - CAD $152/month 2…" at bounding box center [435, 101] width 142 height 28
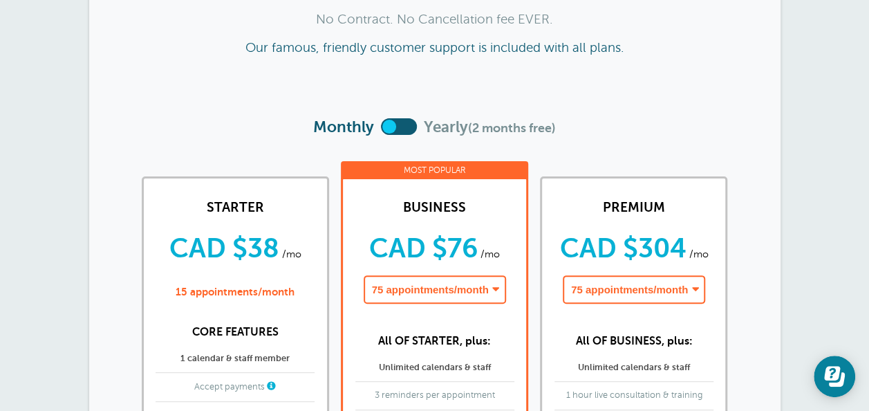
scroll to position [0, 0]
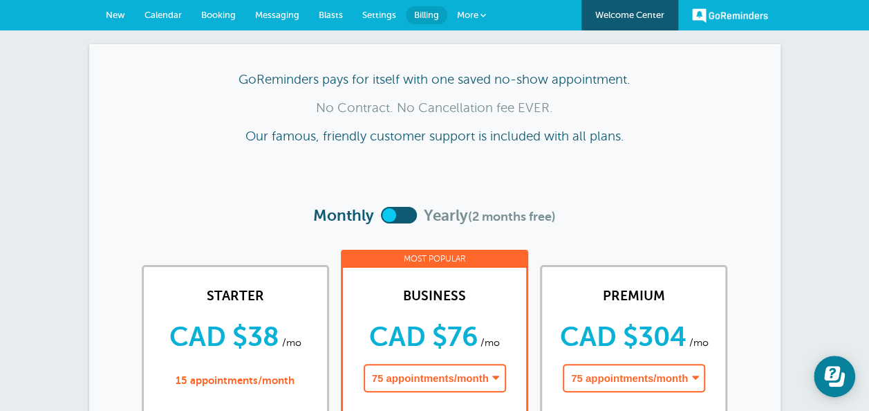
click at [434, 371] on select "75 appointments/month - CAD $76/month 150 appointments/month - CAD $152/month 2…" at bounding box center [435, 378] width 142 height 28
drag, startPoint x: 0, startPoint y: 375, endPoint x: 5, endPoint y: 364, distance: 12.1
click at [122, 21] on link "New" at bounding box center [115, 15] width 39 height 30
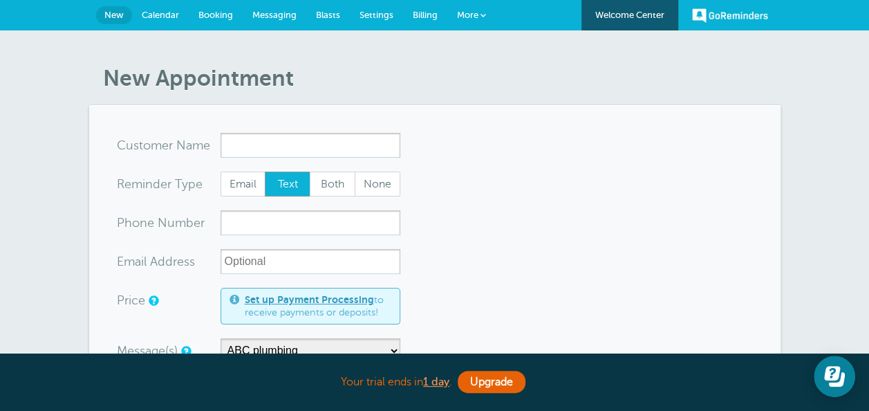
click at [378, 8] on link "Settings" at bounding box center [376, 15] width 53 height 30
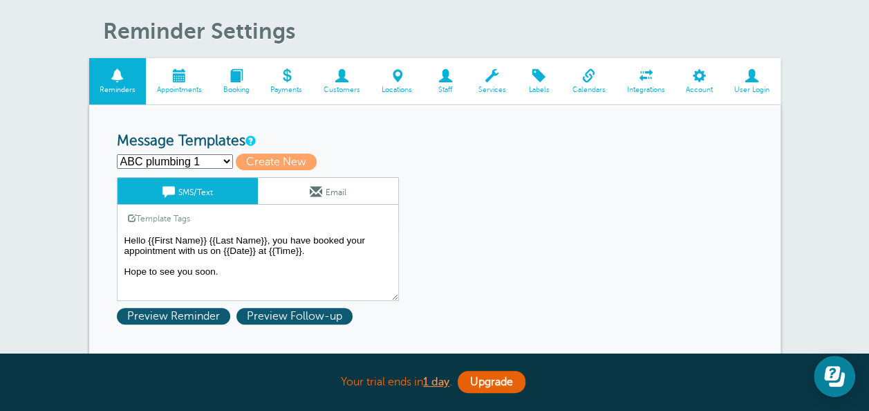
scroll to position [69, 0]
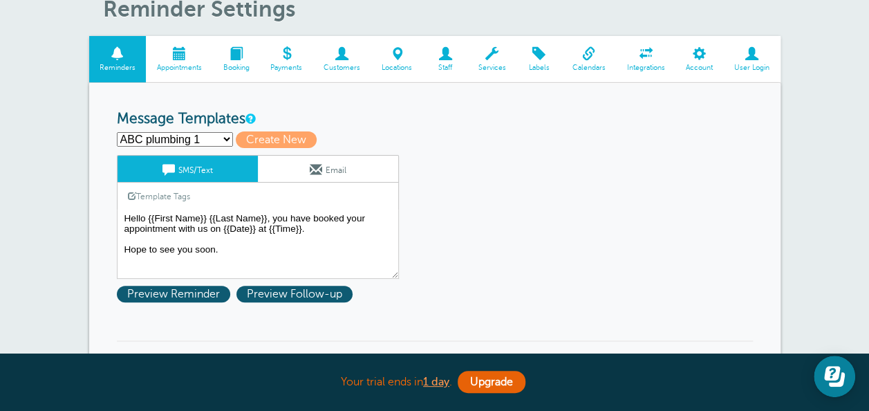
click at [221, 133] on select "ABC plumbing 1 ABC plumbing 2 ABC plumbing follow up Follow up SmartStyle Hair …" at bounding box center [175, 139] width 116 height 15
click at [212, 136] on select "ABC plumbing 1 ABC plumbing 2 ABC plumbing follow up Follow up SmartStyle Hair …" at bounding box center [175, 139] width 116 height 15
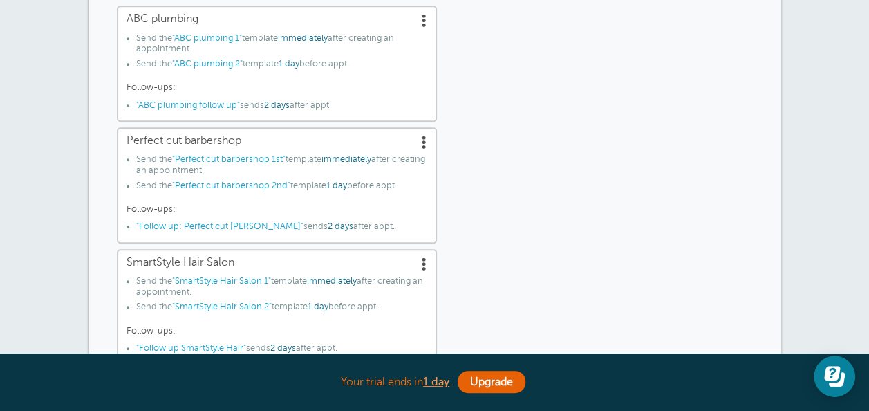
scroll to position [484, 0]
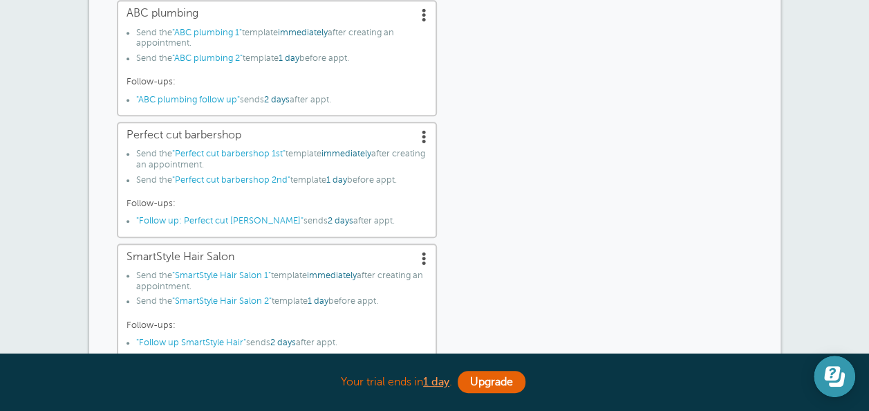
click at [831, 384] on icon "Open Learn | Contact Us" at bounding box center [837, 379] width 16 height 15
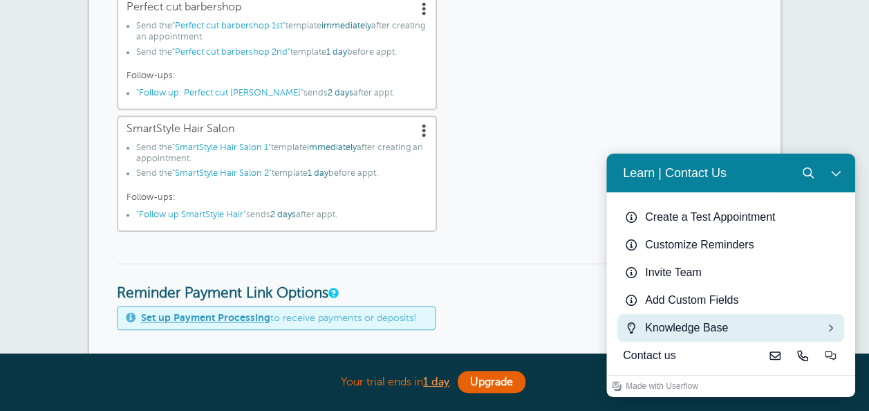
scroll to position [622, 0]
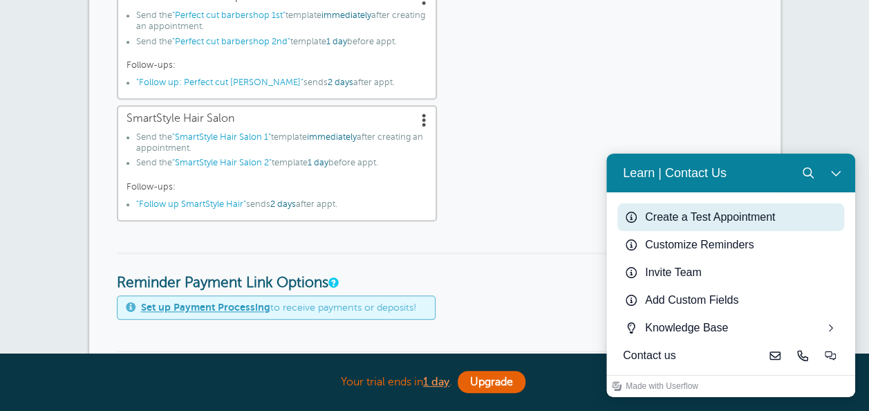
click at [735, 216] on div "Create a Test Appointment" at bounding box center [742, 217] width 194 height 17
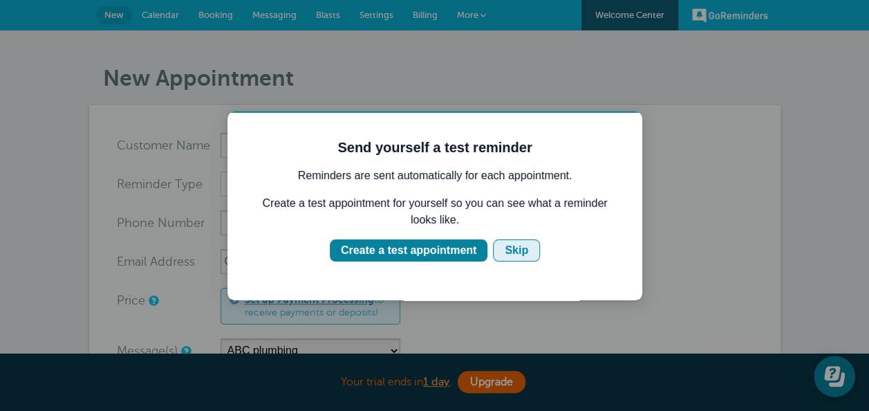
click at [525, 254] on button "Skip" at bounding box center [516, 250] width 47 height 22
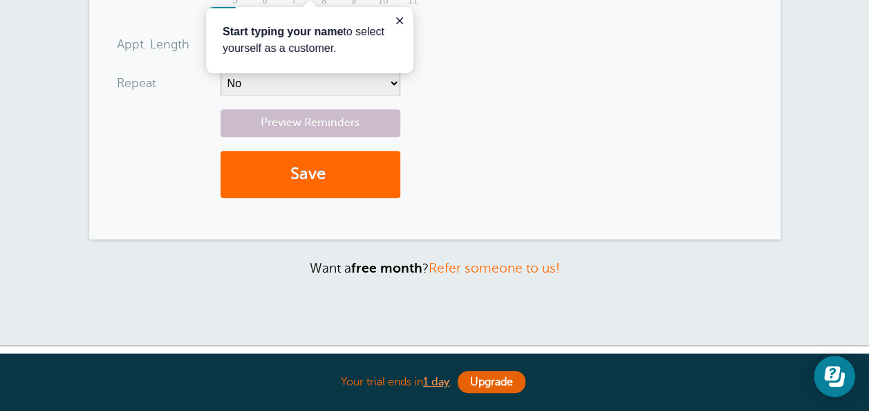
scroll to position [704, 0]
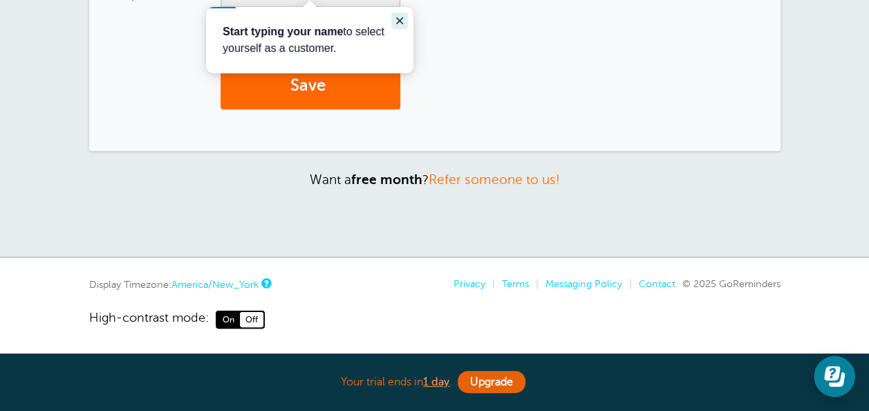
click at [403, 21] on icon "Close guide" at bounding box center [399, 20] width 11 height 11
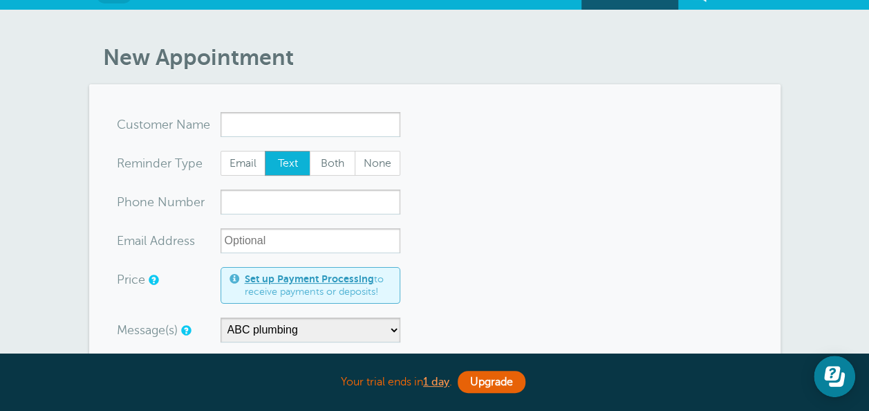
scroll to position [0, 0]
